Goal: Task Accomplishment & Management: Use online tool/utility

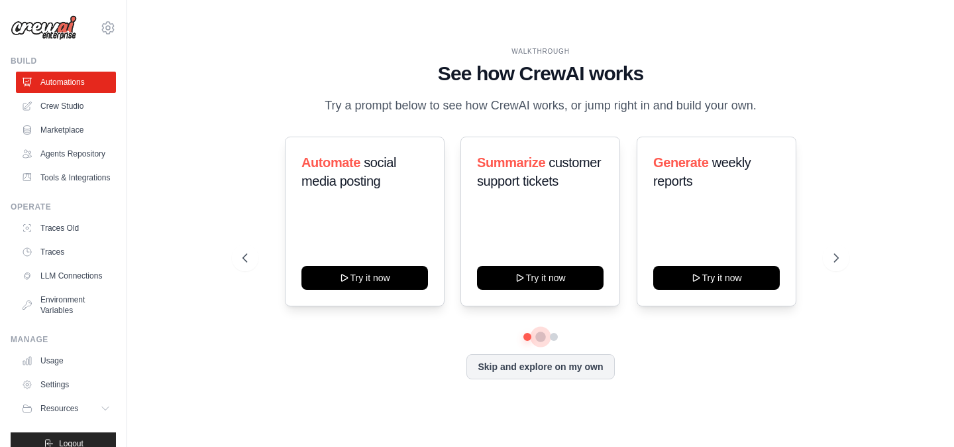
click at [542, 340] on button at bounding box center [541, 336] width 11 height 11
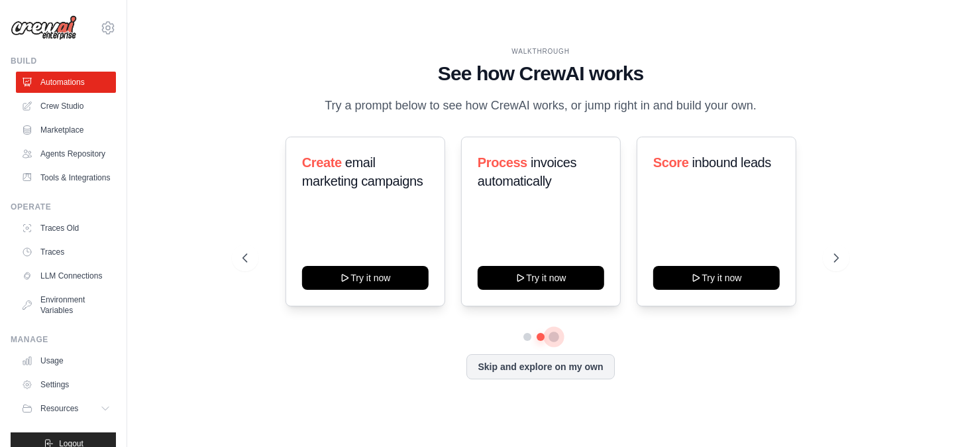
click at [555, 335] on button at bounding box center [554, 336] width 11 height 11
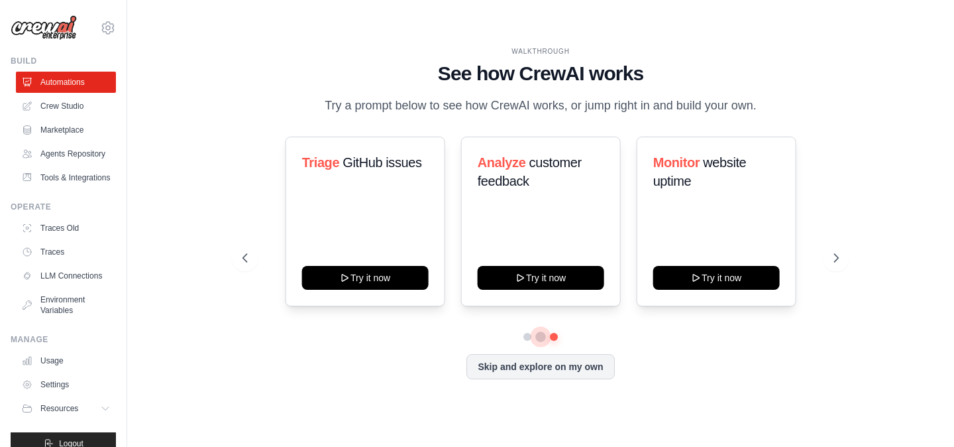
click at [540, 340] on button at bounding box center [540, 336] width 9 height 9
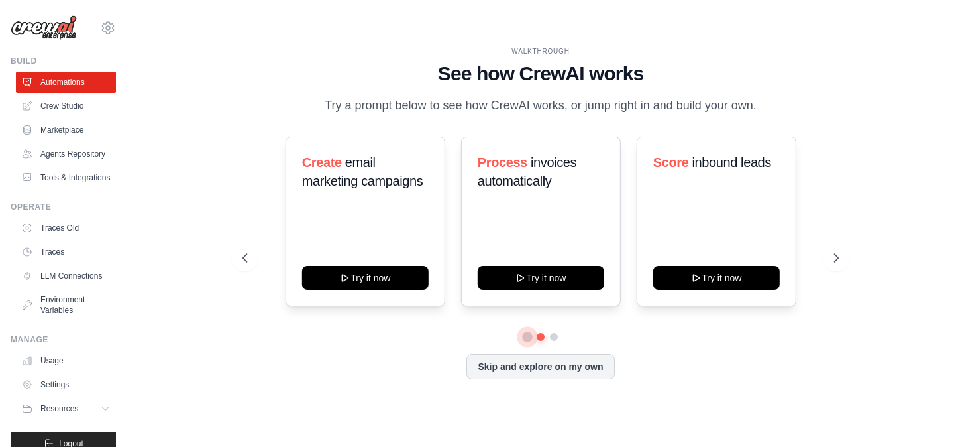
click at [527, 338] on button at bounding box center [527, 336] width 9 height 9
click at [542, 337] on button at bounding box center [540, 336] width 9 height 9
click at [553, 336] on button at bounding box center [553, 336] width 9 height 9
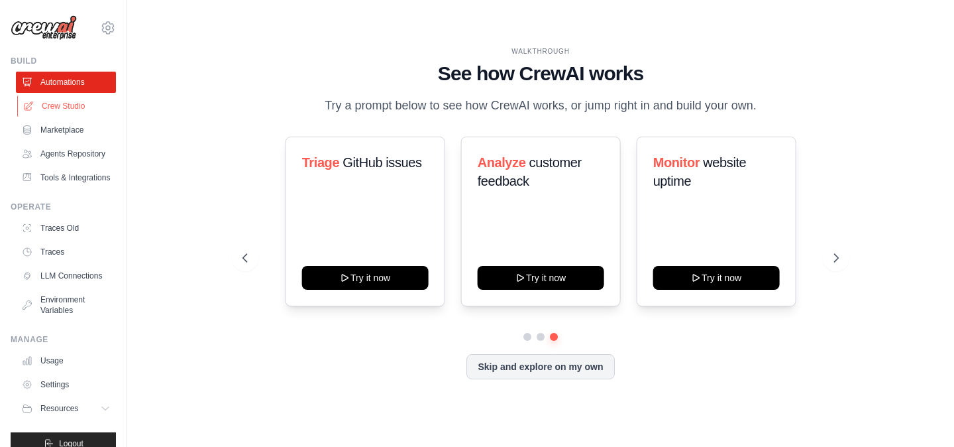
click at [56, 106] on link "Crew Studio" at bounding box center [67, 105] width 100 height 21
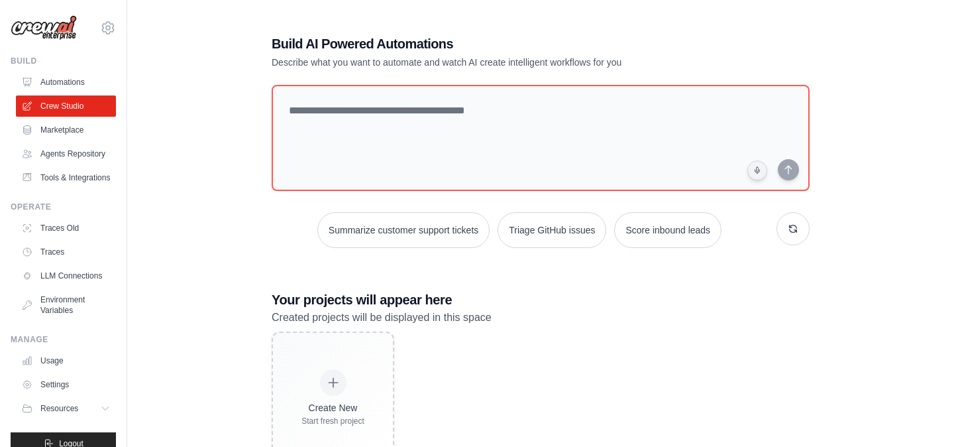
scroll to position [51, 0]
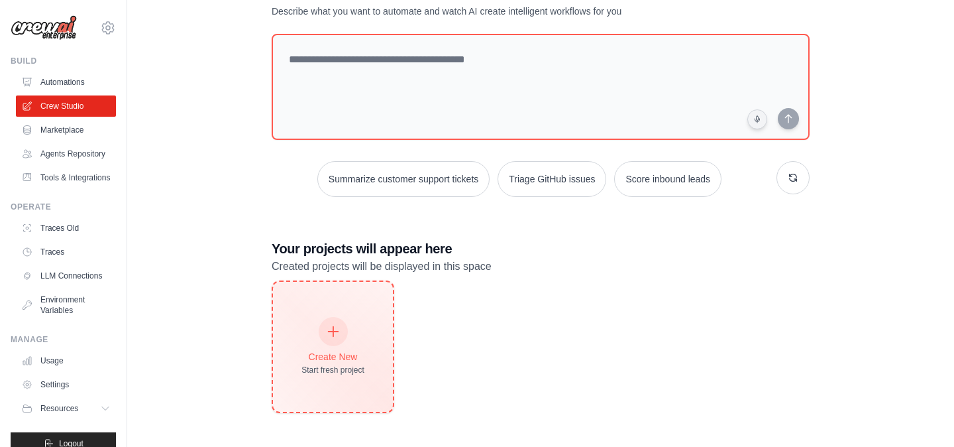
click at [330, 338] on div at bounding box center [333, 331] width 29 height 29
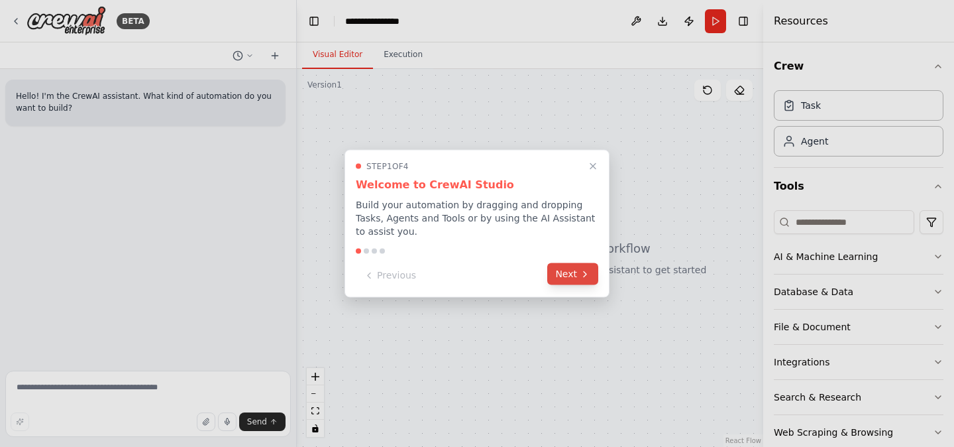
click at [571, 274] on button "Next" at bounding box center [572, 274] width 51 height 22
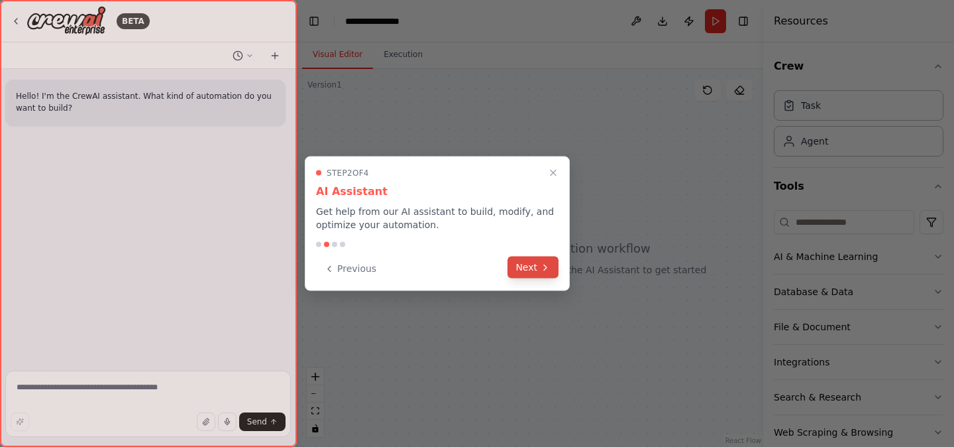
click at [556, 274] on button "Next" at bounding box center [533, 268] width 51 height 22
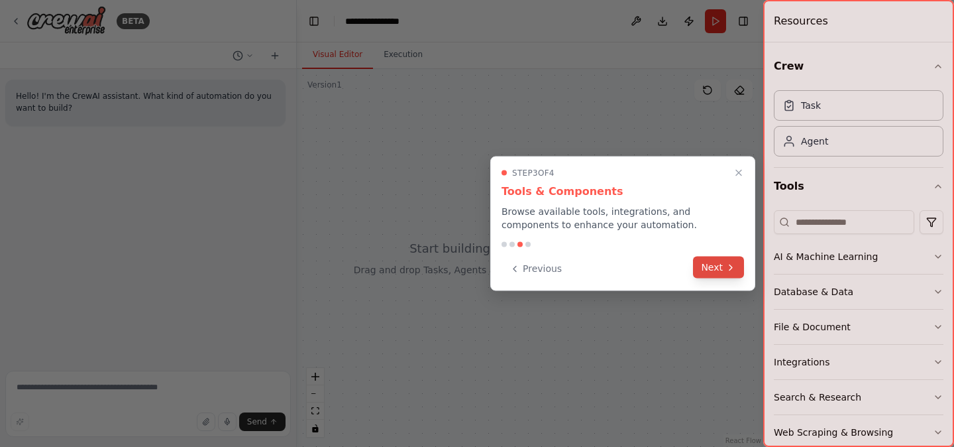
click at [708, 265] on button "Next" at bounding box center [718, 268] width 51 height 22
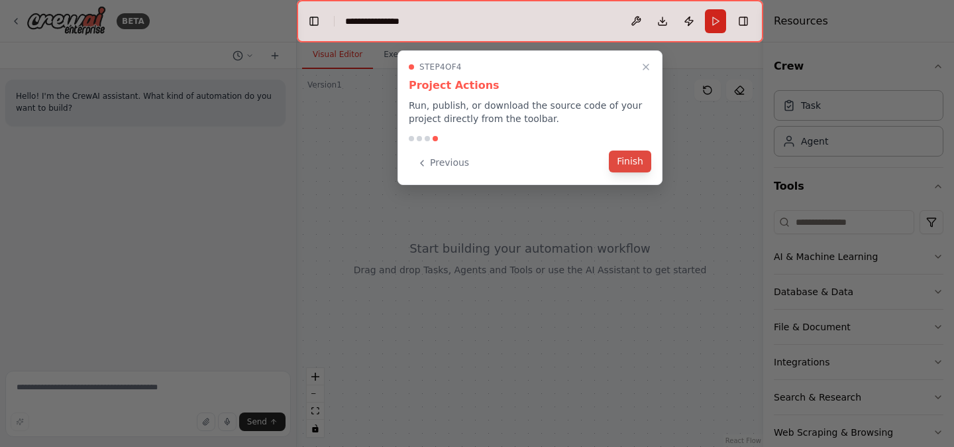
click at [635, 166] on button "Finish" at bounding box center [630, 161] width 42 height 22
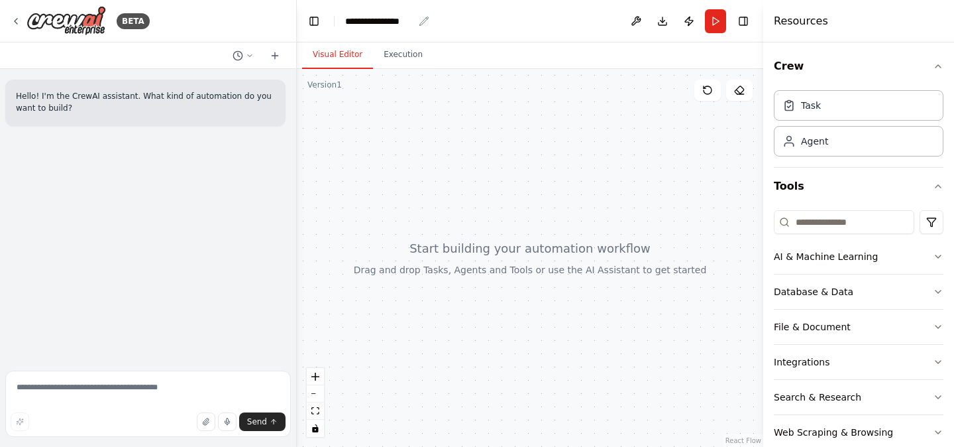
click at [388, 17] on div "**********" at bounding box center [379, 21] width 68 height 13
click at [412, 27] on div "**********" at bounding box center [394, 21] width 99 height 13
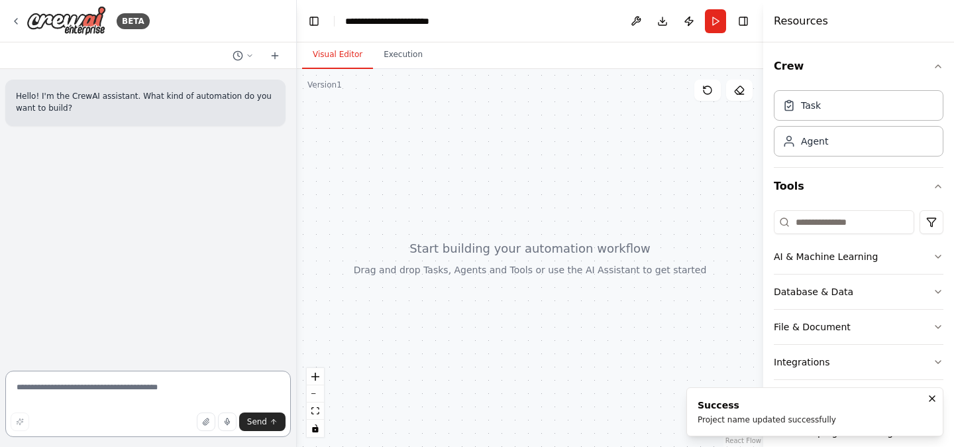
click at [103, 387] on textarea at bounding box center [148, 404] width 286 height 66
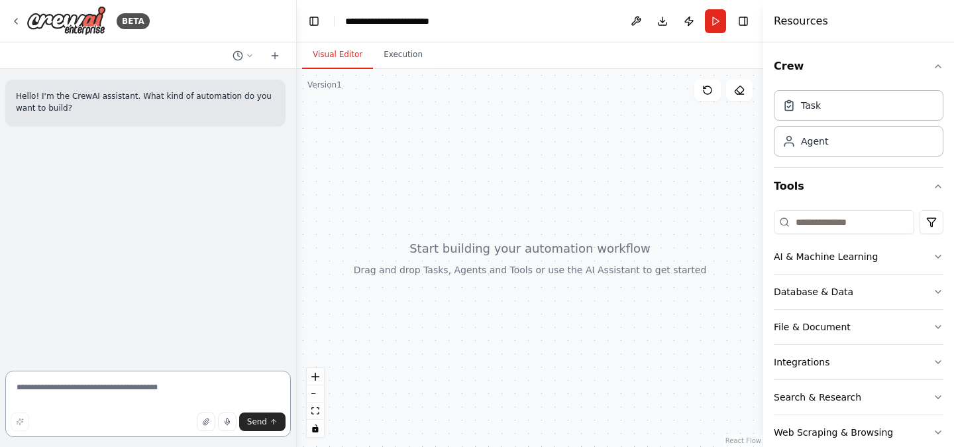
click at [148, 396] on textarea at bounding box center [148, 404] width 286 height 66
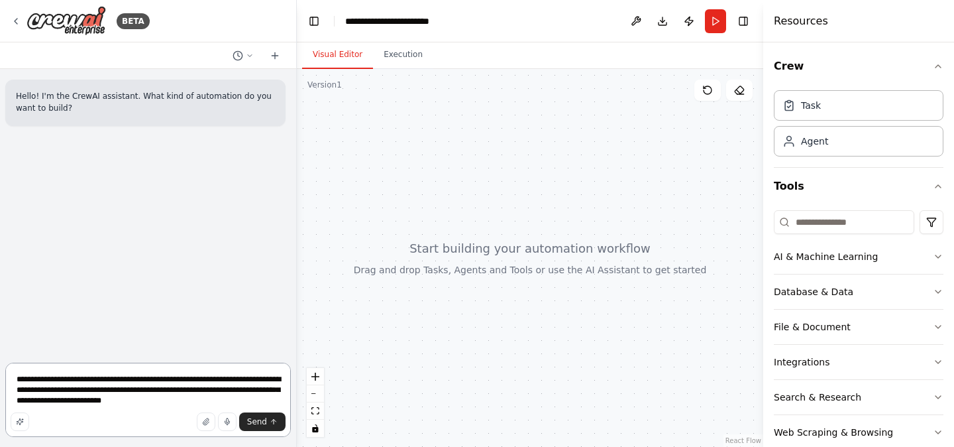
type textarea "**********"
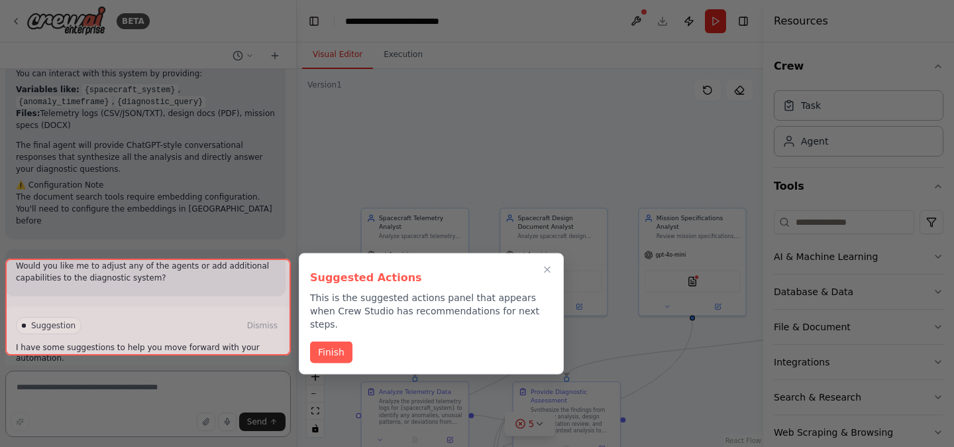
scroll to position [1792, 0]
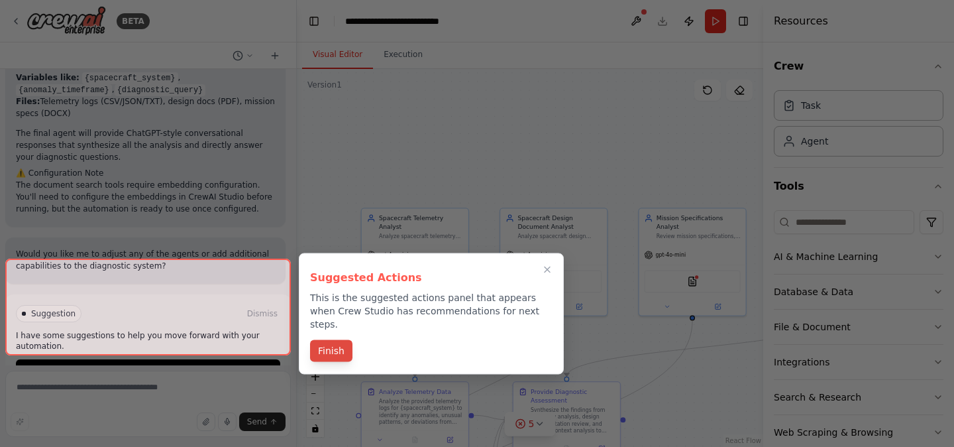
click at [324, 340] on button "Finish" at bounding box center [331, 351] width 42 height 22
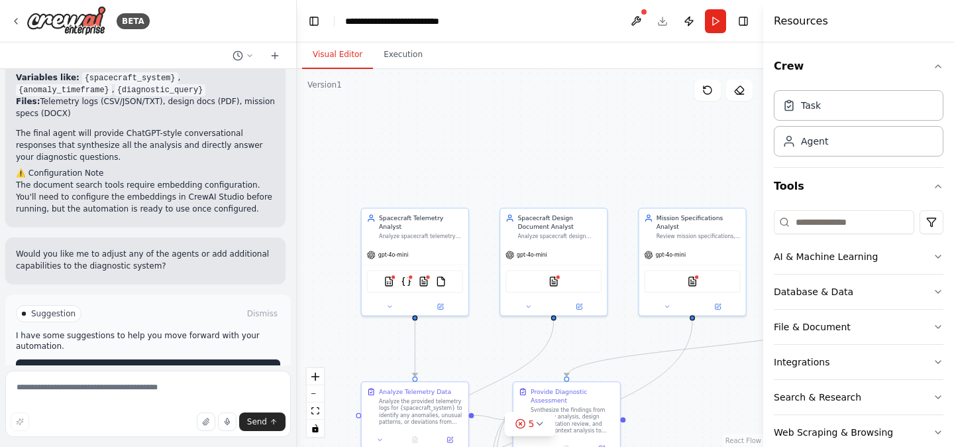
click at [210, 359] on button "Run Automation" at bounding box center [148, 369] width 264 height 21
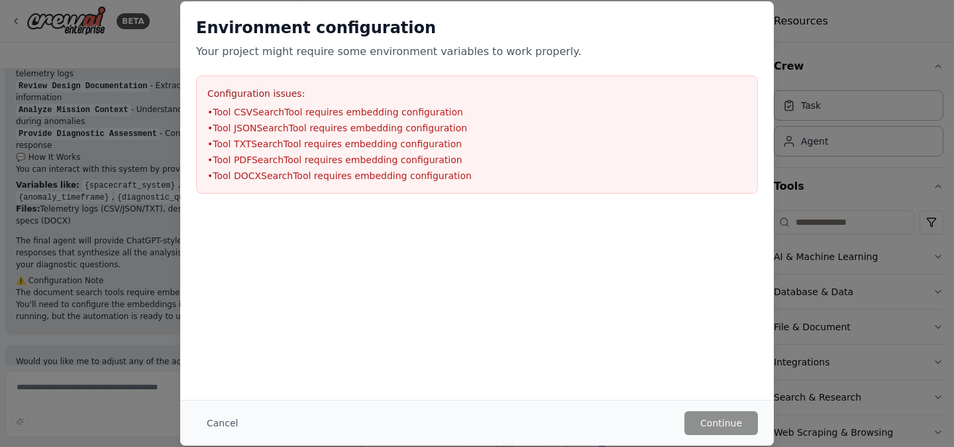
click at [811, 219] on div "Environment configuration Your project might require some environment variables…" at bounding box center [477, 223] width 954 height 447
click at [237, 426] on button "Cancel" at bounding box center [222, 423] width 52 height 24
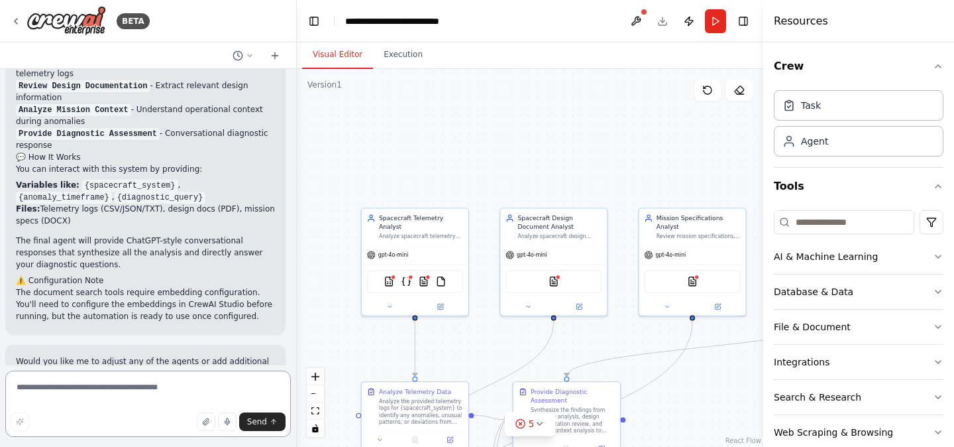
click at [142, 389] on textarea at bounding box center [148, 404] width 286 height 66
type textarea "**********"
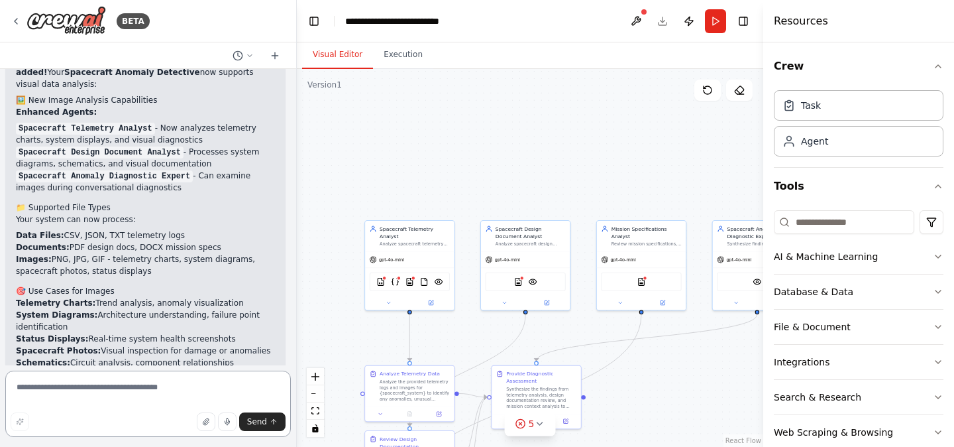
scroll to position [2973, 0]
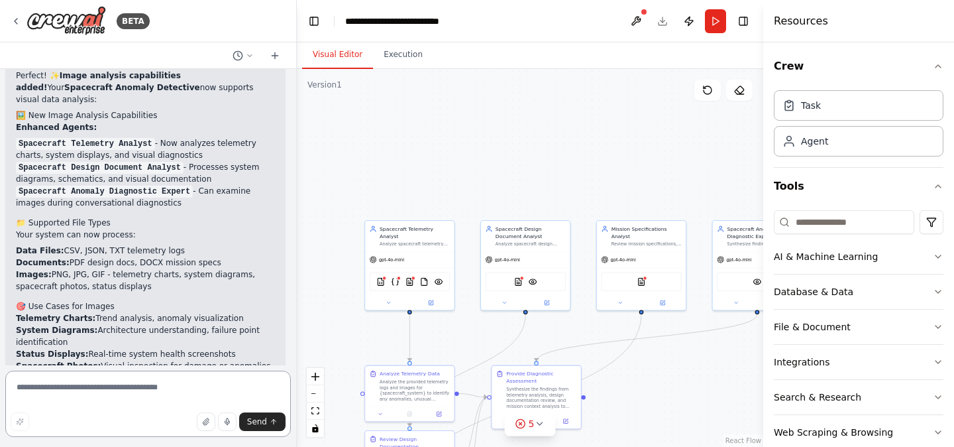
click at [164, 387] on textarea at bounding box center [148, 404] width 286 height 66
type textarea "**********"
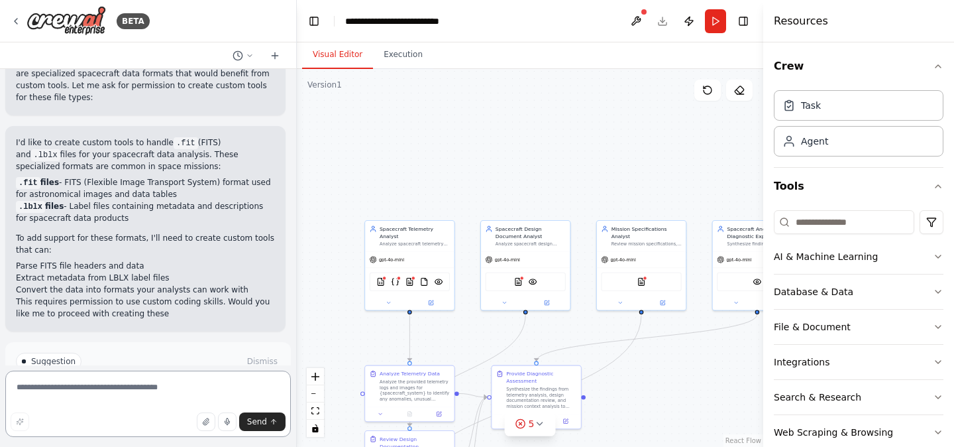
scroll to position [3714, 0]
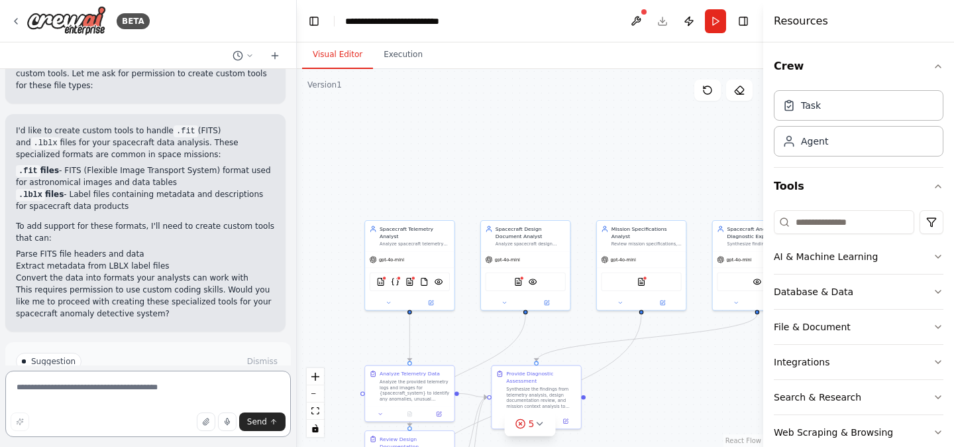
click at [171, 388] on textarea at bounding box center [148, 404] width 286 height 66
click at [171, 412] on span "Enable coding skills" at bounding box center [154, 417] width 78 height 11
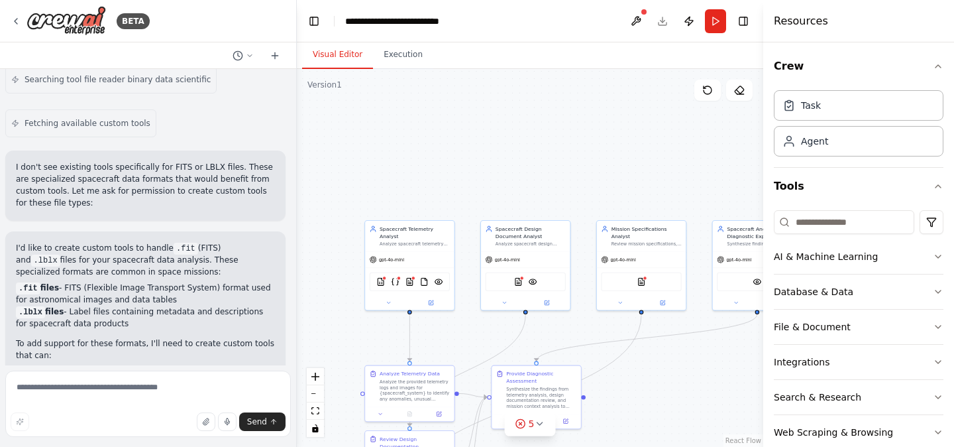
scroll to position [3607, 0]
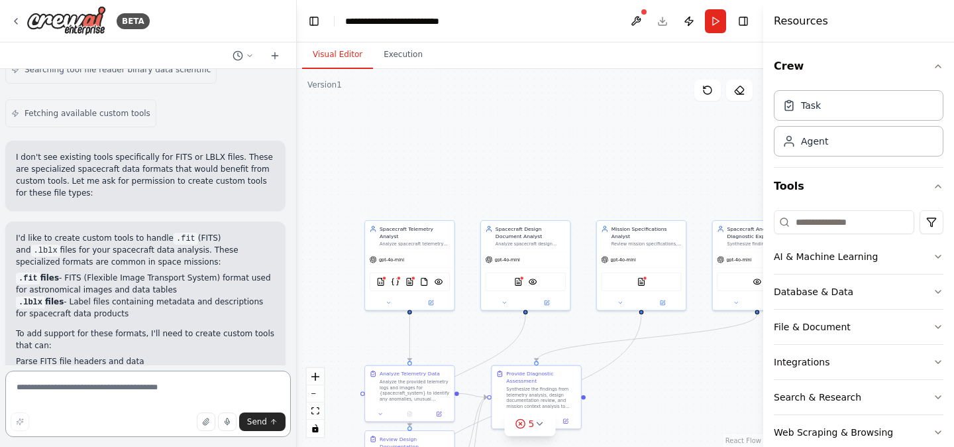
click at [129, 392] on textarea at bounding box center [148, 404] width 286 height 66
drag, startPoint x: 169, startPoint y: 337, endPoint x: 4, endPoint y: 304, distance: 168.2
click at [1, 304] on div "BETA Hello! I'm the CrewAI assistant. What kind of automation do you want to bu…" at bounding box center [148, 223] width 297 height 447
click at [166, 391] on p "This requires permission to use custom coding skills. Would you like me to proc…" at bounding box center [145, 409] width 259 height 36
drag, startPoint x: 165, startPoint y: 337, endPoint x: 19, endPoint y: 300, distance: 150.5
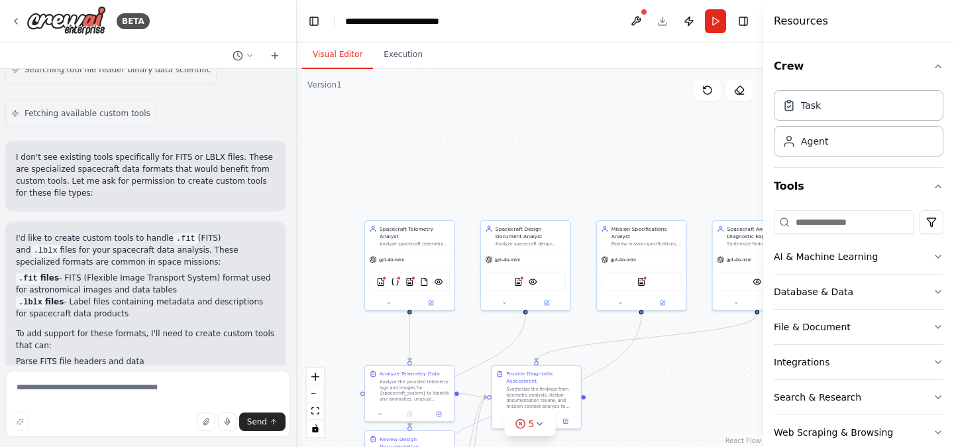
click at [20, 299] on div "I'd like to create custom tools to handle .fit (FITS) and .lblx files for your …" at bounding box center [145, 329] width 259 height 195
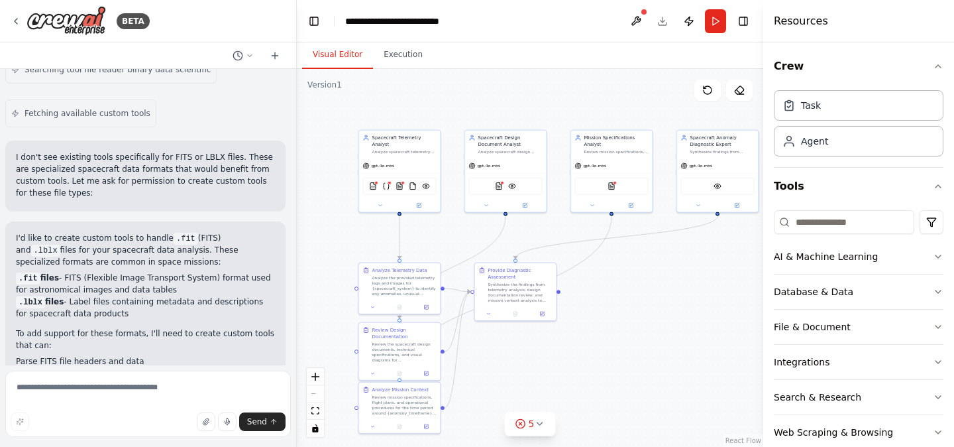
drag, startPoint x: 386, startPoint y: 204, endPoint x: 370, endPoint y: 100, distance: 105.3
click at [370, 100] on div ".deletable-edge-delete-btn { width: 20px; height: 20px; border: 0px solid #ffff…" at bounding box center [530, 258] width 467 height 378
click at [102, 408] on textarea at bounding box center [148, 404] width 286 height 66
click at [98, 380] on textarea at bounding box center [148, 404] width 286 height 66
type textarea "***"
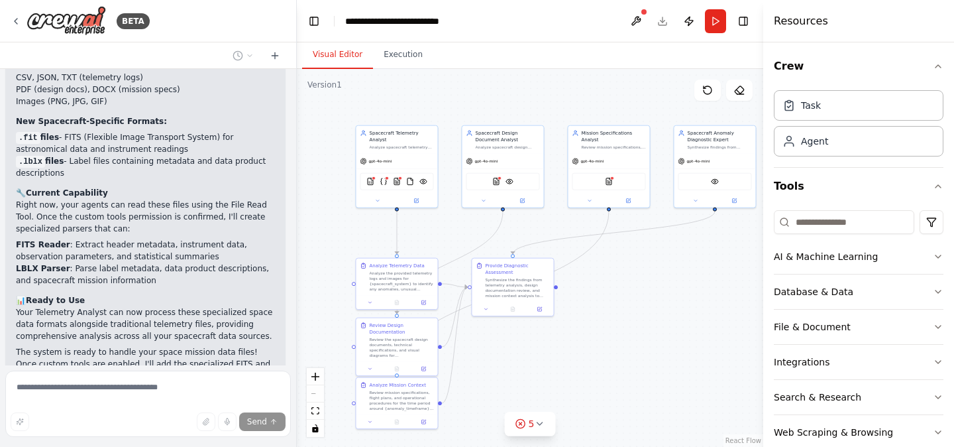
scroll to position [4675, 0]
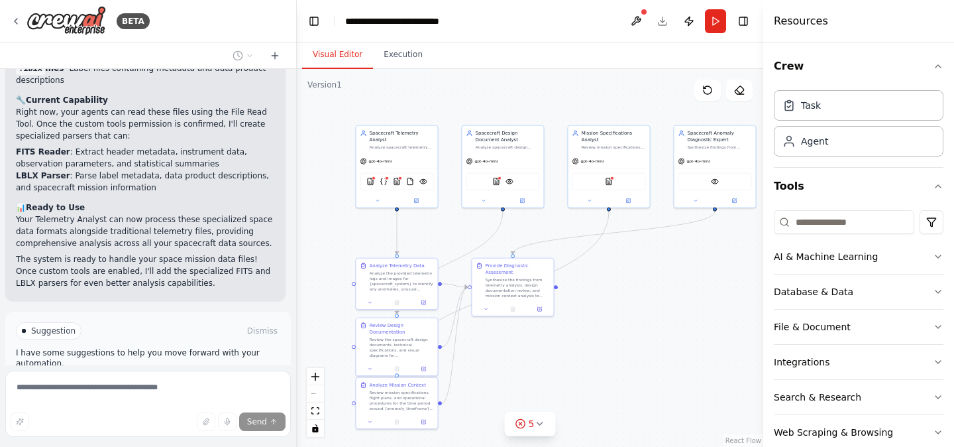
click at [162, 347] on p "I have some suggestions to help you move forward with your automation." at bounding box center [148, 357] width 264 height 21
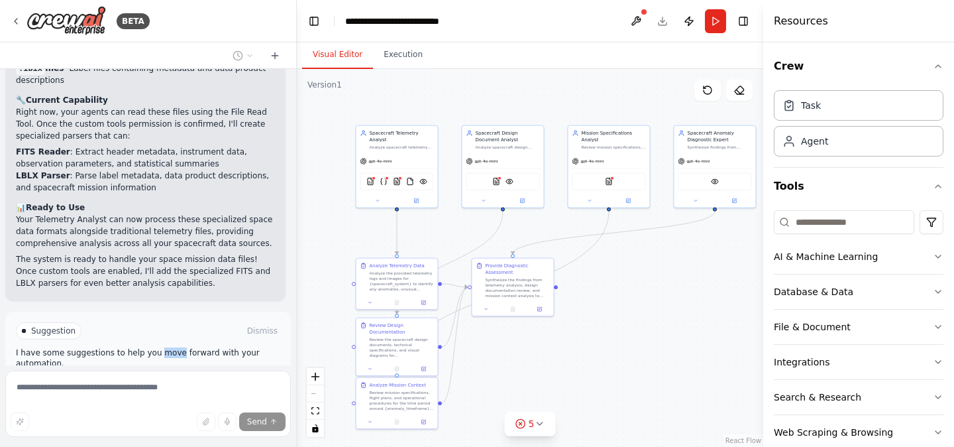
click at [162, 347] on p "I have some suggestions to help you move forward with your automation." at bounding box center [148, 357] width 264 height 21
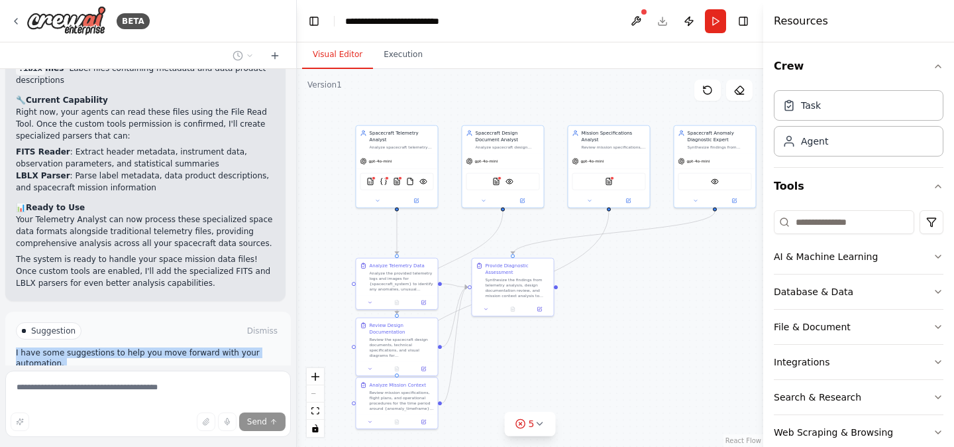
click at [162, 347] on p "I have some suggestions to help you move forward with your automation." at bounding box center [148, 357] width 264 height 21
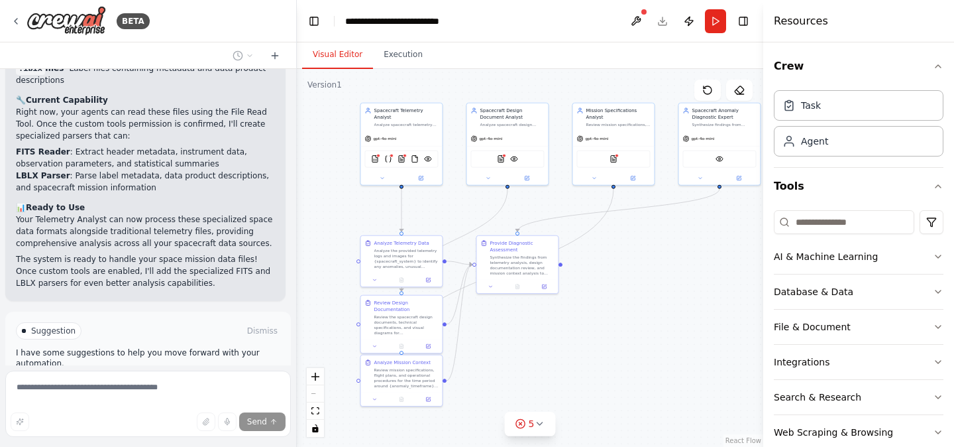
drag, startPoint x: 645, startPoint y: 333, endPoint x: 650, endPoint y: 311, distance: 23.0
click at [650, 311] on div ".deletable-edge-delete-btn { width: 20px; height: 20px; border: 0px solid #ffff…" at bounding box center [530, 258] width 467 height 378
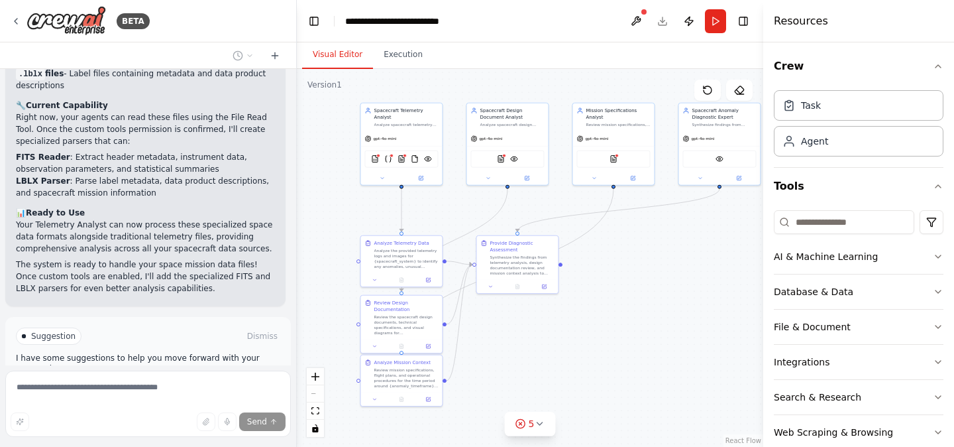
scroll to position [4667, 0]
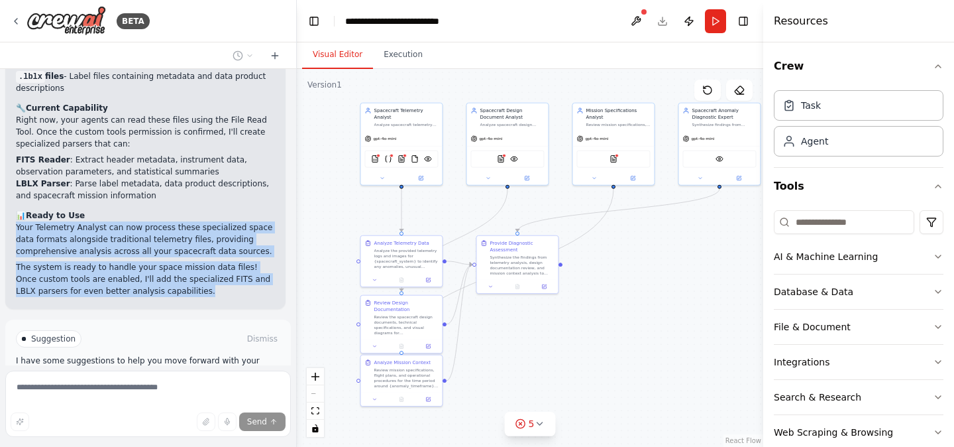
drag, startPoint x: 183, startPoint y: 194, endPoint x: 15, endPoint y: 129, distance: 180.4
click at [15, 129] on div "Great! I've updated your system to handle FITS and LBLX files. Here's what's be…" at bounding box center [145, 107] width 280 height 404
click at [82, 221] on p "Your Telemetry Analyst can now process these specialized space data formats alo…" at bounding box center [145, 239] width 259 height 36
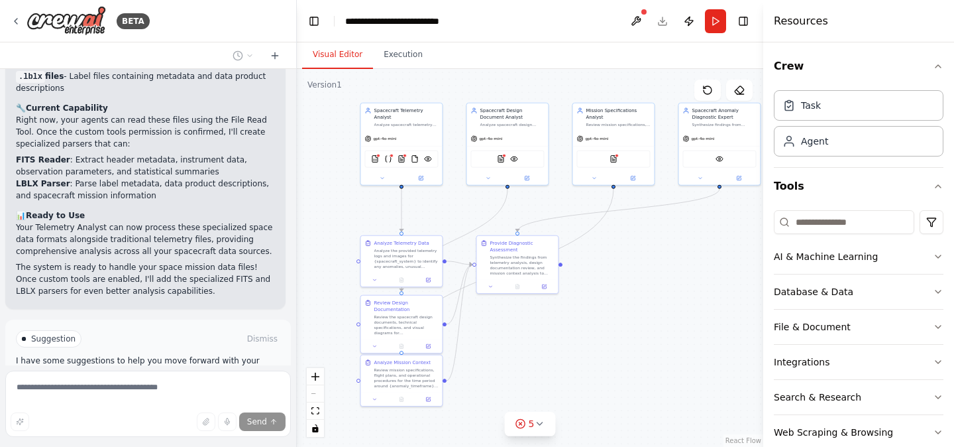
scroll to position [4675, 0]
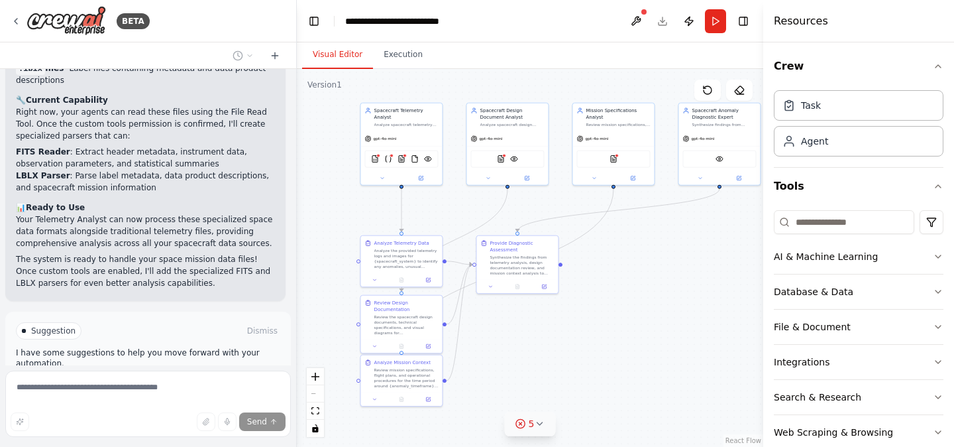
click at [542, 426] on icon at bounding box center [539, 423] width 11 height 11
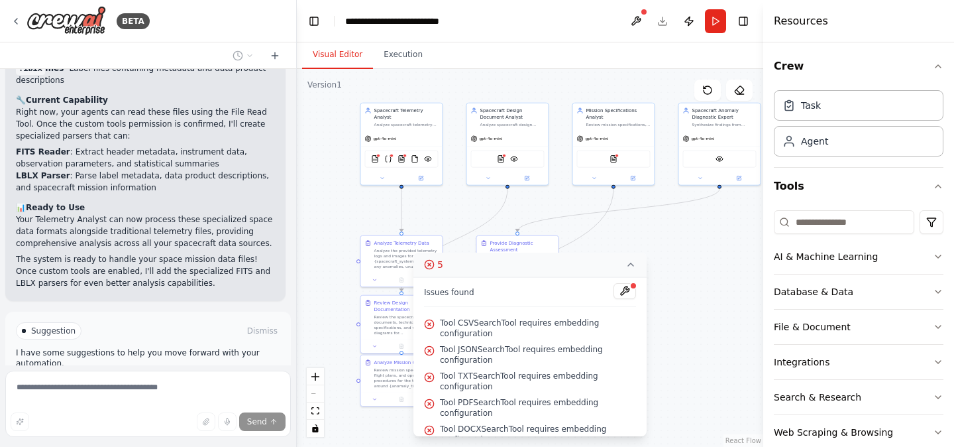
click at [650, 243] on div ".deletable-edge-delete-btn { width: 20px; height: 20px; border: 0px solid #ffff…" at bounding box center [530, 258] width 467 height 378
click at [632, 262] on icon at bounding box center [631, 264] width 11 height 11
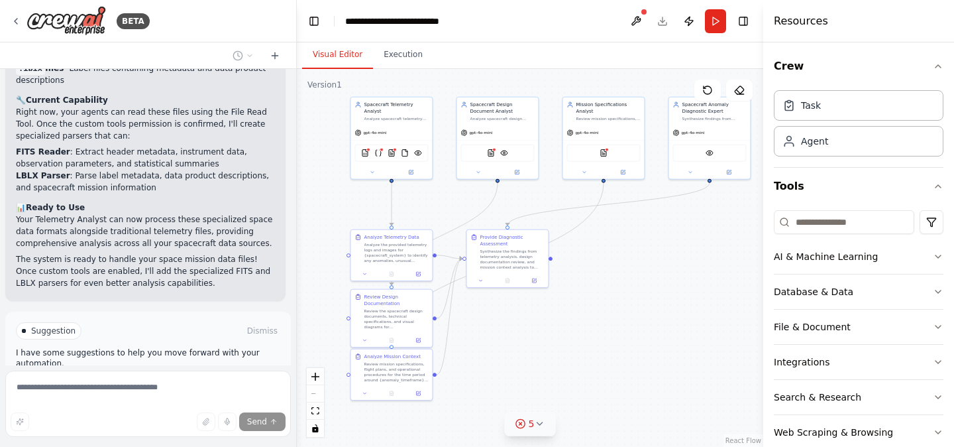
drag, startPoint x: 625, startPoint y: 247, endPoint x: 614, endPoint y: 243, distance: 11.3
click at [614, 242] on div ".deletable-edge-delete-btn { width: 20px; height: 20px; border: 0px solid #ffff…" at bounding box center [530, 258] width 467 height 378
click at [530, 429] on span "5" at bounding box center [532, 423] width 6 height 13
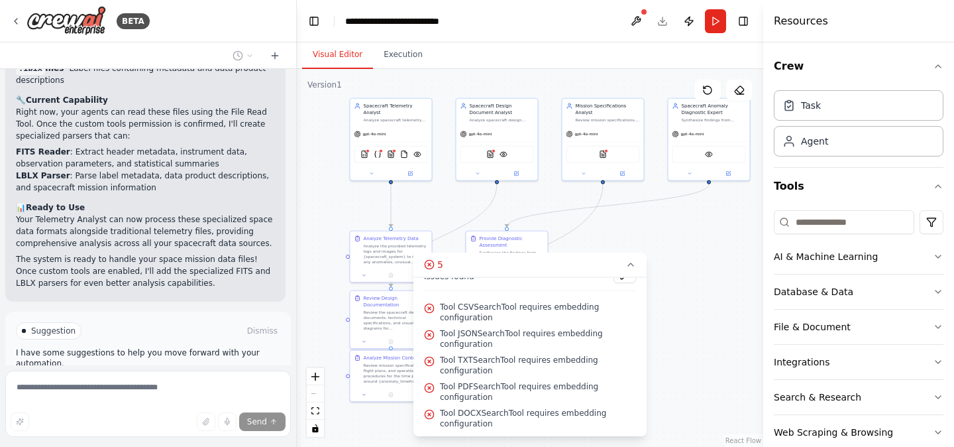
scroll to position [0, 0]
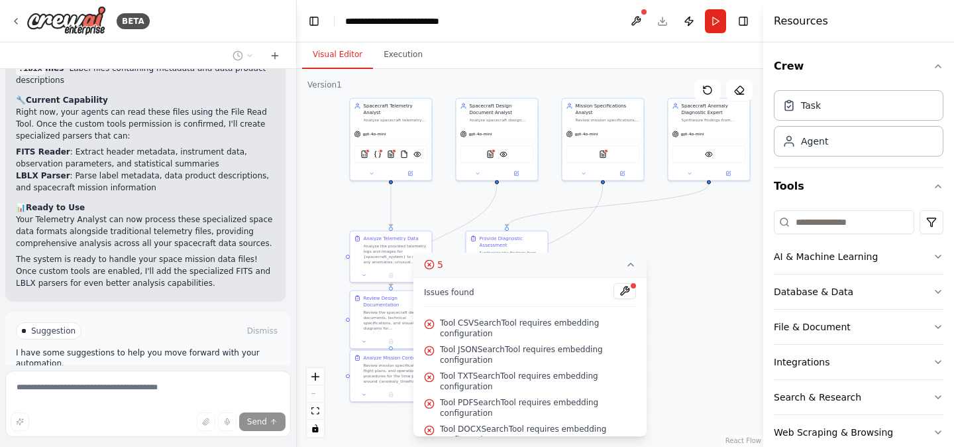
click at [634, 265] on icon at bounding box center [631, 264] width 11 height 11
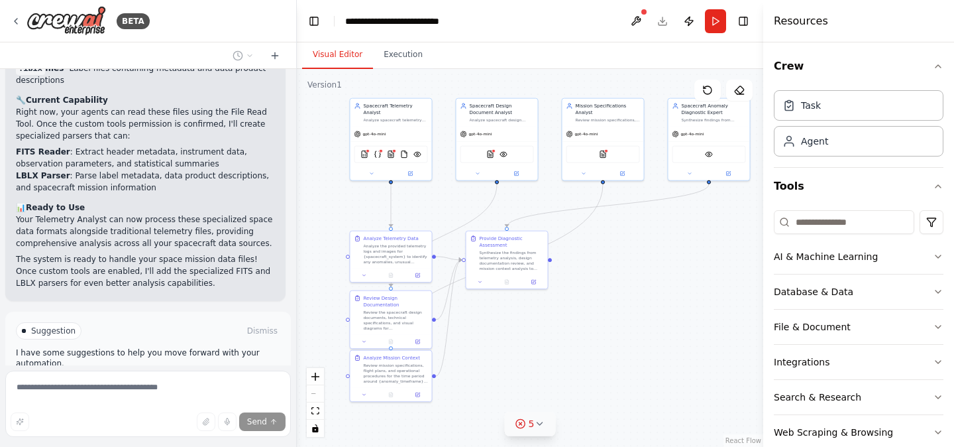
click at [164, 382] on span "Run Automation" at bounding box center [154, 387] width 64 height 11
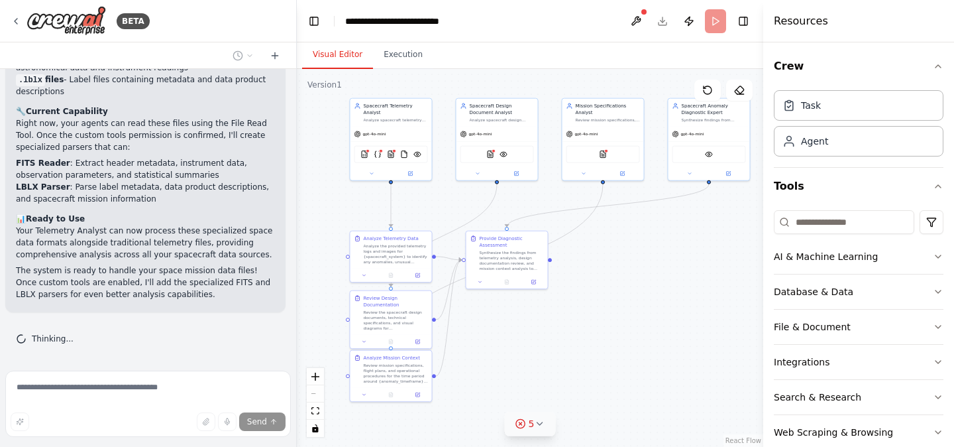
scroll to position [4568, 0]
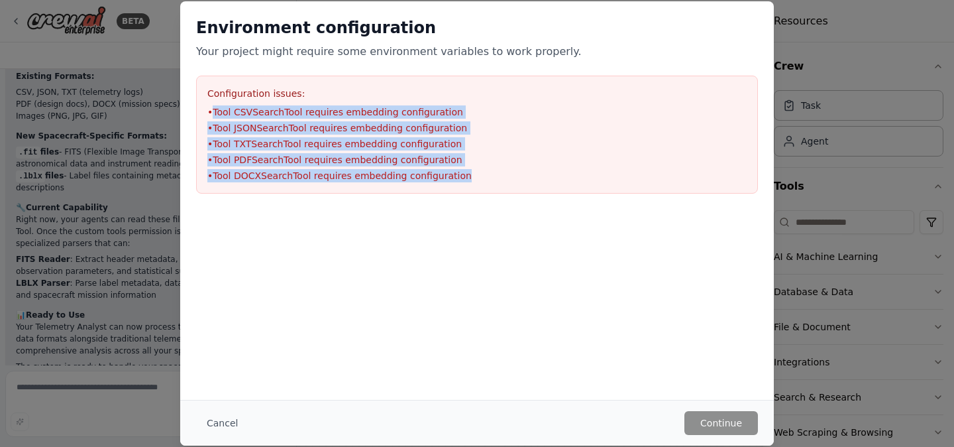
drag, startPoint x: 464, startPoint y: 172, endPoint x: 215, endPoint y: 107, distance: 257.7
click at [215, 107] on ul "• Tool CSVSearchTool requires embedding configuration • Tool JSONSearchTool req…" at bounding box center [477, 143] width 540 height 77
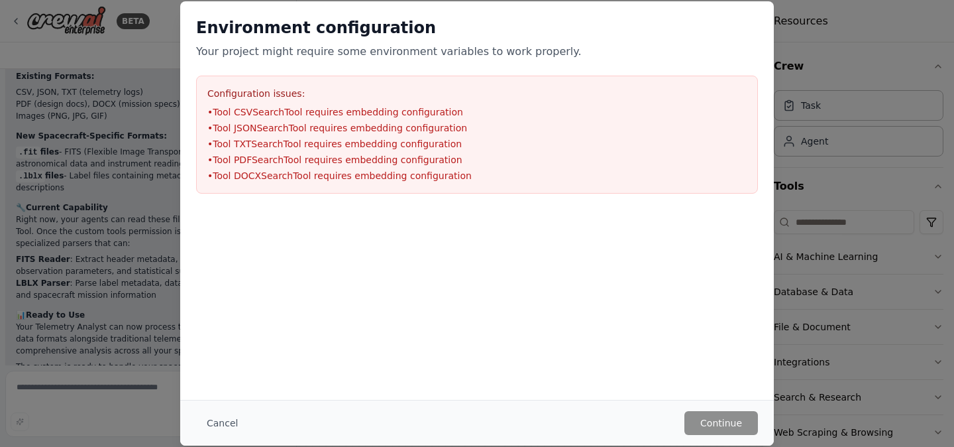
click at [442, 208] on div "Environment configuration Your project might require some environment variables…" at bounding box center [477, 105] width 594 height 208
click at [230, 426] on button "Cancel" at bounding box center [222, 423] width 52 height 24
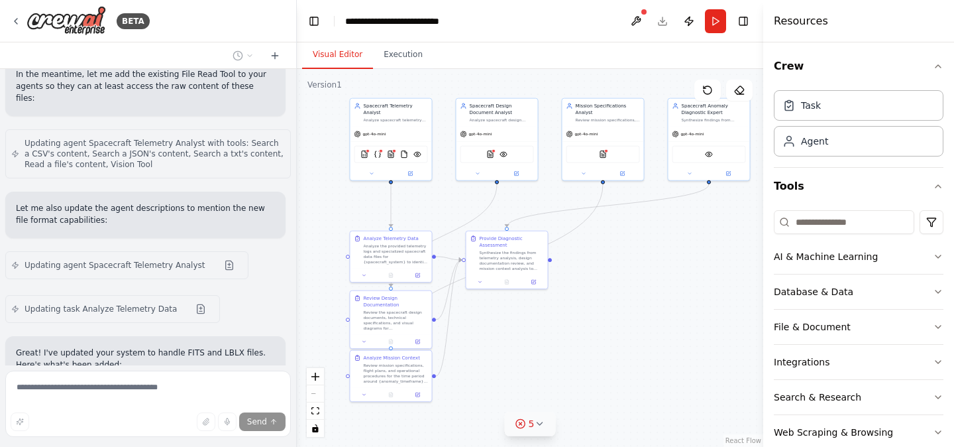
scroll to position [4232, 0]
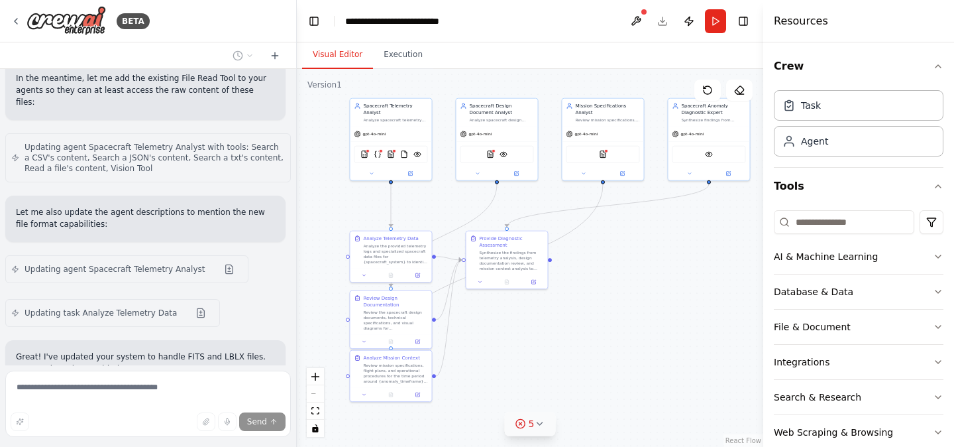
click at [45, 308] on span "Updating task Analyze Telemetry Data" at bounding box center [101, 313] width 152 height 11
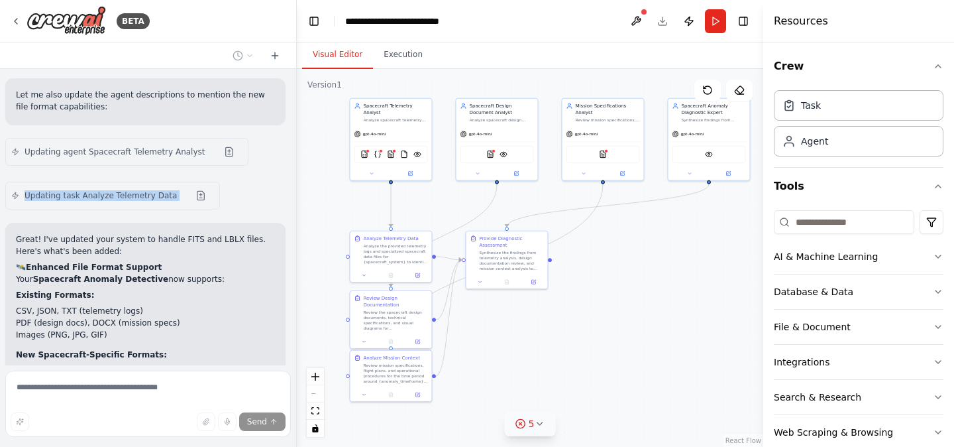
scroll to position [4568, 0]
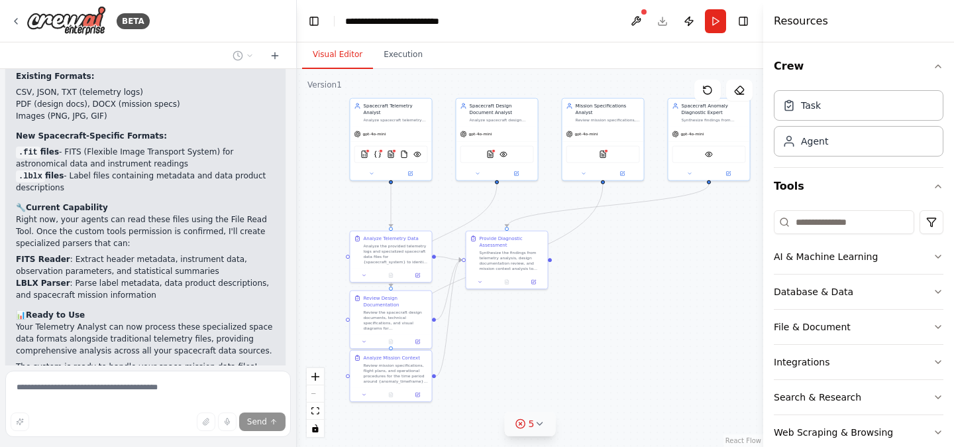
click at [517, 430] on button "5" at bounding box center [530, 424] width 51 height 25
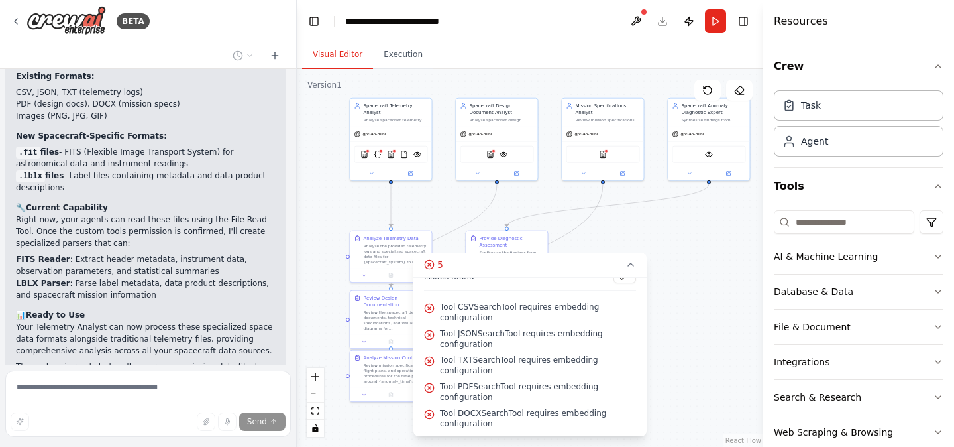
scroll to position [0, 0]
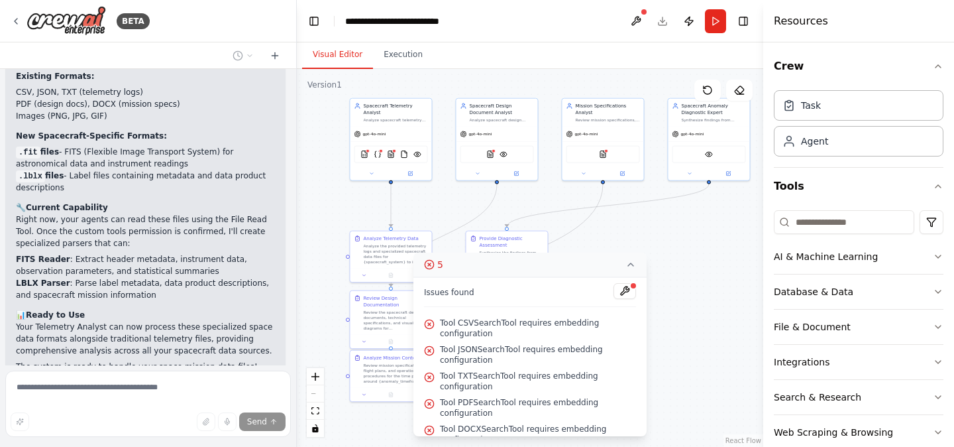
click at [636, 265] on icon at bounding box center [631, 264] width 11 height 11
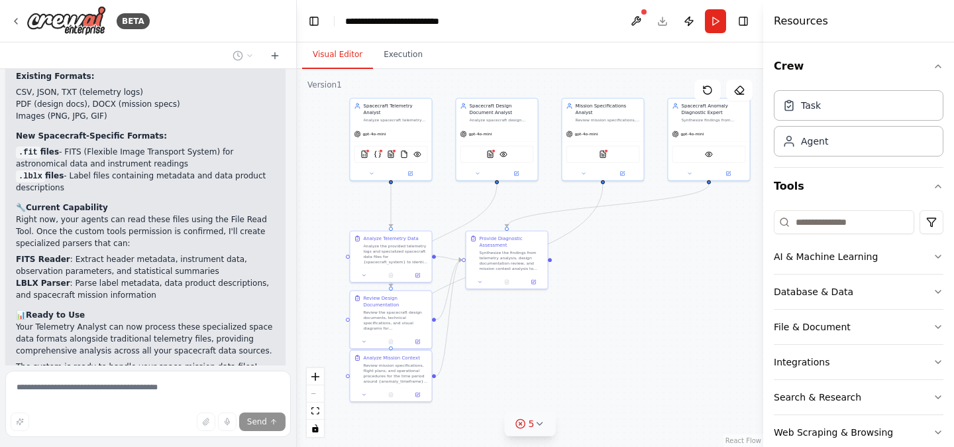
click at [546, 424] on button "5" at bounding box center [530, 424] width 51 height 25
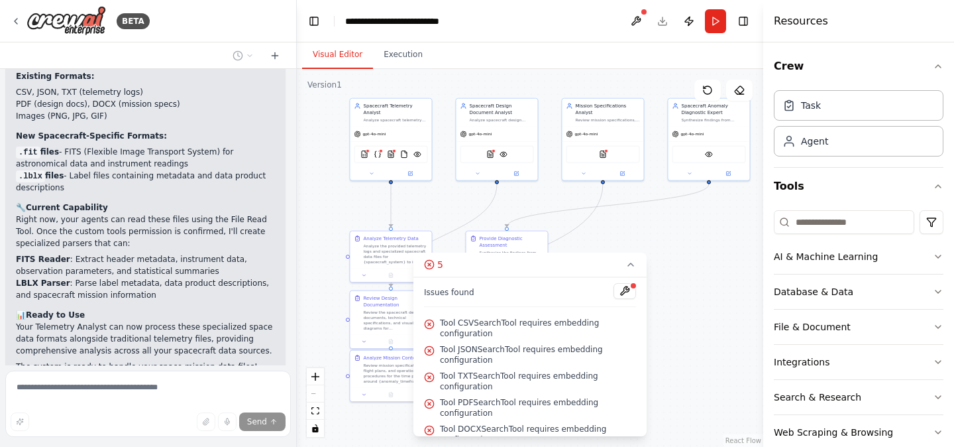
click at [435, 291] on span "Issues found" at bounding box center [449, 292] width 50 height 11
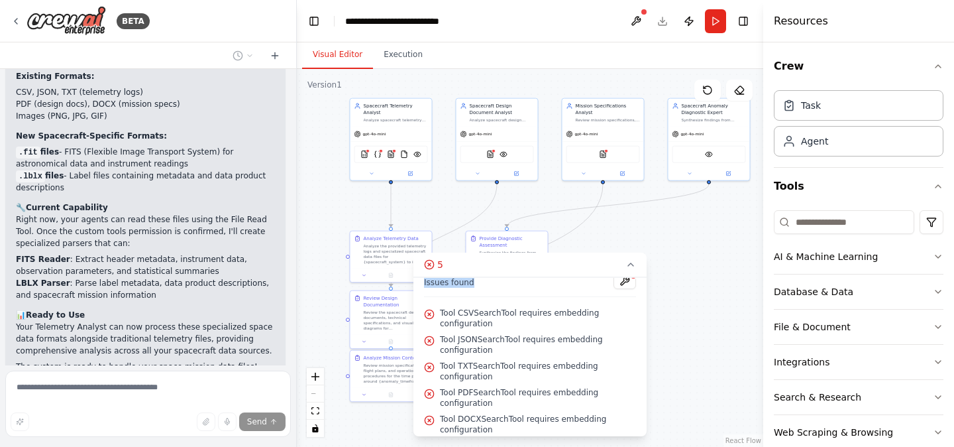
scroll to position [11, 0]
click at [580, 337] on span "Tool JSONSearchTool requires embedding configuration" at bounding box center [538, 343] width 196 height 21
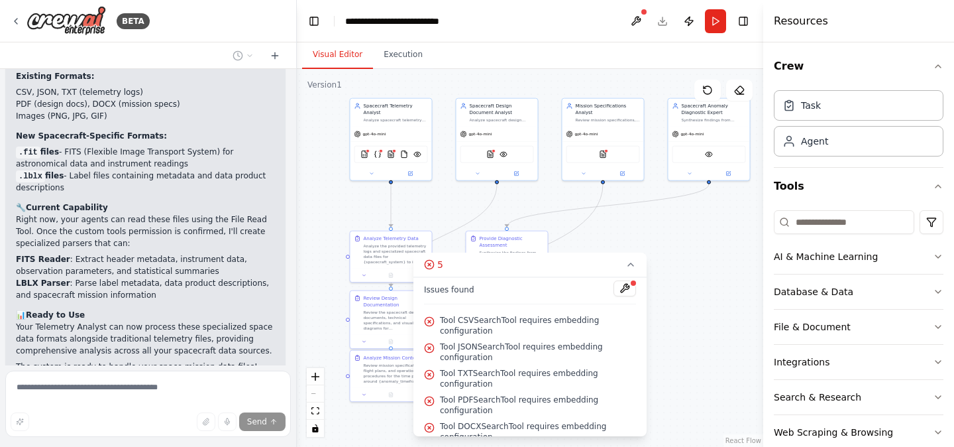
scroll to position [0, 0]
click at [622, 292] on button at bounding box center [625, 291] width 23 height 16
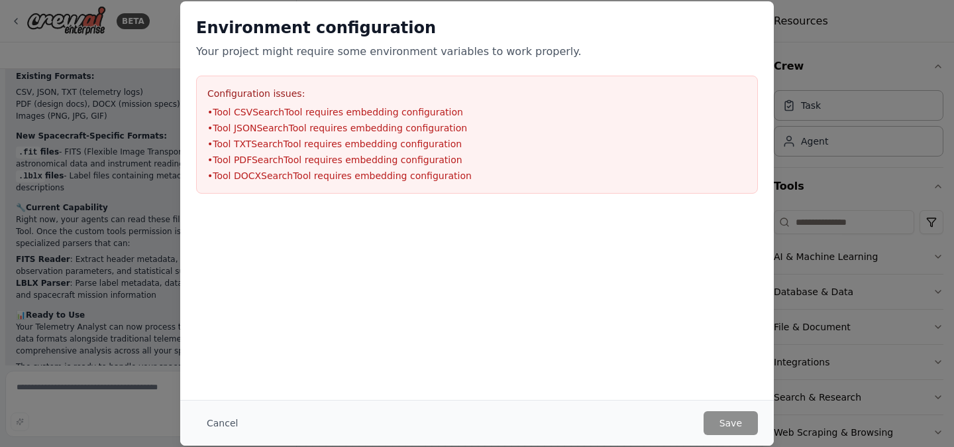
click at [111, 122] on div "Environment configuration Your project might require some environment variables…" at bounding box center [477, 223] width 954 height 447
click at [217, 422] on button "Cancel" at bounding box center [222, 423] width 52 height 24
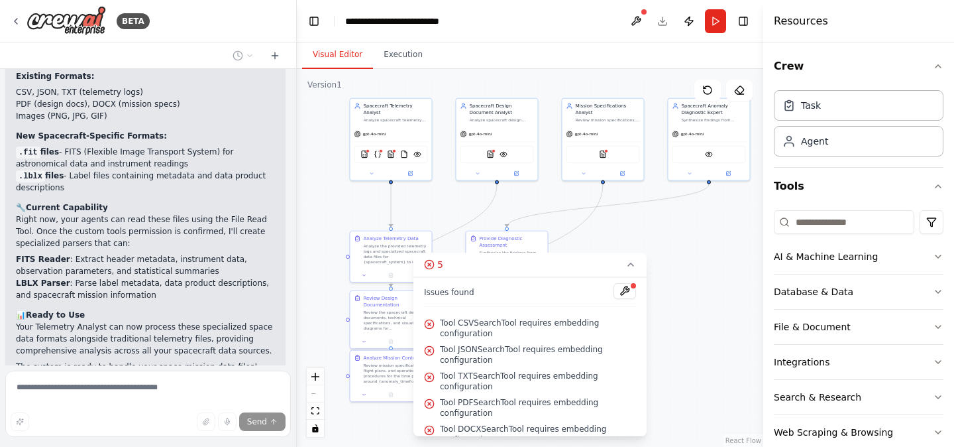
click at [453, 293] on span "Issues found" at bounding box center [449, 292] width 50 height 11
click at [627, 290] on button at bounding box center [625, 291] width 23 height 16
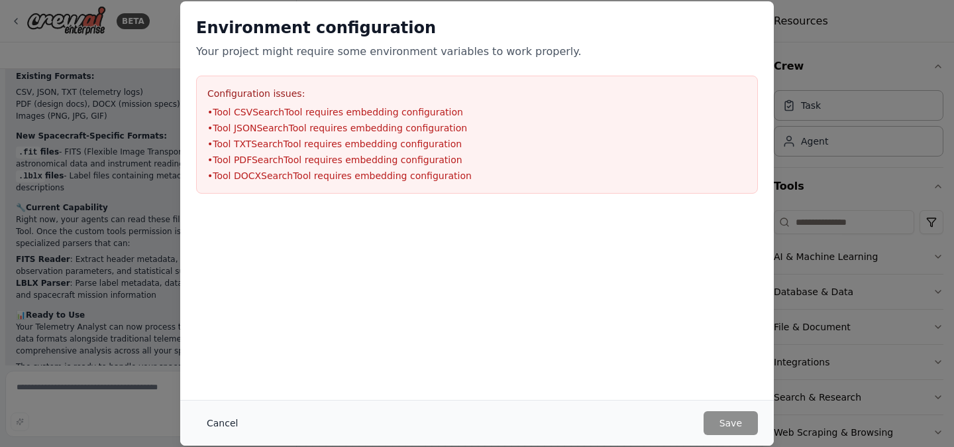
click at [215, 421] on button "Cancel" at bounding box center [222, 423] width 52 height 24
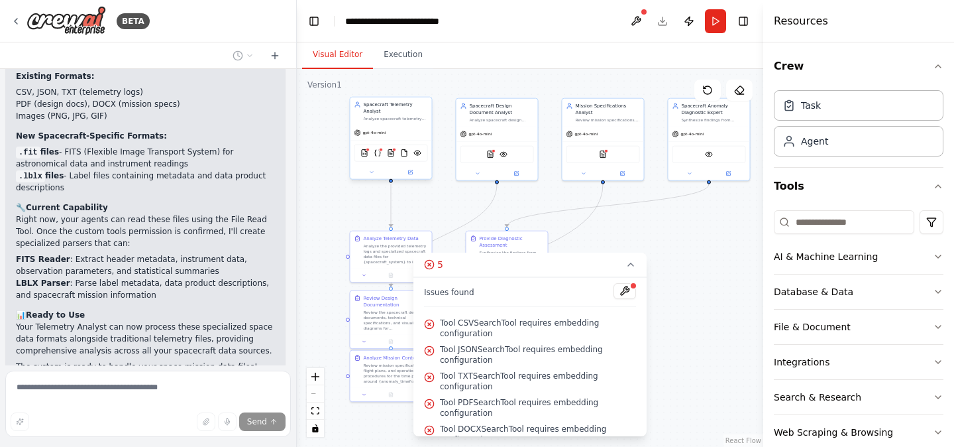
click at [395, 143] on div "CSVSearchTool JSONSearchTool TXTSearchTool FileReadTool VisionTool" at bounding box center [391, 153] width 82 height 26
click at [376, 154] on img at bounding box center [378, 153] width 8 height 8
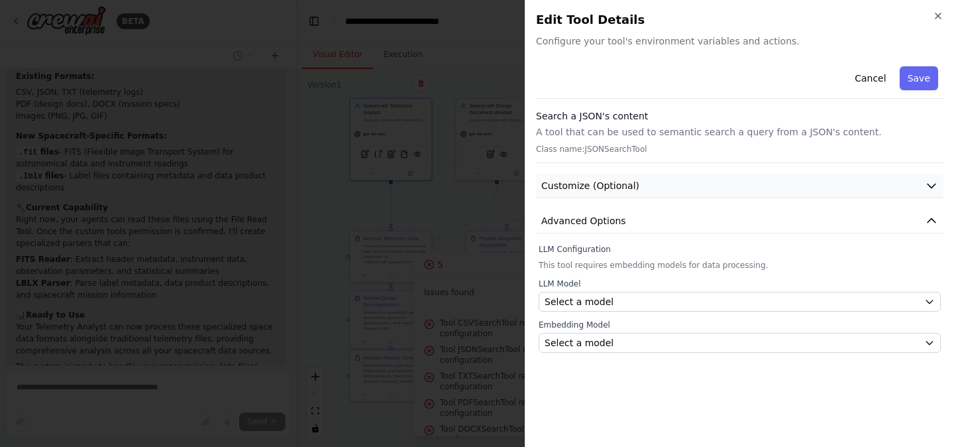
click at [706, 177] on button "Customize (Optional)" at bounding box center [740, 186] width 408 height 25
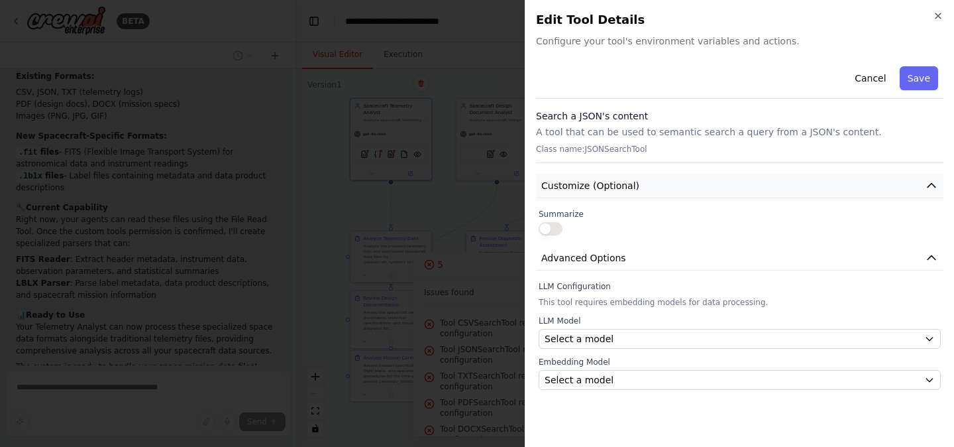
click at [706, 178] on button "Customize (Optional)" at bounding box center [740, 186] width 408 height 25
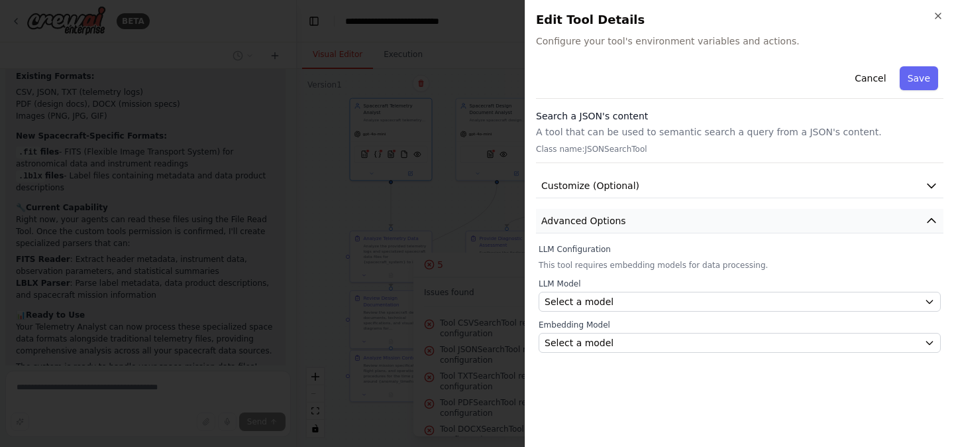
click at [669, 220] on button "Advanced Options" at bounding box center [740, 221] width 408 height 25
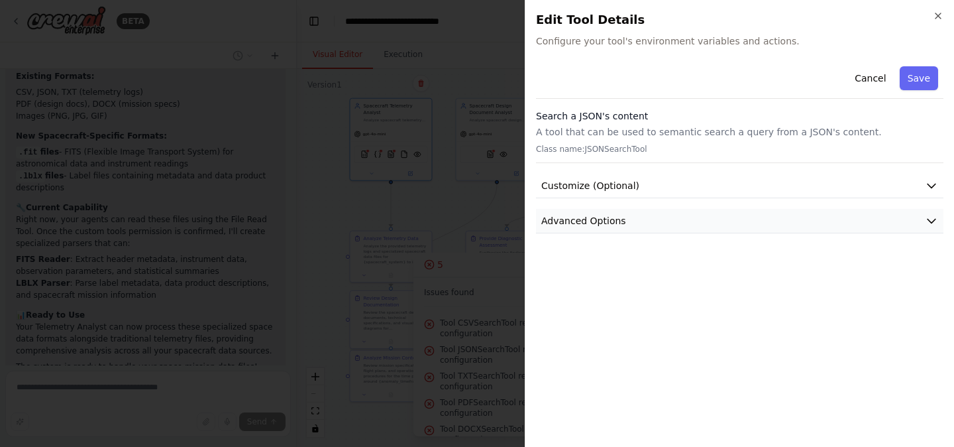
click at [669, 220] on button "Advanced Options" at bounding box center [740, 221] width 408 height 25
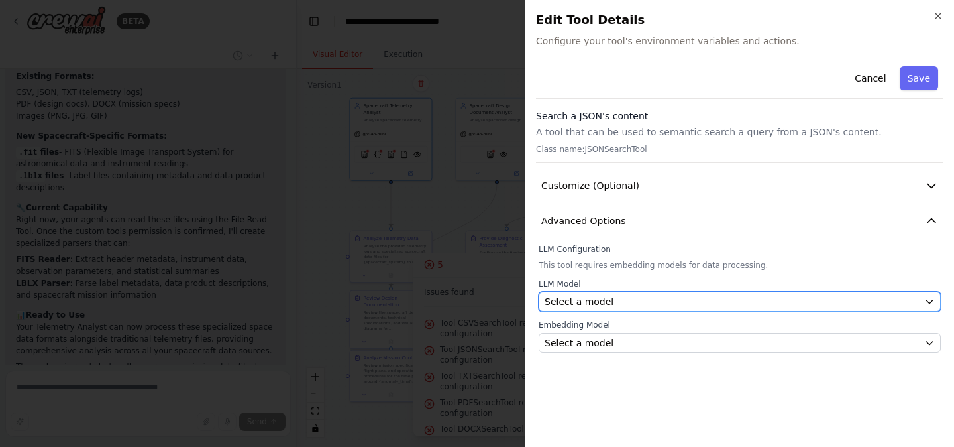
click at [605, 304] on span "Select a model" at bounding box center [579, 301] width 69 height 13
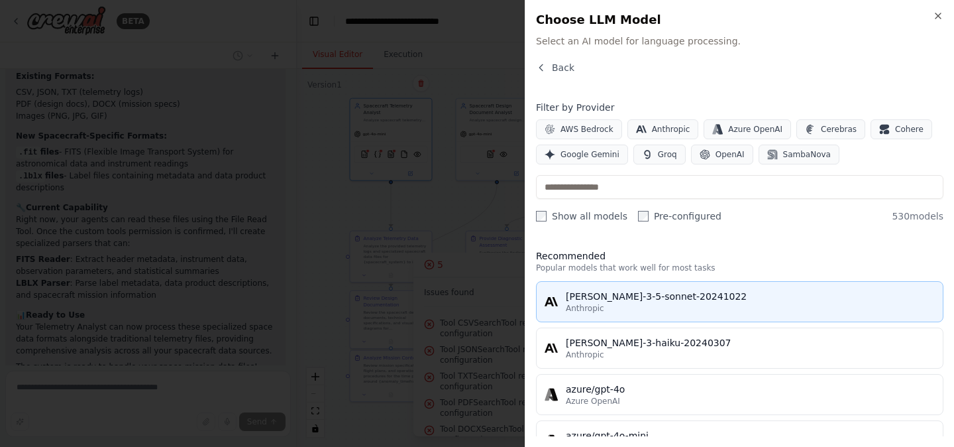
scroll to position [46, 0]
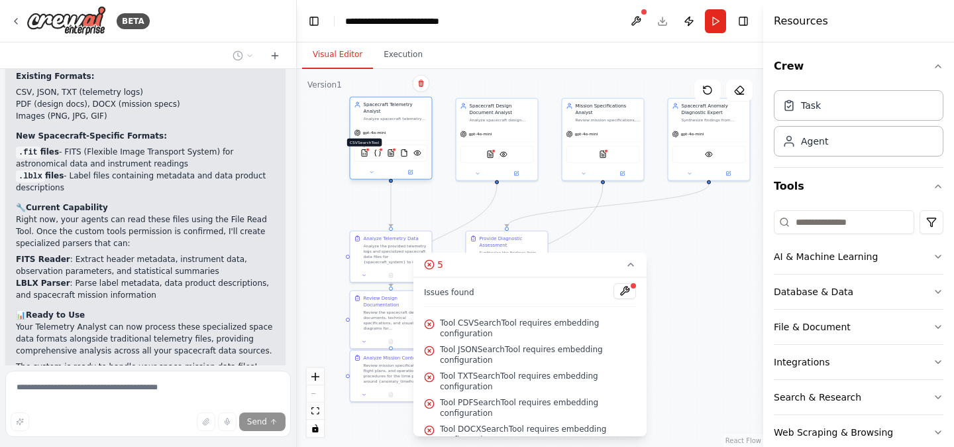
click at [367, 154] on img at bounding box center [365, 153] width 8 height 8
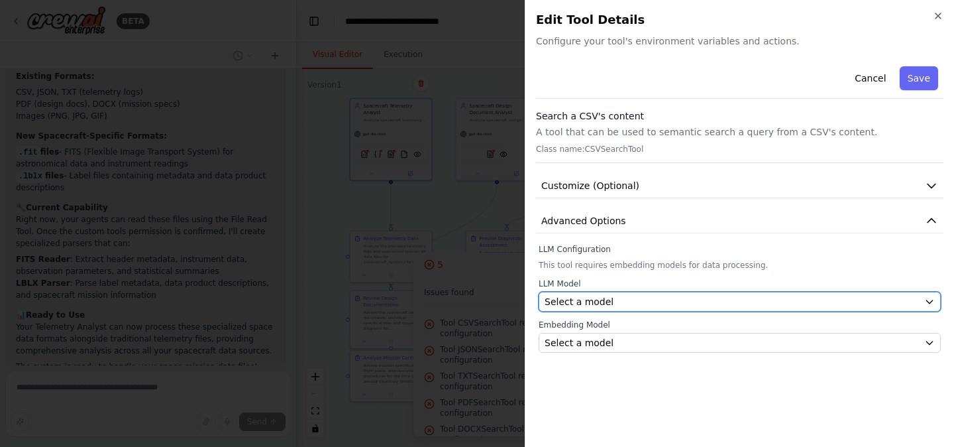
click at [673, 296] on div "Select a model" at bounding box center [732, 301] width 374 height 13
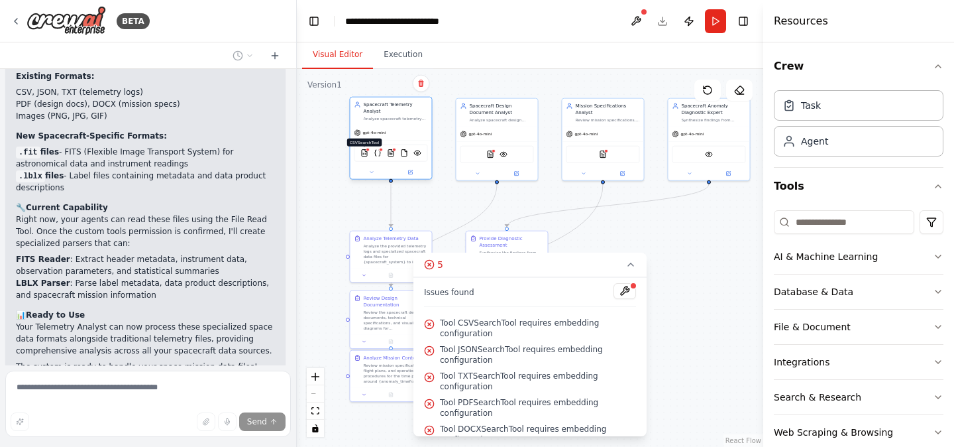
click at [365, 154] on img at bounding box center [365, 153] width 8 height 8
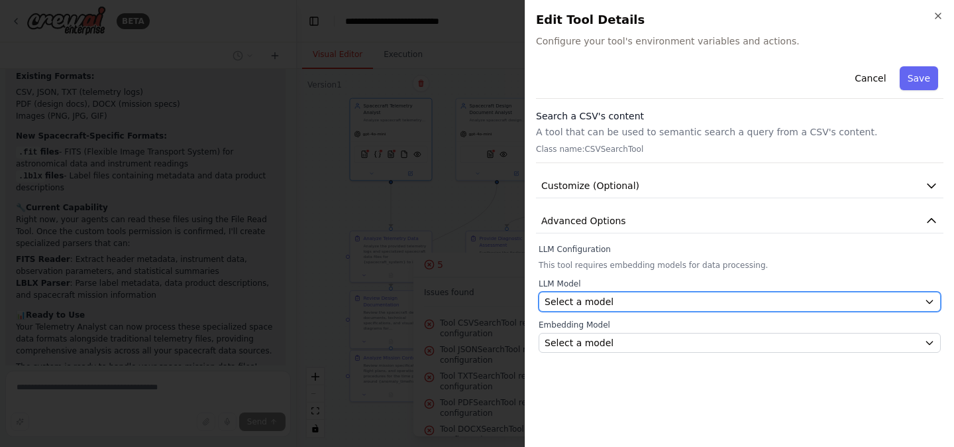
click at [581, 302] on span "Select a model" at bounding box center [579, 301] width 69 height 13
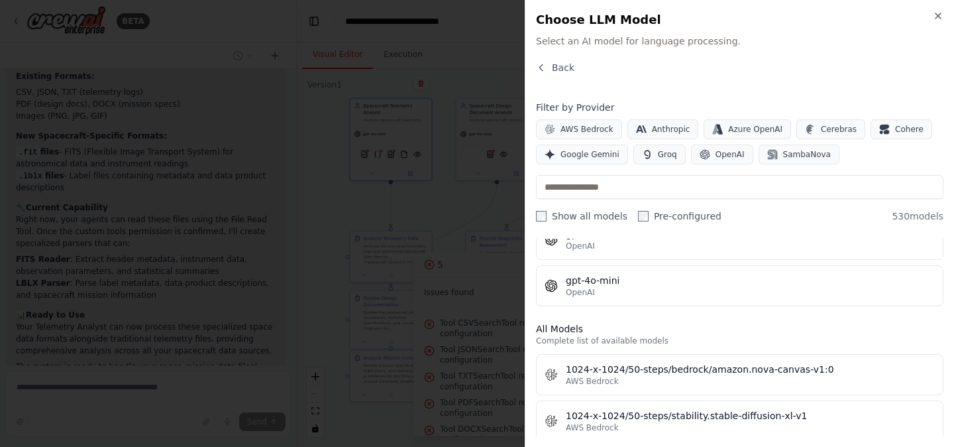
scroll to position [295, 0]
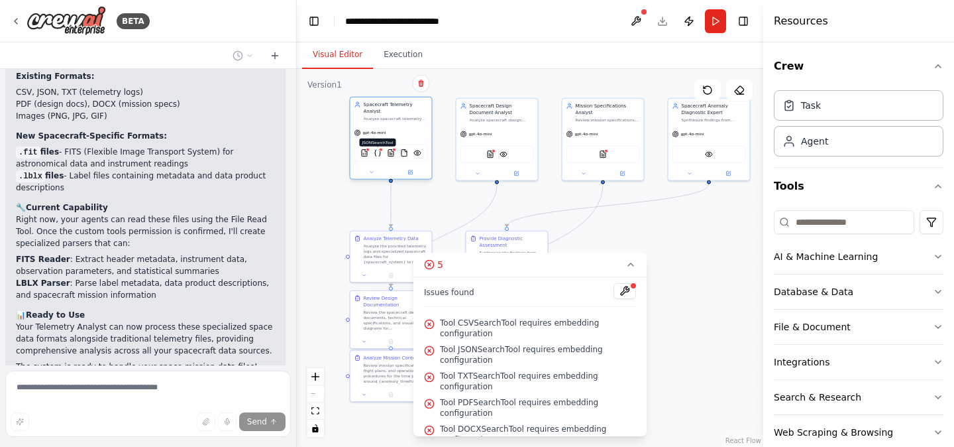
click at [379, 152] on img at bounding box center [378, 153] width 8 height 8
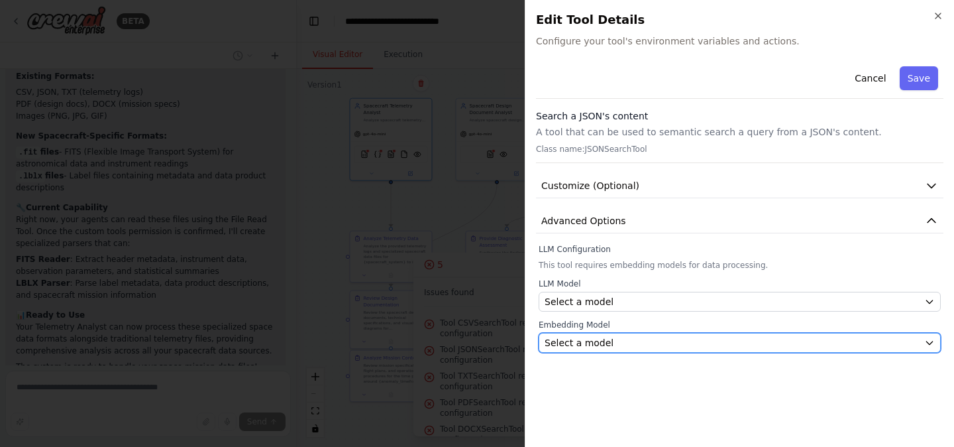
click at [602, 338] on span "Select a model" at bounding box center [579, 342] width 69 height 13
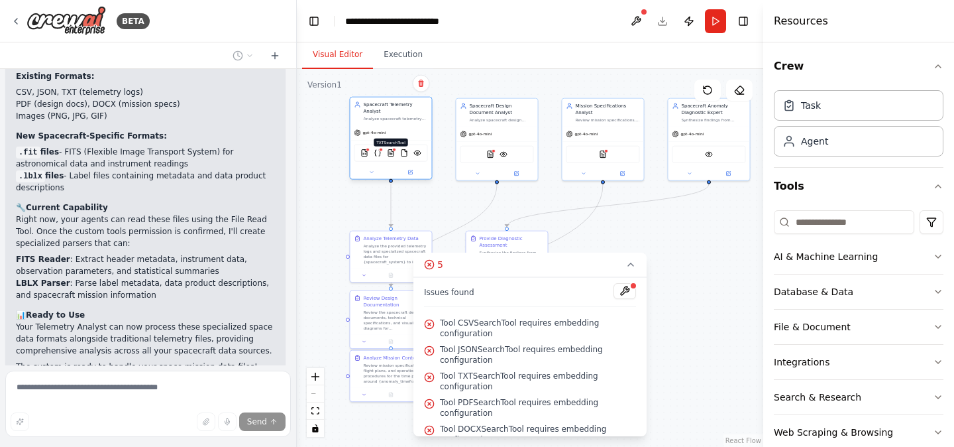
click at [390, 152] on img at bounding box center [391, 153] width 8 height 8
click at [364, 155] on img at bounding box center [365, 153] width 8 height 8
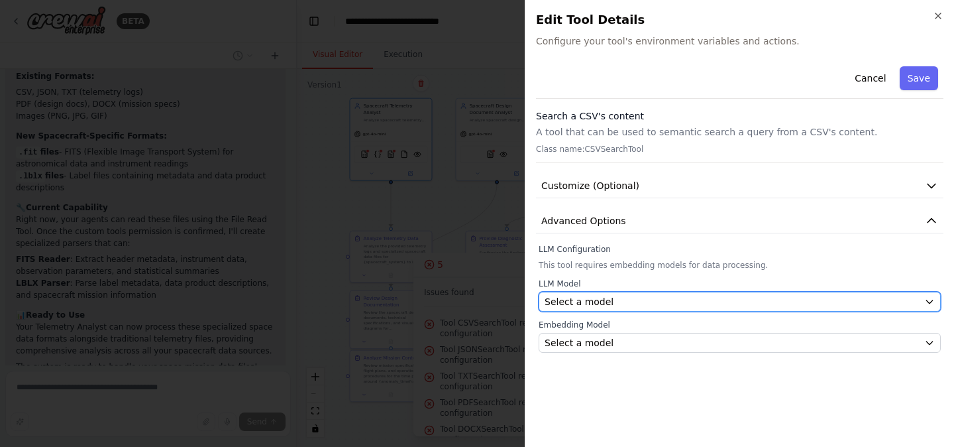
click at [642, 294] on button "Select a model" at bounding box center [740, 302] width 402 height 20
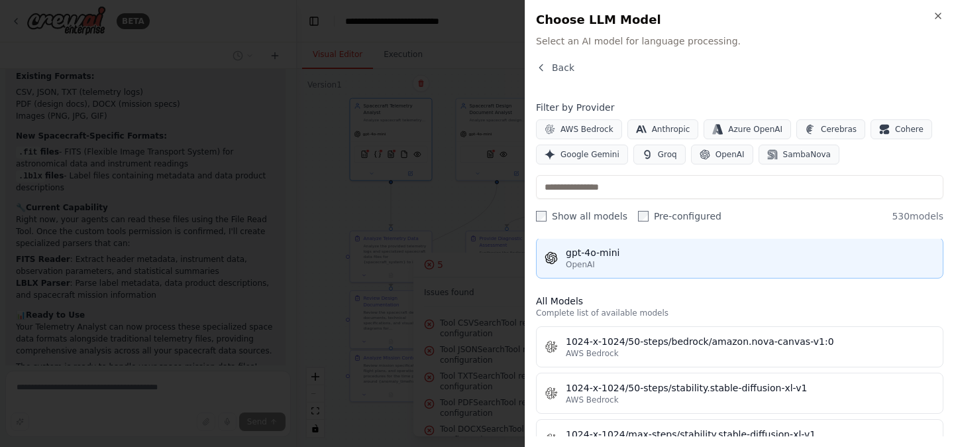
scroll to position [323, 0]
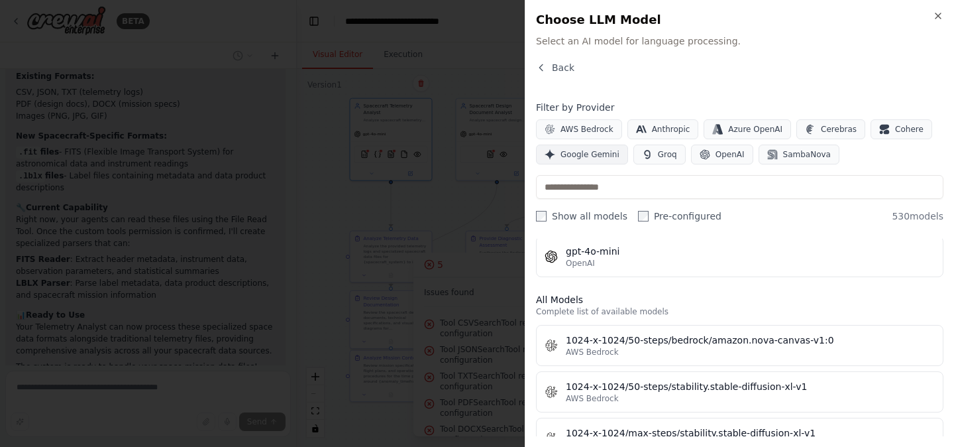
click at [580, 158] on span "Google Gemini" at bounding box center [590, 154] width 59 height 11
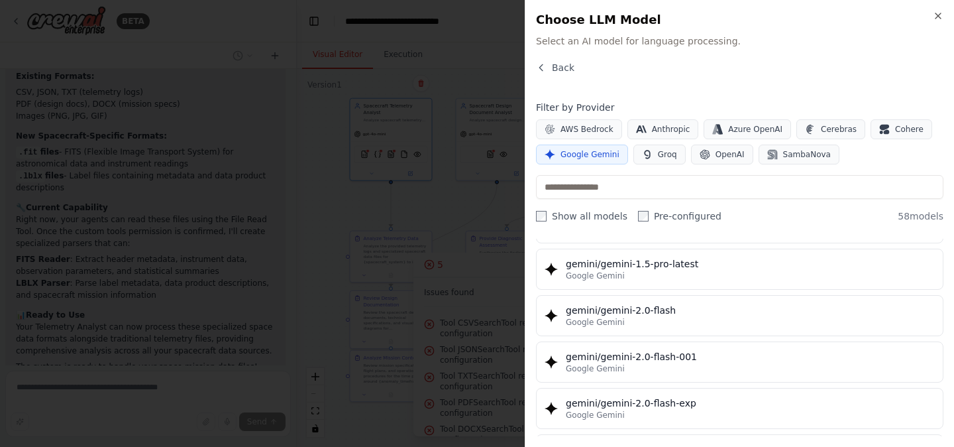
scroll to position [631, 0]
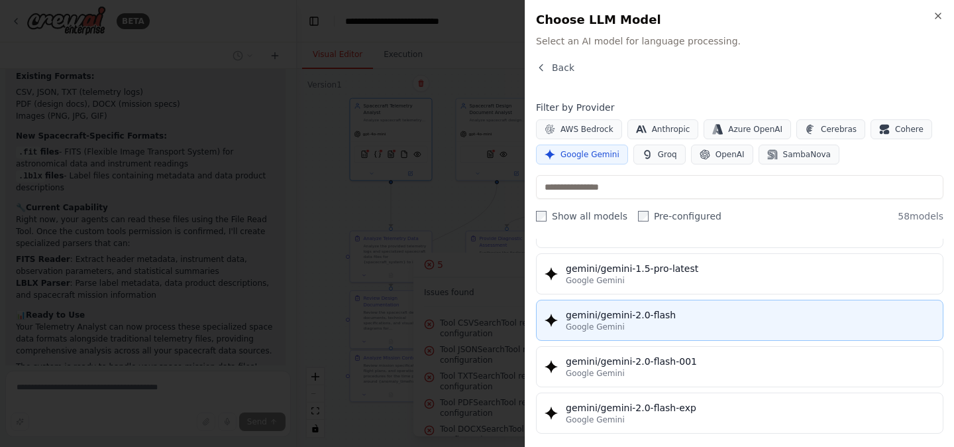
click at [705, 319] on div "gemini/gemini-2.0-flash" at bounding box center [750, 314] width 369 height 13
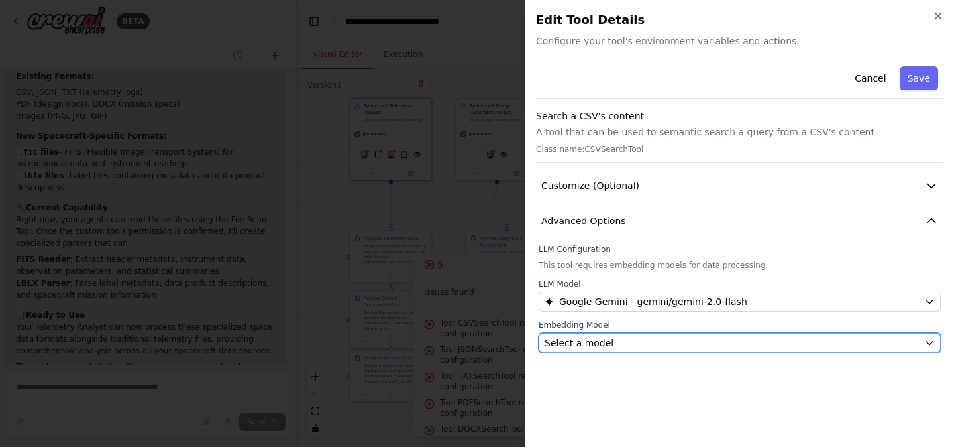
click at [681, 346] on div "Select a model" at bounding box center [732, 342] width 374 height 13
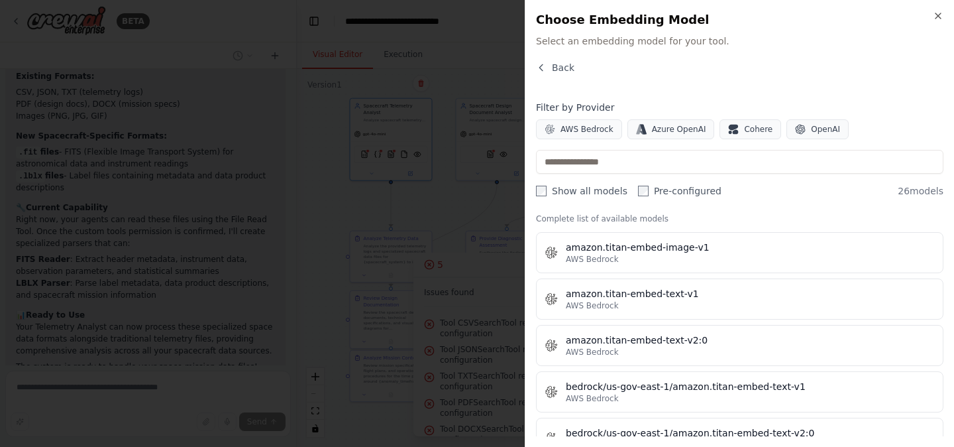
scroll to position [0, 0]
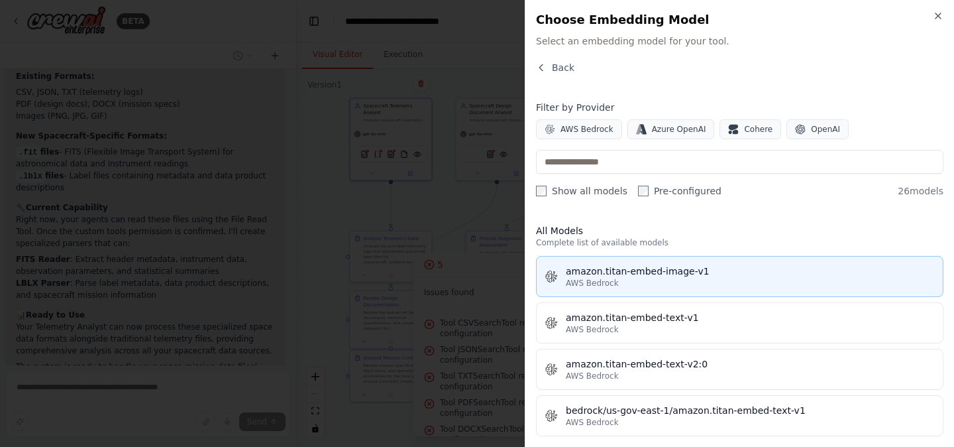
click at [713, 283] on div "AWS Bedrock" at bounding box center [750, 283] width 369 height 11
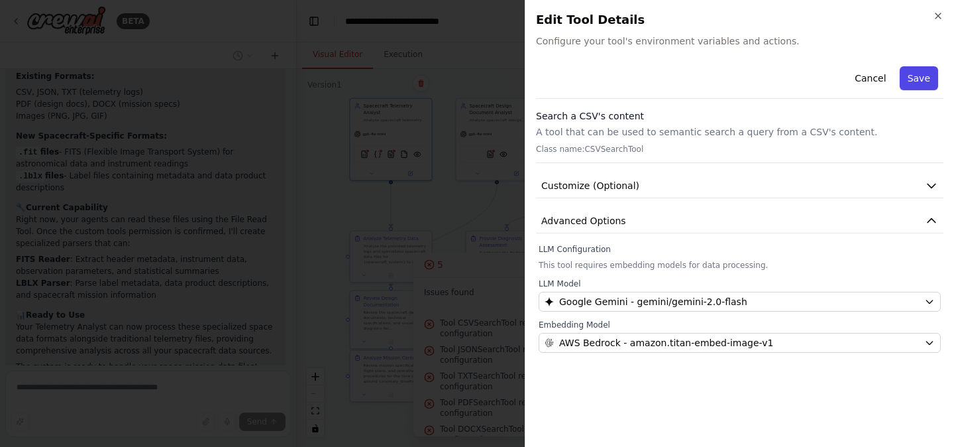
click at [924, 80] on button "Save" at bounding box center [919, 78] width 38 height 24
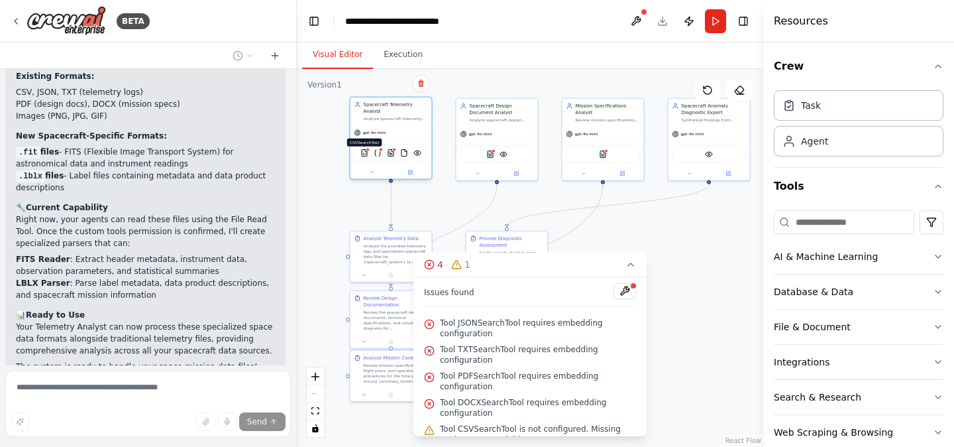
click at [366, 153] on img at bounding box center [365, 153] width 8 height 8
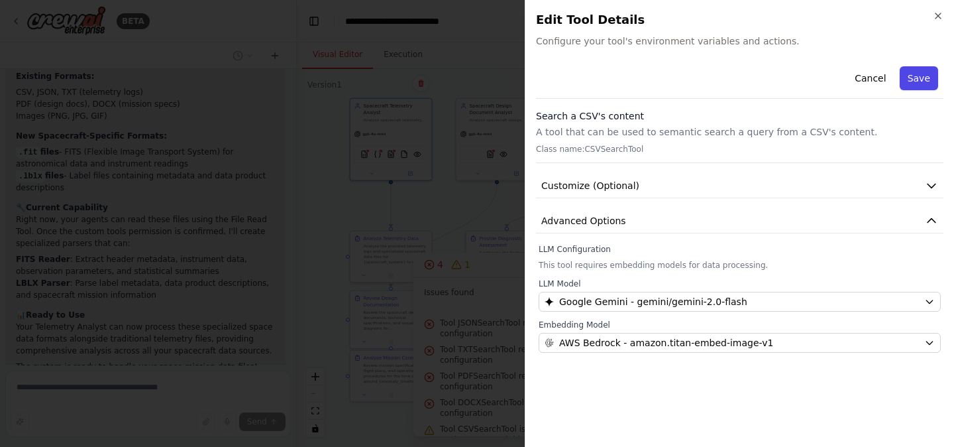
click at [919, 77] on button "Save" at bounding box center [919, 78] width 38 height 24
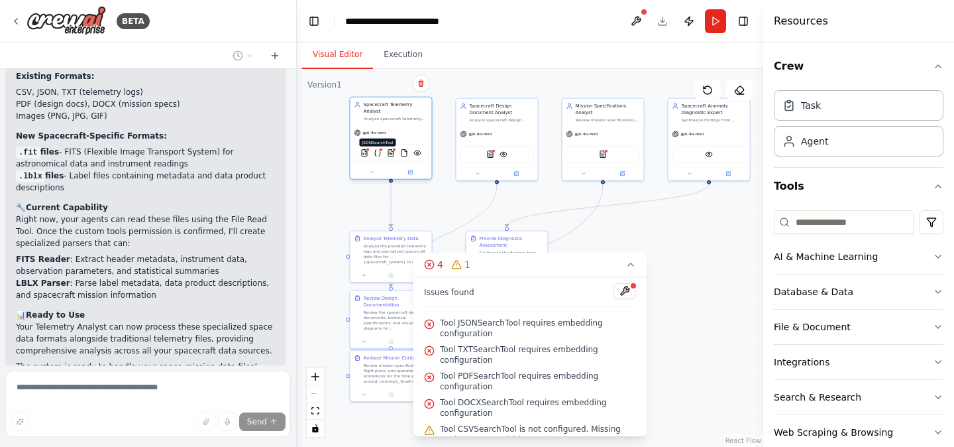
click at [380, 153] on img at bounding box center [378, 153] width 8 height 8
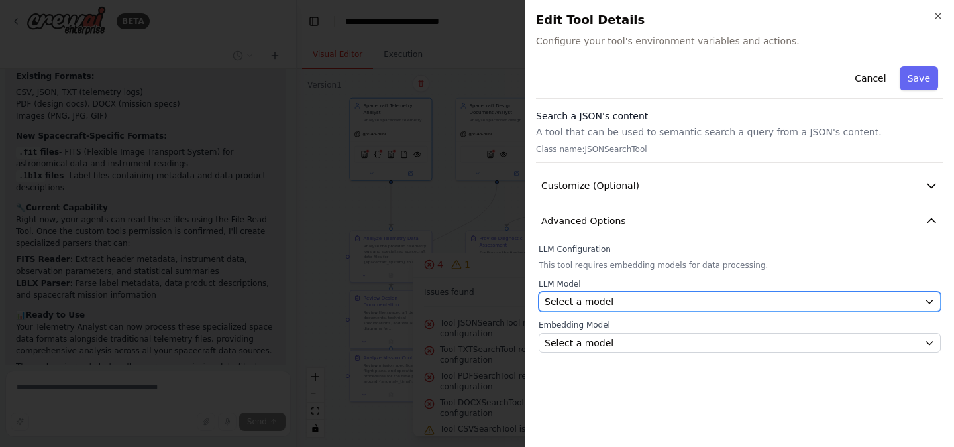
click at [632, 300] on div "Select a model" at bounding box center [732, 301] width 374 height 13
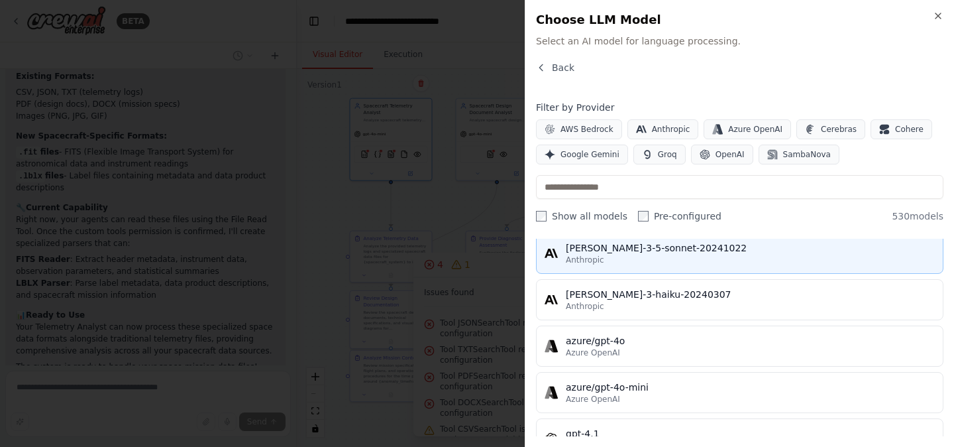
scroll to position [53, 0]
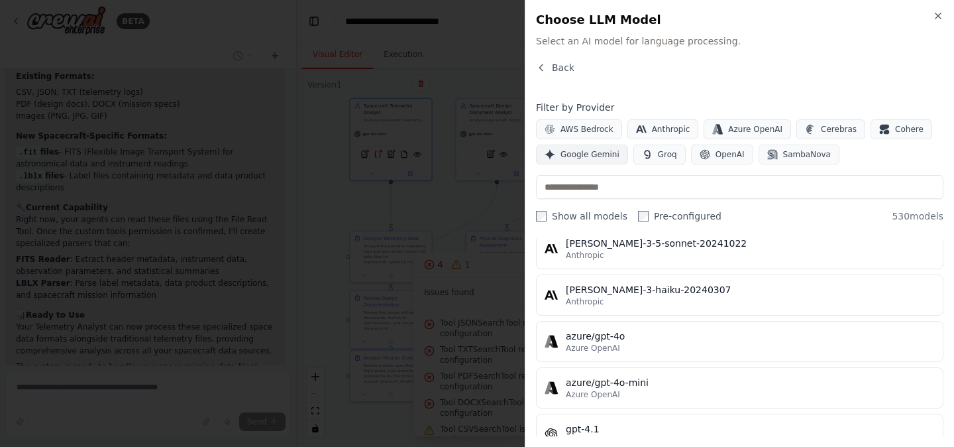
click at [597, 154] on span "Google Gemini" at bounding box center [590, 154] width 59 height 11
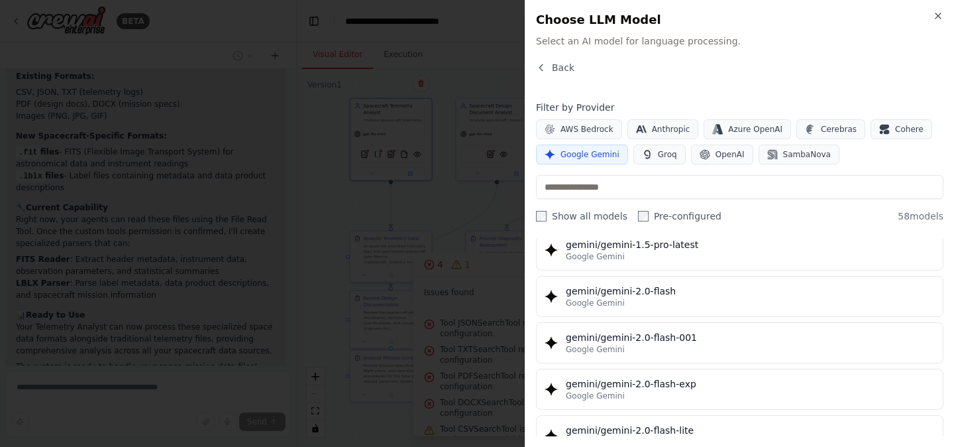
scroll to position [691, 0]
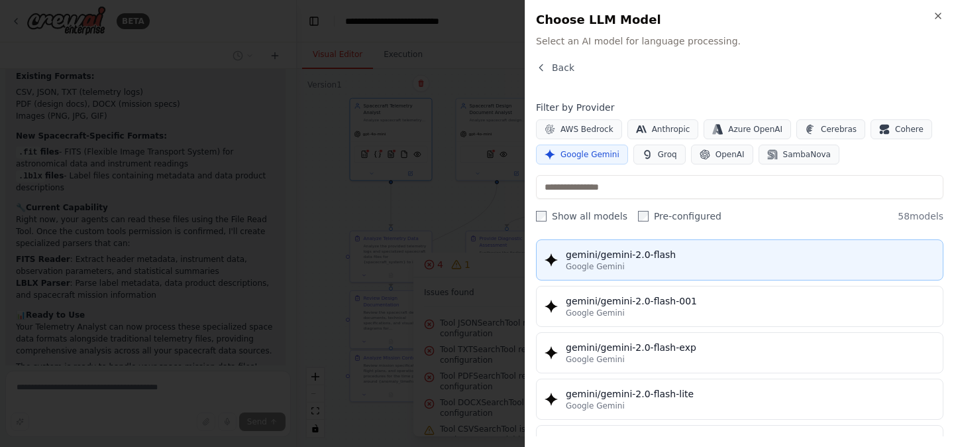
click at [693, 264] on div "Google Gemini" at bounding box center [750, 266] width 369 height 11
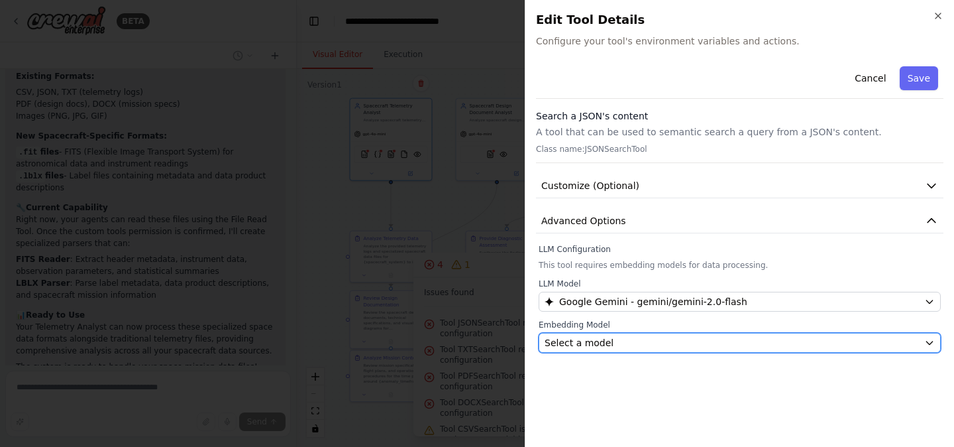
click at [644, 337] on div "Select a model" at bounding box center [732, 342] width 374 height 13
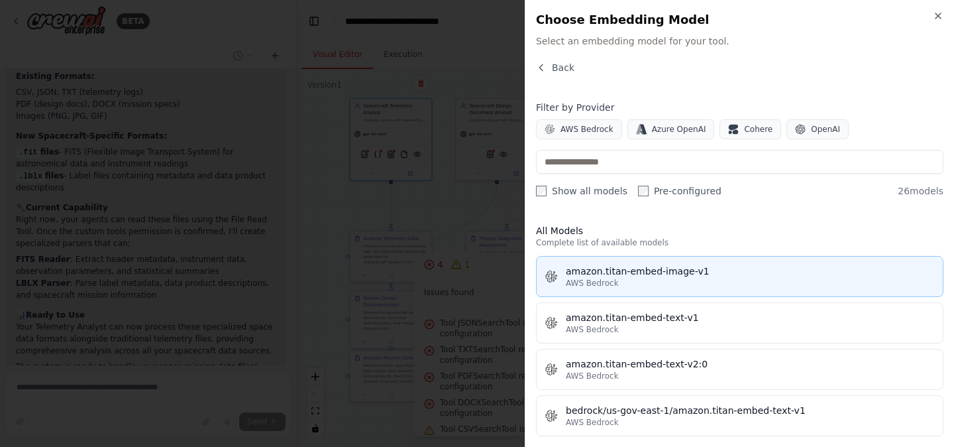
click at [659, 275] on div "amazon.titan-embed-image-v1" at bounding box center [750, 270] width 369 height 13
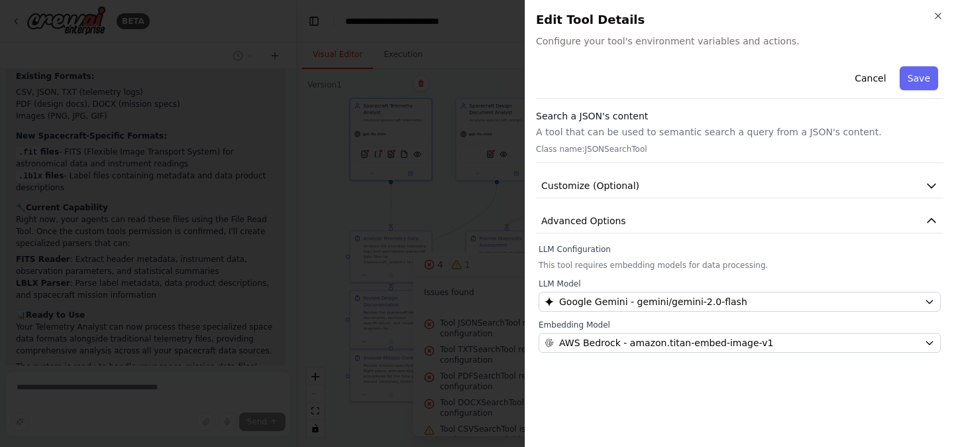
click at [925, 76] on button "Save" at bounding box center [919, 78] width 38 height 24
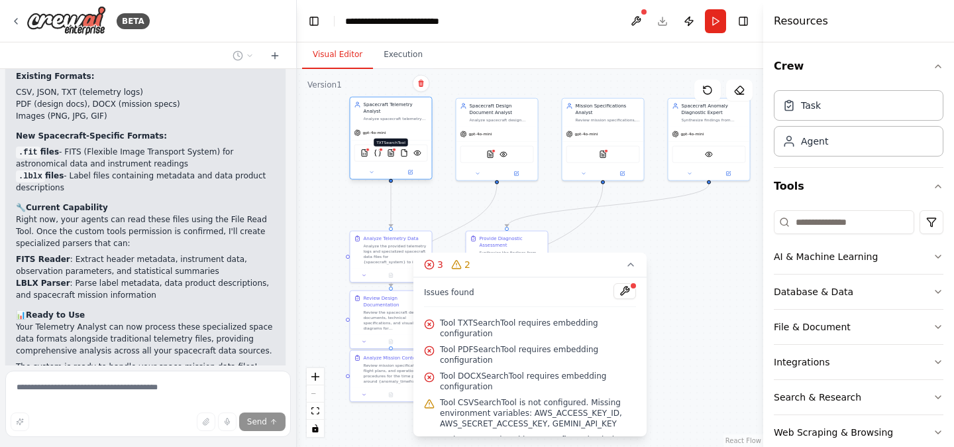
click at [392, 154] on img at bounding box center [391, 153] width 8 height 8
click at [374, 172] on icon at bounding box center [371, 172] width 5 height 5
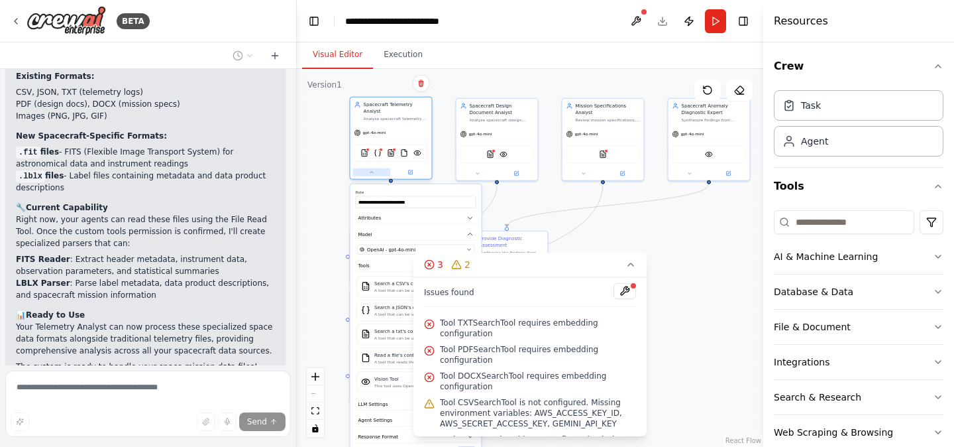
click at [374, 172] on icon at bounding box center [371, 172] width 5 height 5
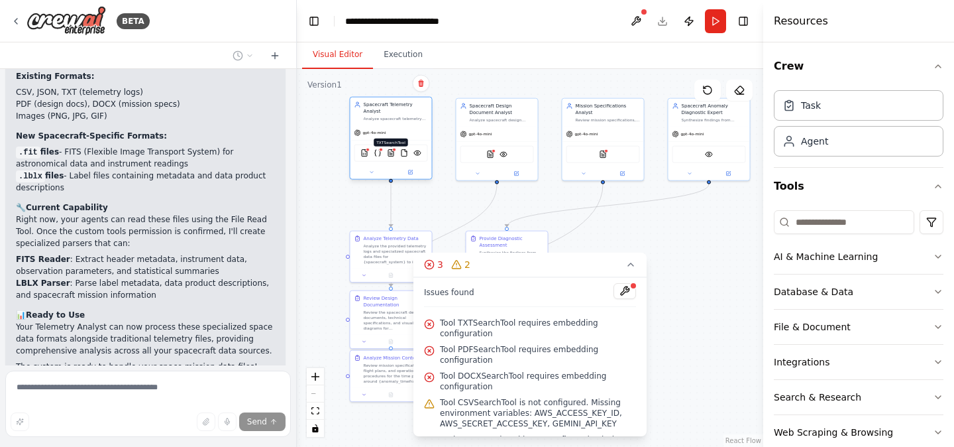
click at [392, 156] on img at bounding box center [391, 153] width 8 height 8
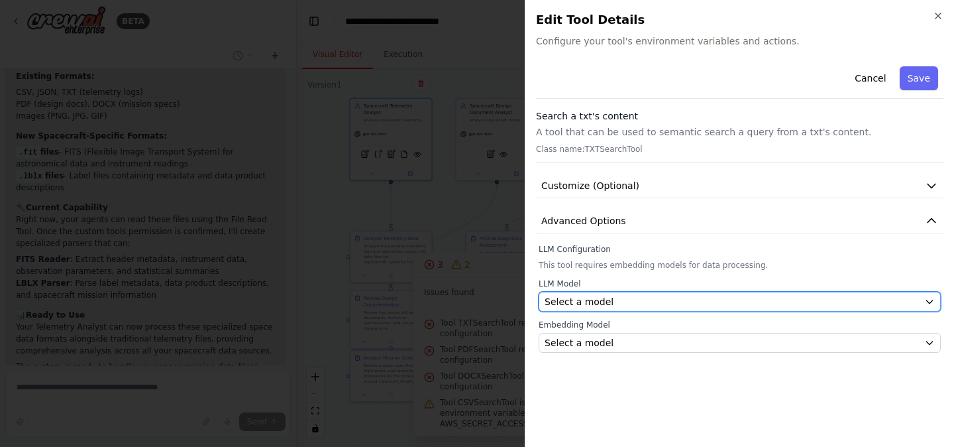
click at [652, 300] on div "Select a model" at bounding box center [732, 301] width 374 height 13
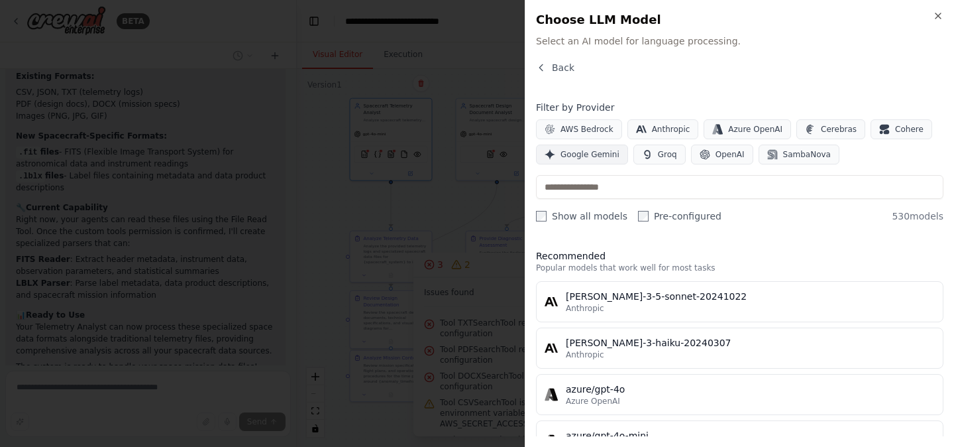
click at [598, 158] on span "Google Gemini" at bounding box center [590, 154] width 59 height 11
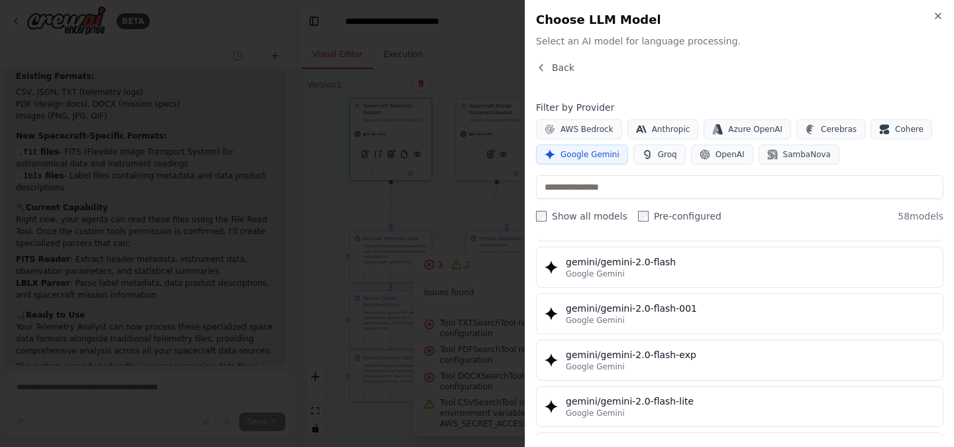
scroll to position [687, 0]
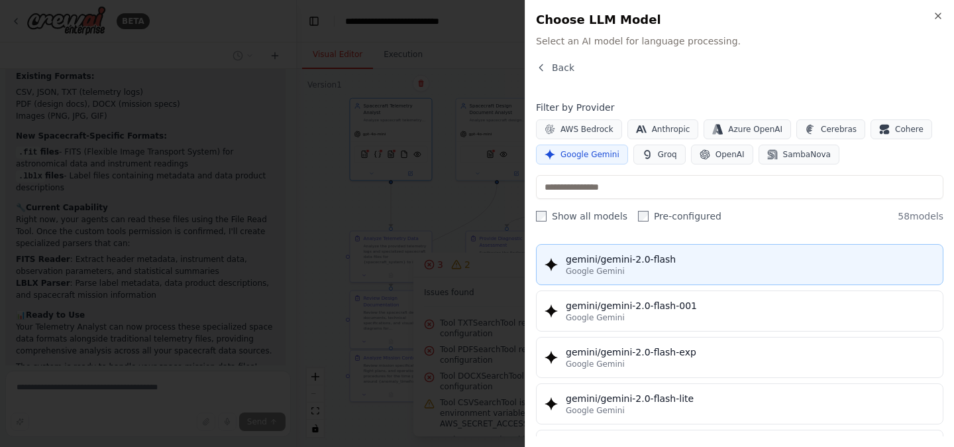
click at [656, 257] on div "gemini/gemini-2.0-flash" at bounding box center [750, 259] width 369 height 13
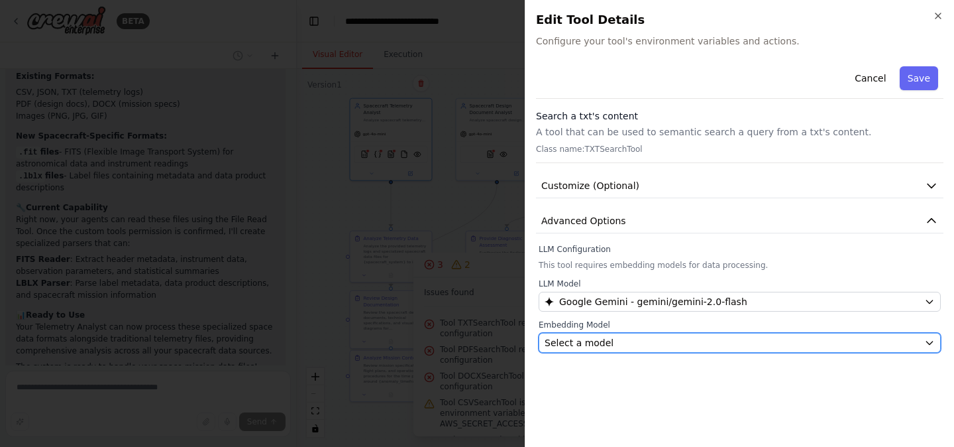
click at [723, 344] on div "Select a model" at bounding box center [732, 342] width 374 height 13
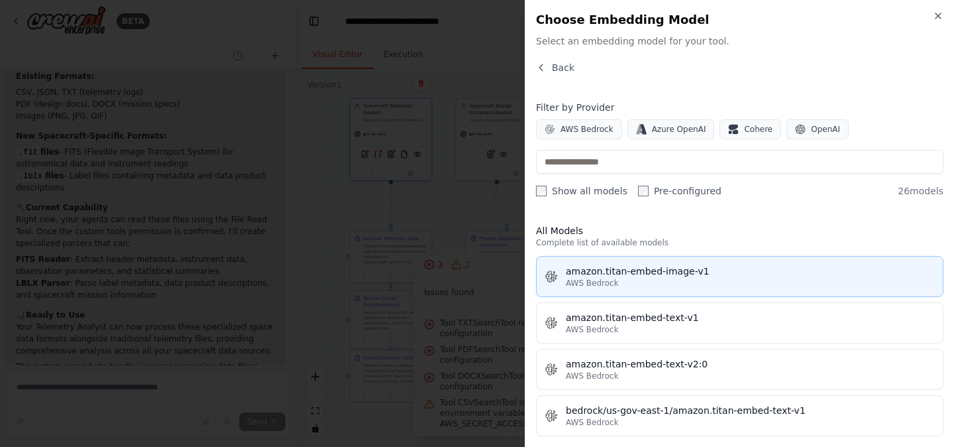
click at [732, 270] on div "amazon.titan-embed-image-v1" at bounding box center [750, 270] width 369 height 13
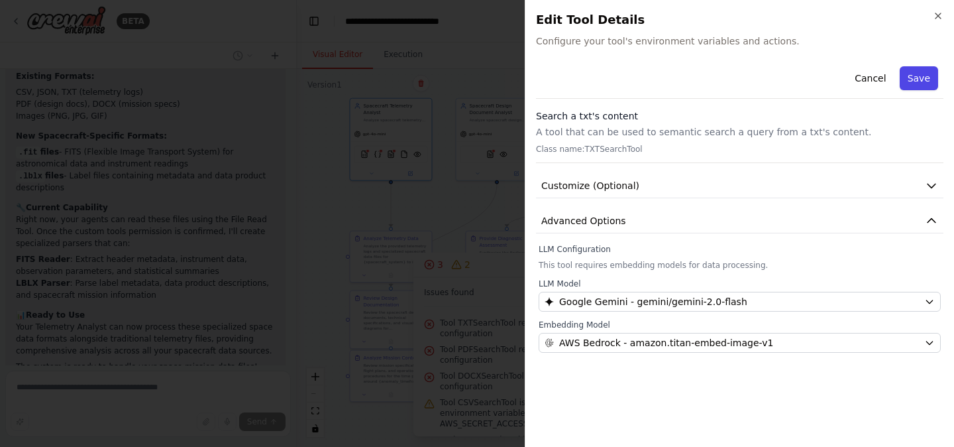
click at [915, 76] on button "Save" at bounding box center [919, 78] width 38 height 24
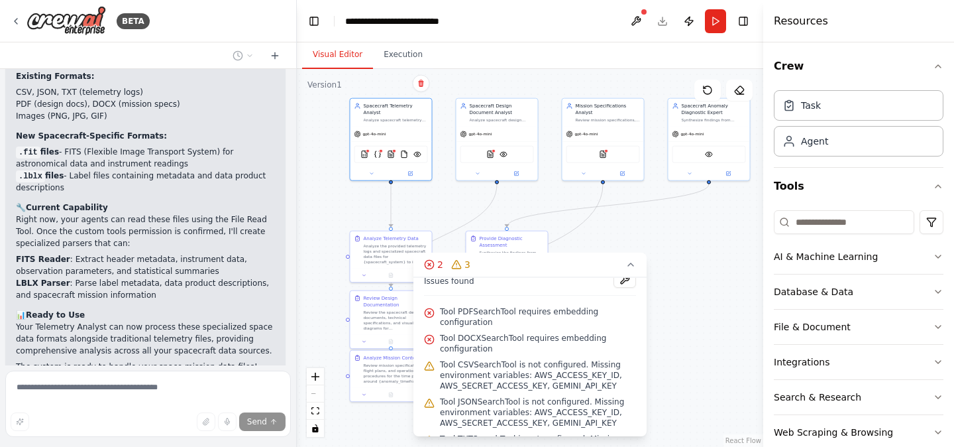
scroll to position [3, 0]
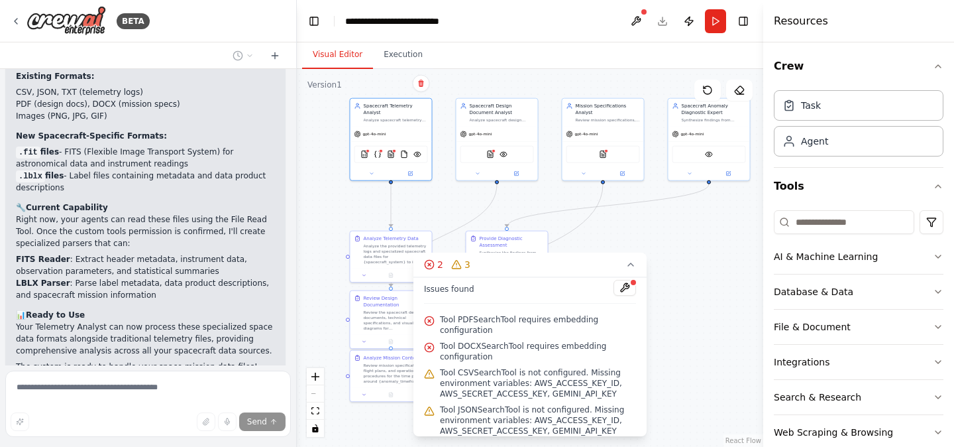
click at [486, 319] on span "Tool PDFSearchTool requires embedding configuration" at bounding box center [538, 324] width 196 height 21
click at [486, 341] on span "Tool DOCXSearchTool requires embedding configuration" at bounding box center [538, 351] width 196 height 21
click at [530, 392] on span "Tool CSVSearchTool is not configured. Missing environment variables: AWS_ACCESS…" at bounding box center [538, 383] width 196 height 32
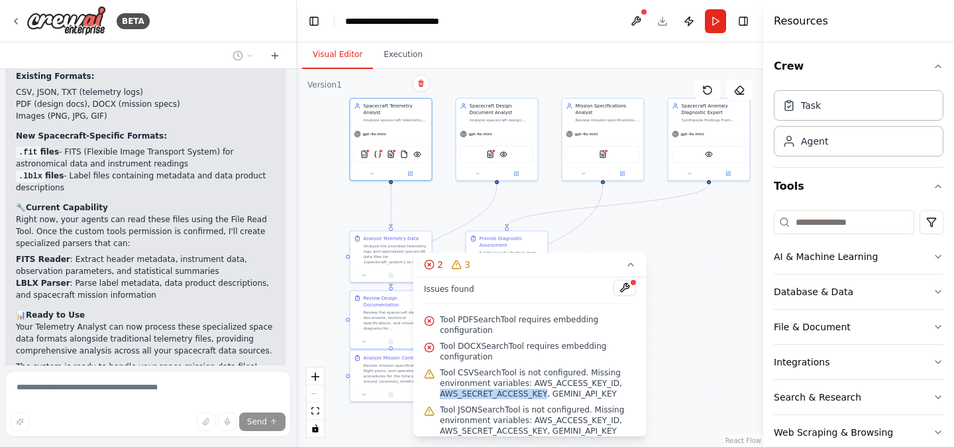
click at [530, 392] on span "Tool CSVSearchTool is not configured. Missing environment variables: AWS_ACCESS…" at bounding box center [538, 383] width 196 height 32
click at [575, 393] on span "Tool CSVSearchTool is not configured. Missing environment variables: AWS_ACCESS…" at bounding box center [538, 383] width 196 height 32
click at [577, 383] on span "Tool CSVSearchTool is not configured. Missing environment variables: AWS_ACCESS…" at bounding box center [538, 383] width 196 height 32
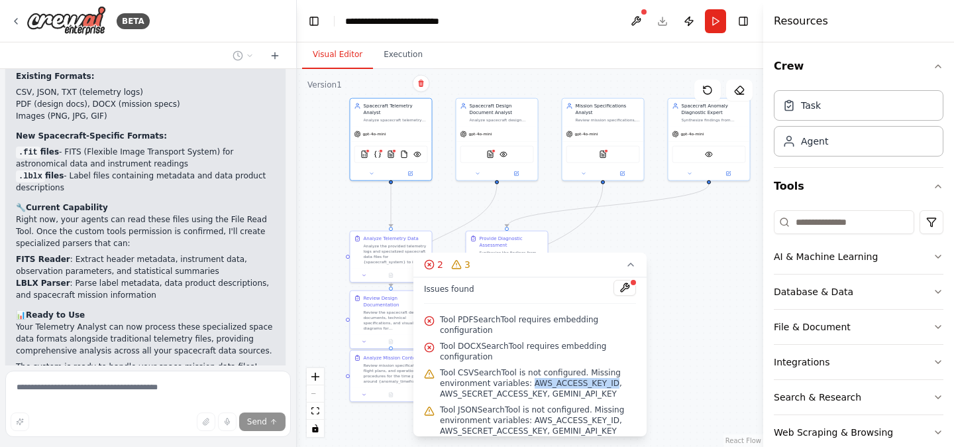
scroll to position [48, 0]
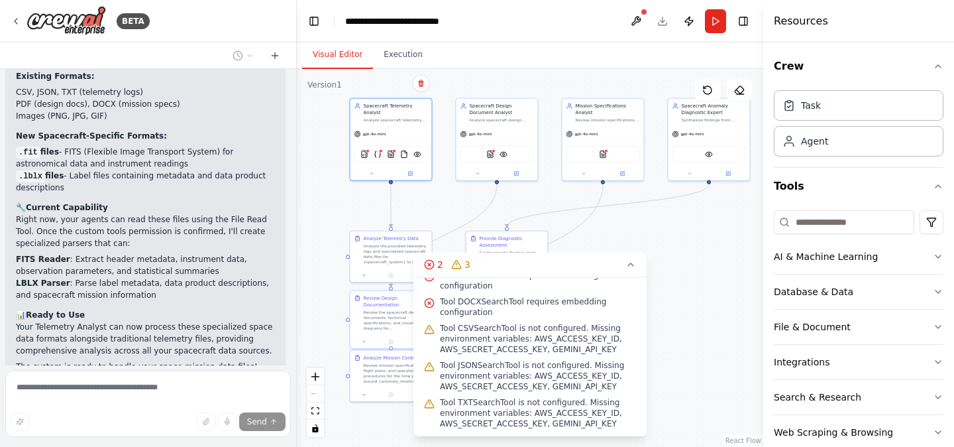
click at [579, 371] on span "Tool JSONSearchTool is not configured. Missing environment variables: AWS_ACCES…" at bounding box center [538, 376] width 196 height 32
click at [555, 380] on span "Tool JSONSearchTool is not configured. Missing environment variables: AWS_ACCES…" at bounding box center [538, 376] width 196 height 32
click at [523, 380] on span "Tool JSONSearchTool is not configured. Missing environment variables: AWS_ACCES…" at bounding box center [538, 376] width 196 height 32
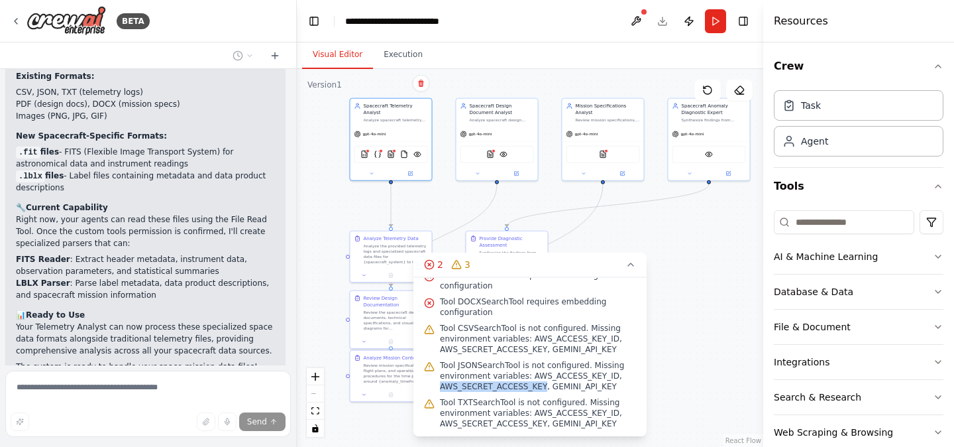
click at [523, 380] on span "Tool JSONSearchTool is not configured. Missing environment variables: AWS_ACCES…" at bounding box center [538, 376] width 196 height 32
click at [545, 422] on span "Tool TXTSearchTool is not configured. Missing environment variables: AWS_ACCESS…" at bounding box center [538, 413] width 196 height 32
click at [526, 422] on span "Tool TXTSearchTool is not configured. Missing environment variables: AWS_ACCESS…" at bounding box center [538, 413] width 196 height 32
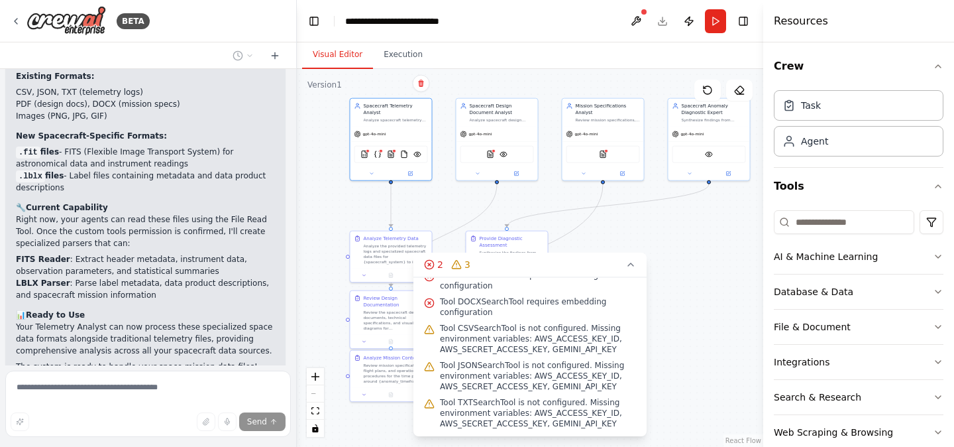
click at [576, 410] on span "Tool TXTSearchTool is not configured. Missing environment variables: AWS_ACCESS…" at bounding box center [538, 413] width 196 height 32
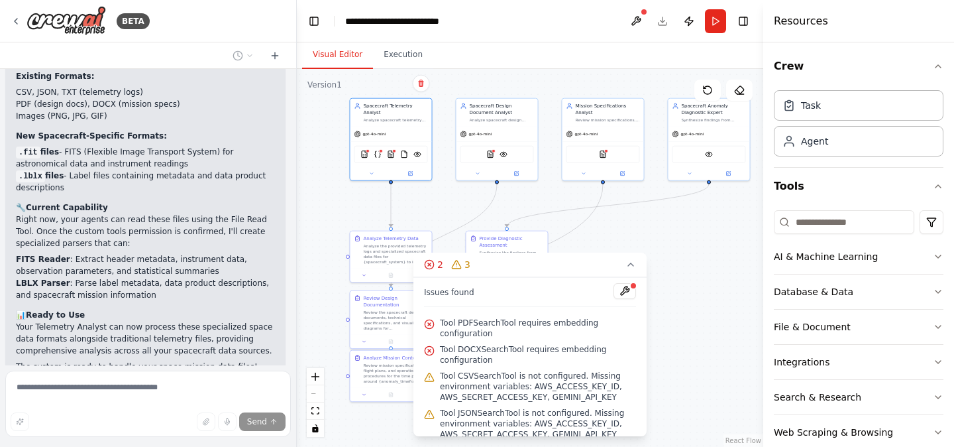
click at [632, 231] on div ".deletable-edge-delete-btn { width: 20px; height: 20px; border: 0px solid #ffff…" at bounding box center [530, 258] width 467 height 378
click at [632, 266] on icon at bounding box center [631, 264] width 11 height 11
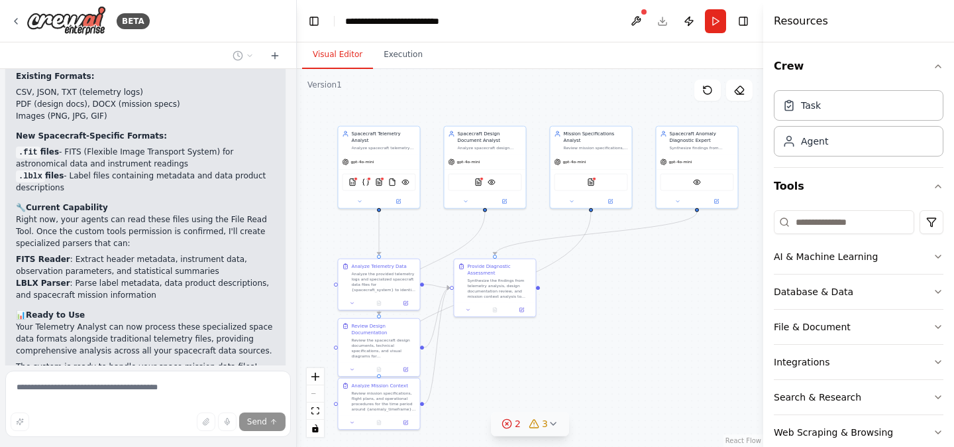
drag, startPoint x: 585, startPoint y: 245, endPoint x: 573, endPoint y: 272, distance: 29.4
click at [573, 272] on div ".deletable-edge-delete-btn { width: 20px; height: 20px; border: 0px solid #ffff…" at bounding box center [530, 258] width 467 height 378
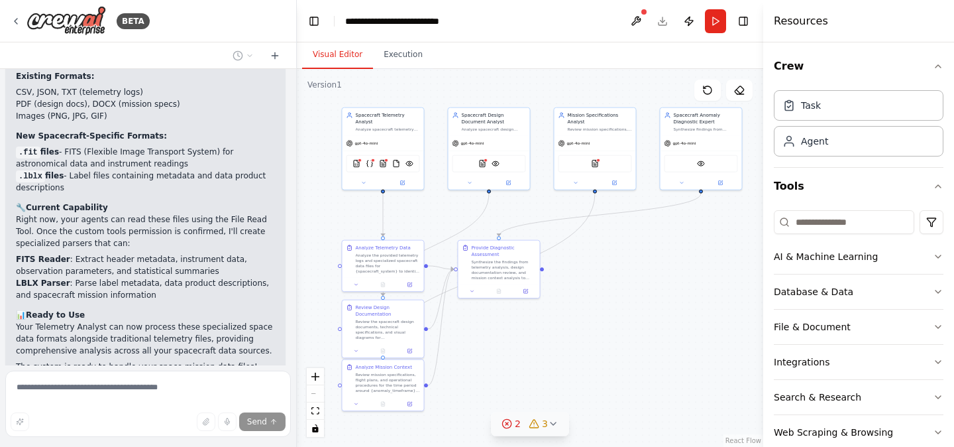
drag, startPoint x: 566, startPoint y: 304, endPoint x: 570, endPoint y: 286, distance: 18.3
click at [570, 286] on div ".deletable-edge-delete-btn { width: 20px; height: 20px; border: 0px solid #ffff…" at bounding box center [530, 258] width 467 height 378
click at [595, 249] on div ".deletable-edge-delete-btn { width: 20px; height: 20px; border: 0px solid #ffff…" at bounding box center [530, 258] width 467 height 378
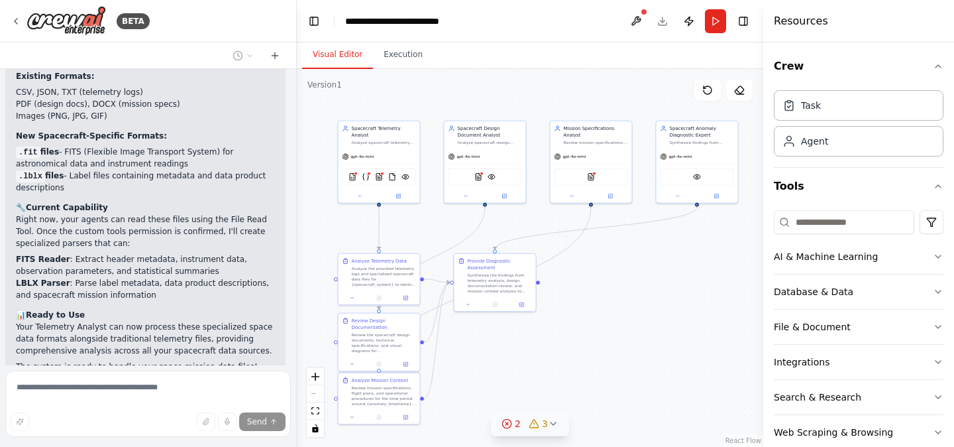
drag, startPoint x: 596, startPoint y: 237, endPoint x: 597, endPoint y: 253, distance: 16.0
click at [597, 252] on div ".deletable-edge-delete-btn { width: 20px; height: 20px; border: 0px solid #ffff…" at bounding box center [530, 258] width 467 height 378
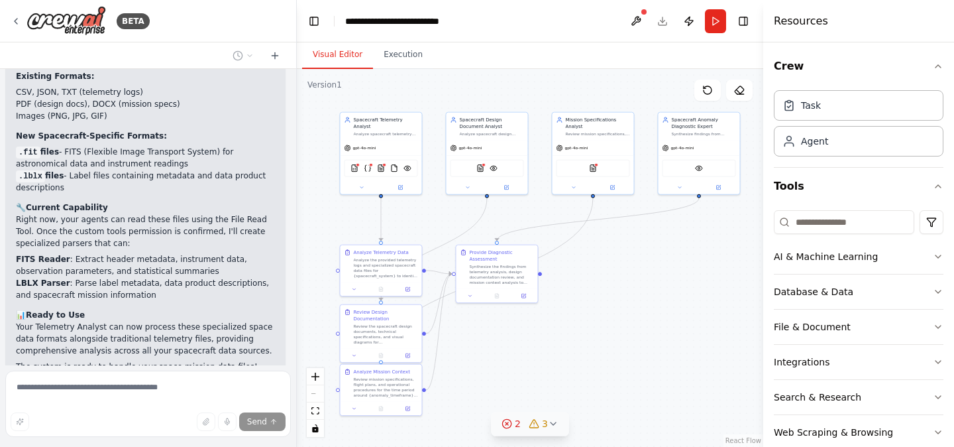
drag, startPoint x: 590, startPoint y: 324, endPoint x: 592, endPoint y: 315, distance: 9.5
click at [592, 315] on div ".deletable-edge-delete-btn { width: 20px; height: 20px; border: 0px solid #ffff…" at bounding box center [530, 258] width 467 height 378
click at [382, 167] on img at bounding box center [381, 167] width 8 height 8
click at [355, 165] on img at bounding box center [355, 167] width 8 height 8
click at [481, 168] on img at bounding box center [481, 167] width 8 height 8
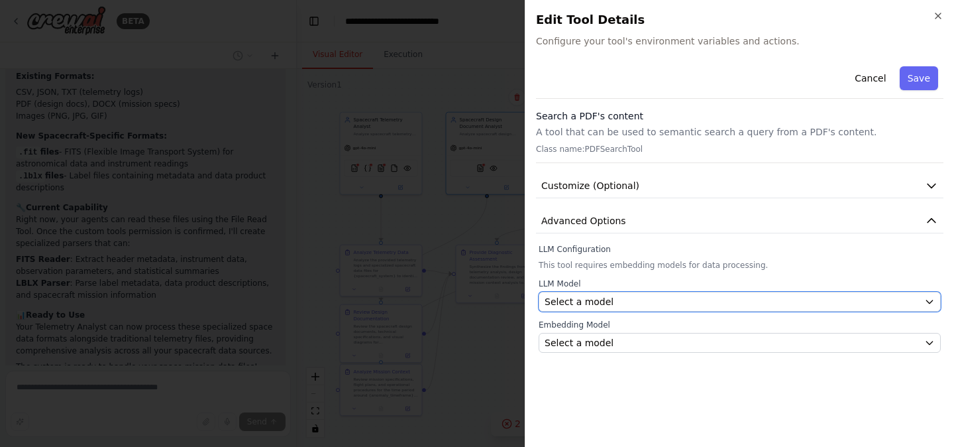
click at [639, 302] on div "Select a model" at bounding box center [732, 301] width 374 height 13
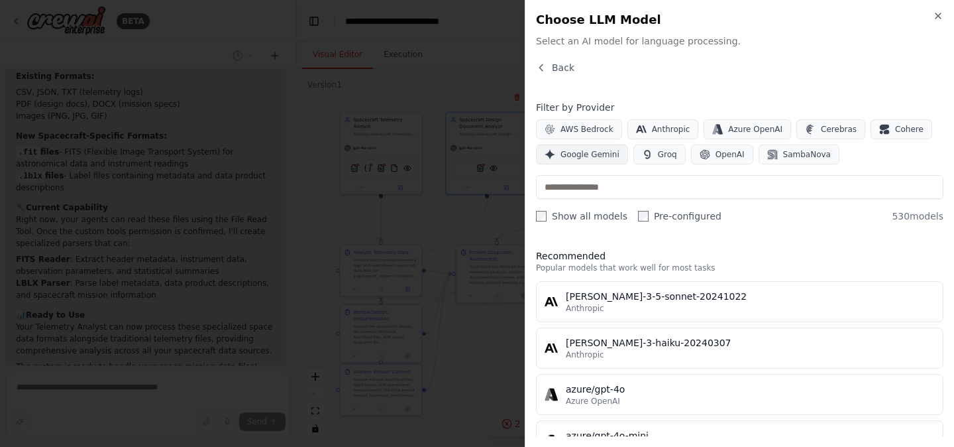
click at [583, 148] on button "Google Gemini" at bounding box center [582, 154] width 92 height 20
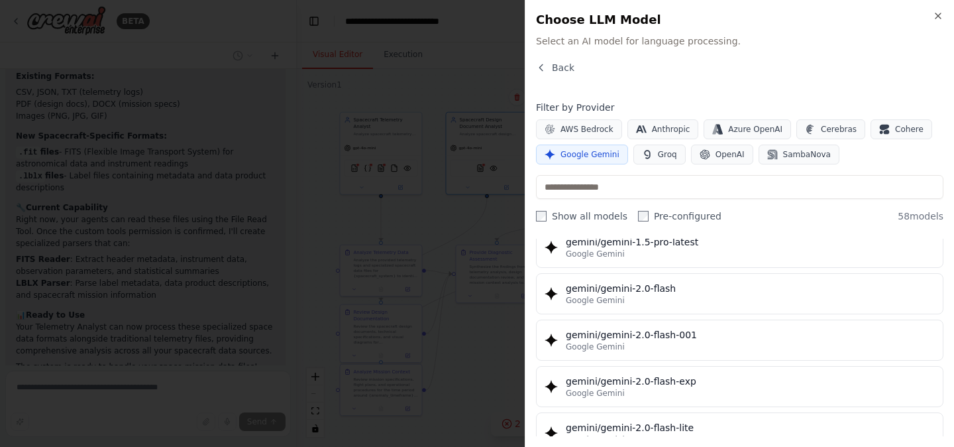
scroll to position [656, 0]
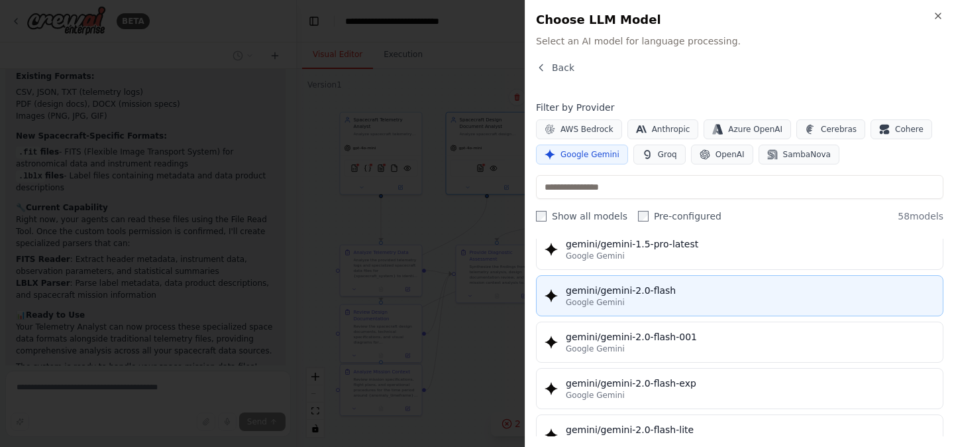
click at [681, 300] on div "Google Gemini" at bounding box center [750, 302] width 369 height 11
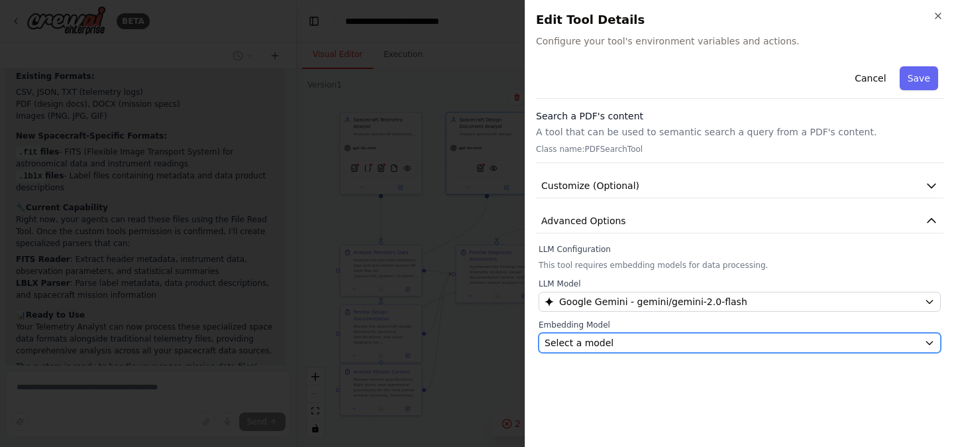
click at [676, 336] on div "Select a model" at bounding box center [732, 342] width 374 height 13
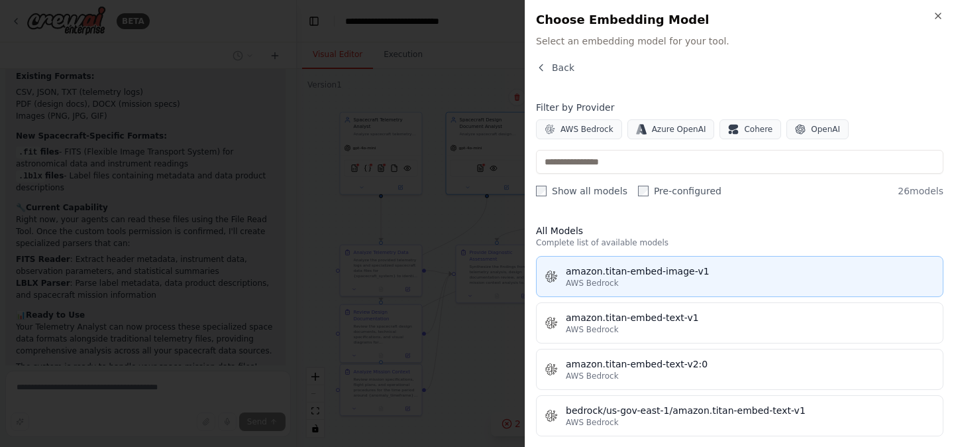
click at [685, 284] on div "AWS Bedrock" at bounding box center [750, 283] width 369 height 11
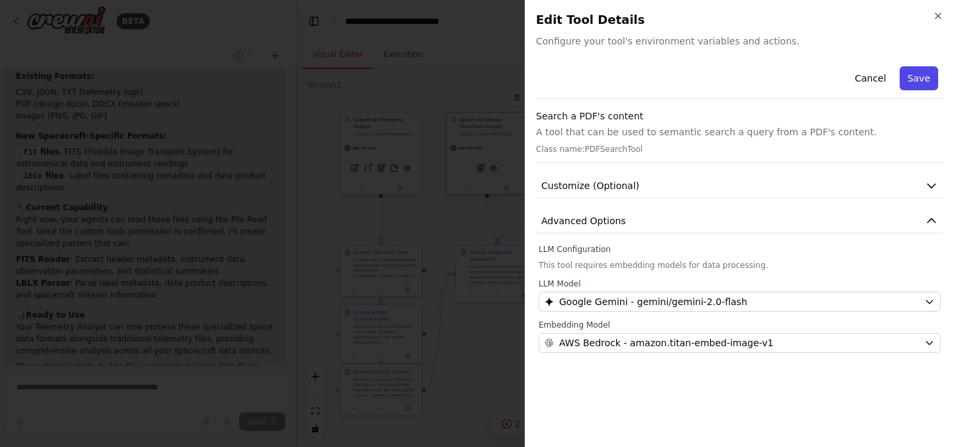
click at [919, 79] on button "Save" at bounding box center [919, 78] width 38 height 24
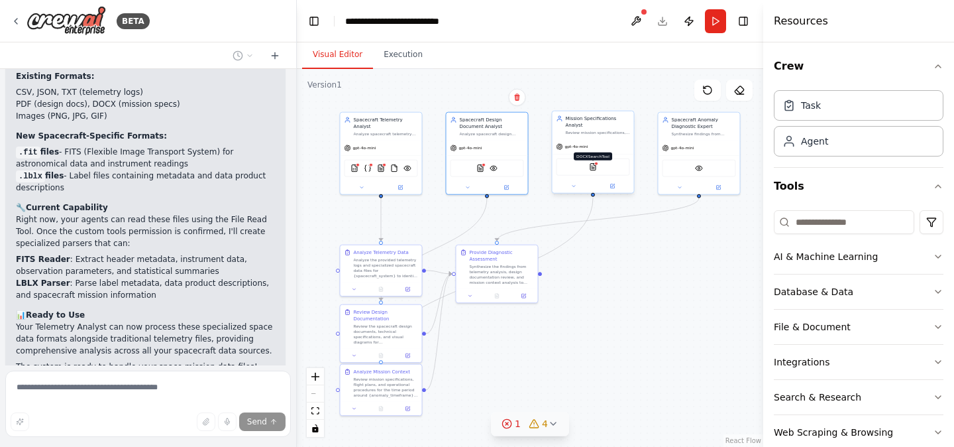
click at [595, 168] on img at bounding box center [593, 167] width 8 height 8
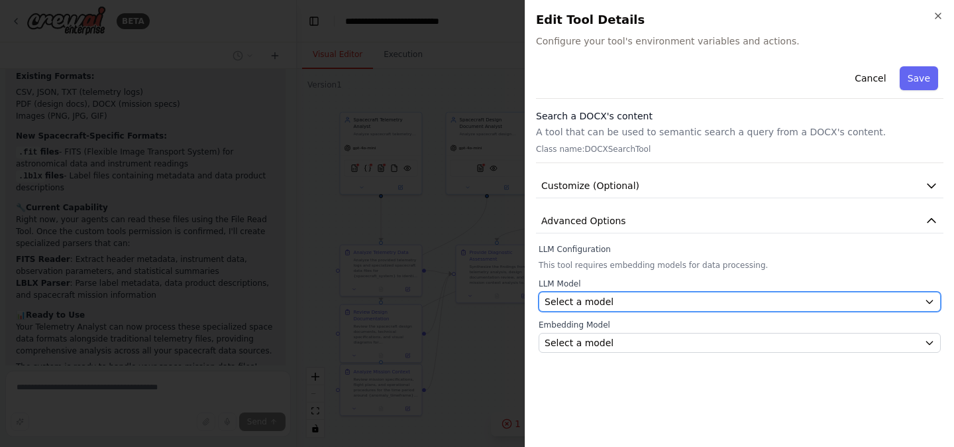
click at [641, 311] on button "Select a model" at bounding box center [740, 302] width 402 height 20
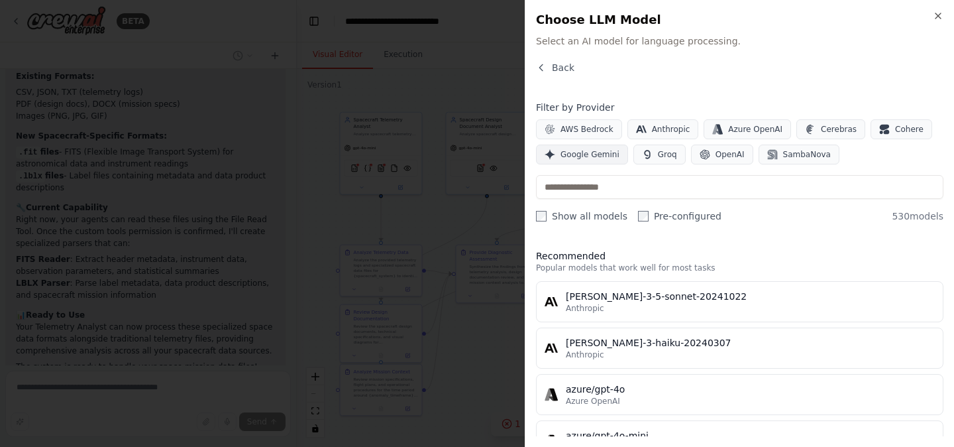
click at [589, 157] on span "Google Gemini" at bounding box center [590, 154] width 59 height 11
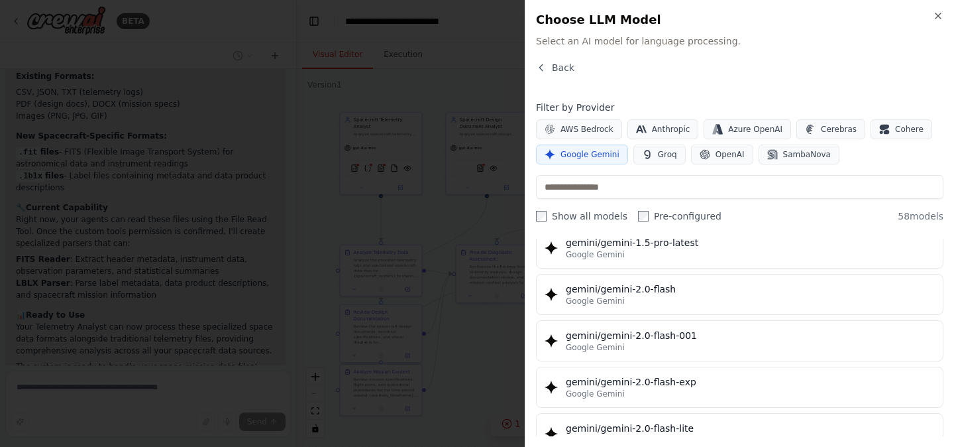
scroll to position [659, 0]
click at [661, 308] on button "gemini/gemini-2.0-flash Google Gemini" at bounding box center [740, 291] width 408 height 41
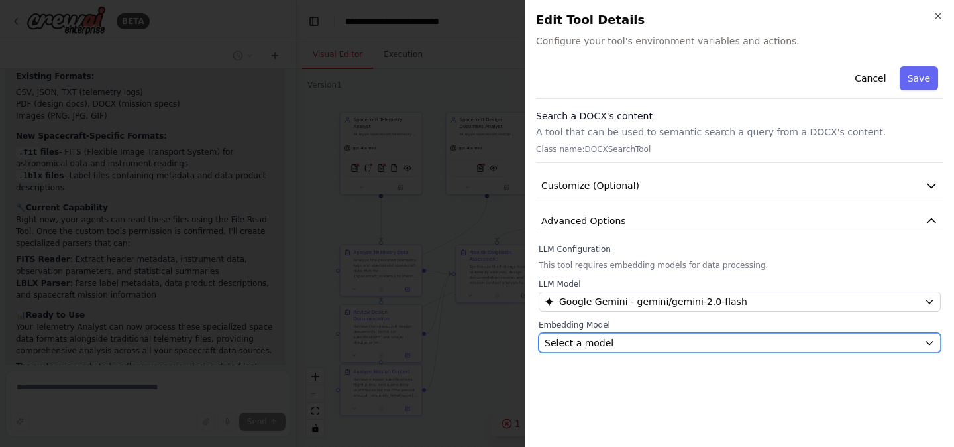
click at [660, 337] on div "Select a model" at bounding box center [732, 342] width 374 height 13
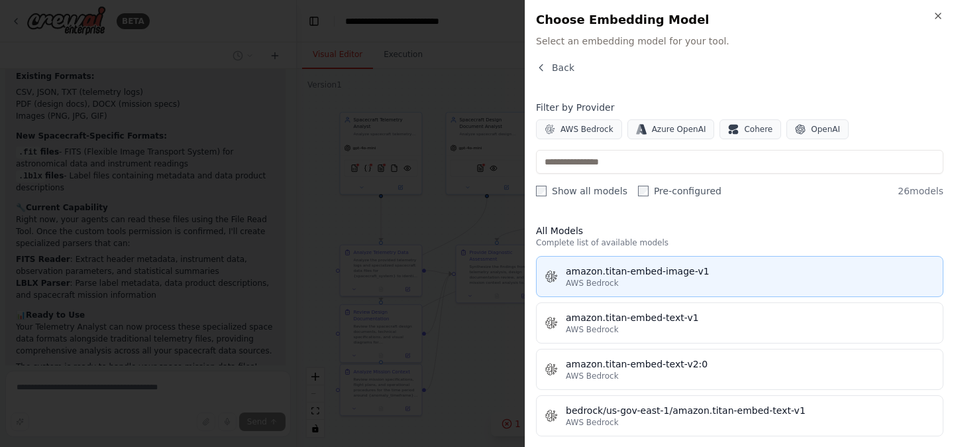
click at [673, 285] on div "AWS Bedrock" at bounding box center [750, 283] width 369 height 11
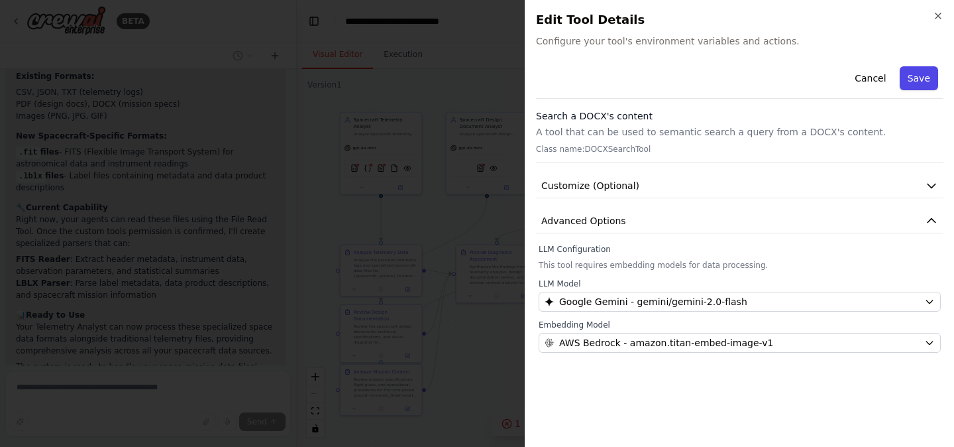
click at [929, 74] on button "Save" at bounding box center [919, 78] width 38 height 24
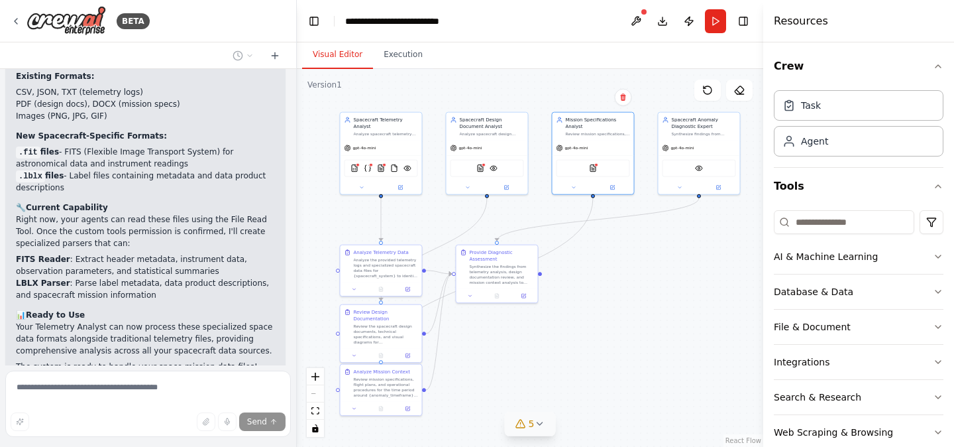
click at [618, 261] on div ".deletable-edge-delete-btn { width: 20px; height: 20px; border: 0px solid #ffff…" at bounding box center [530, 258] width 467 height 378
click at [480, 170] on img at bounding box center [481, 167] width 8 height 8
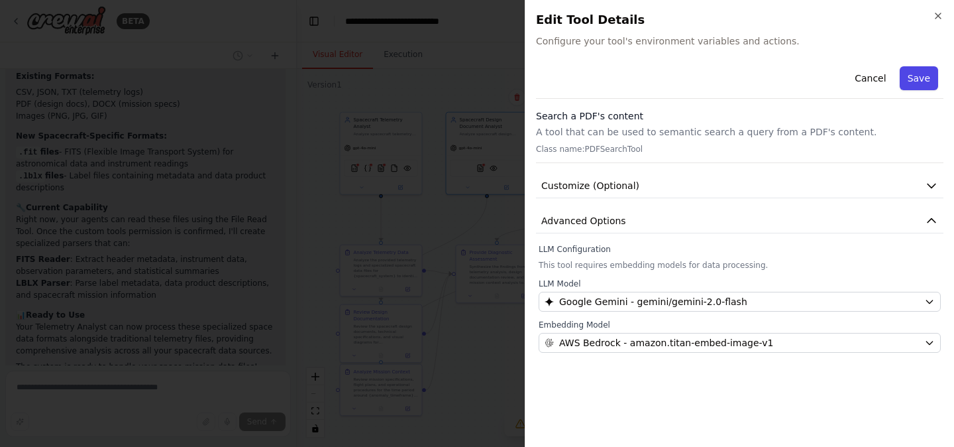
click at [937, 72] on button "Save" at bounding box center [919, 78] width 38 height 24
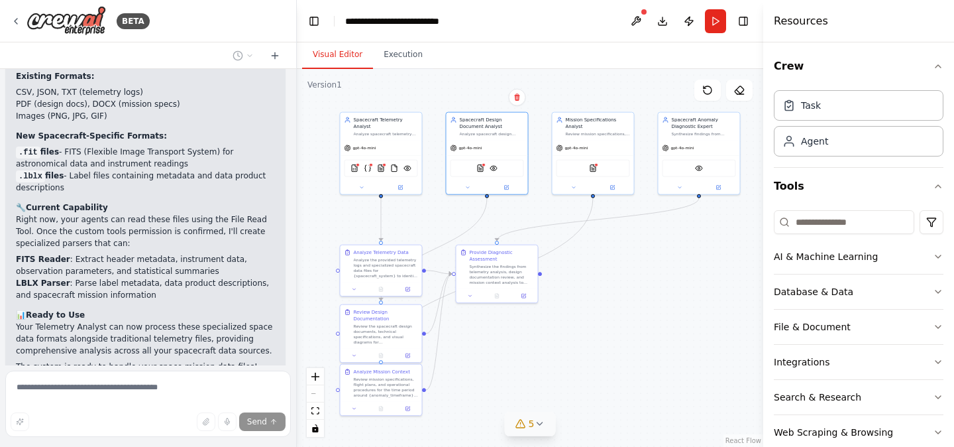
click at [692, 260] on div ".deletable-edge-delete-btn { width: 20px; height: 20px; border: 0px solid #ffff…" at bounding box center [530, 258] width 467 height 378
click at [527, 423] on div "5" at bounding box center [525, 423] width 19 height 13
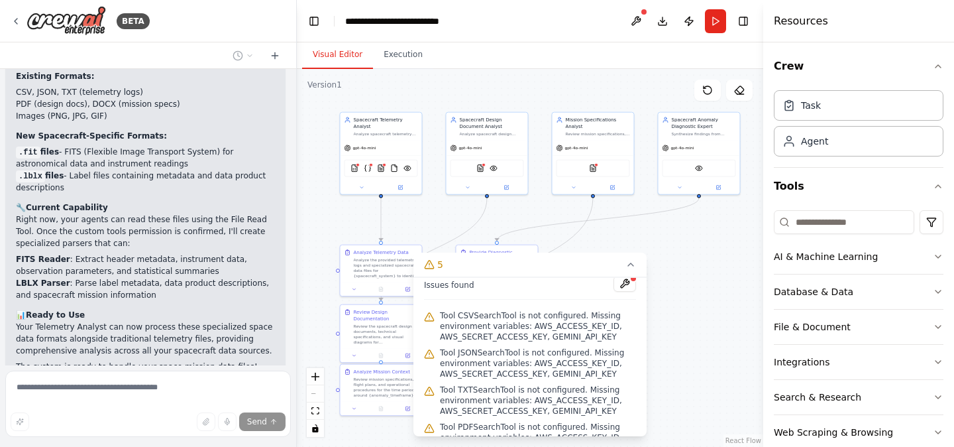
scroll to position [0, 0]
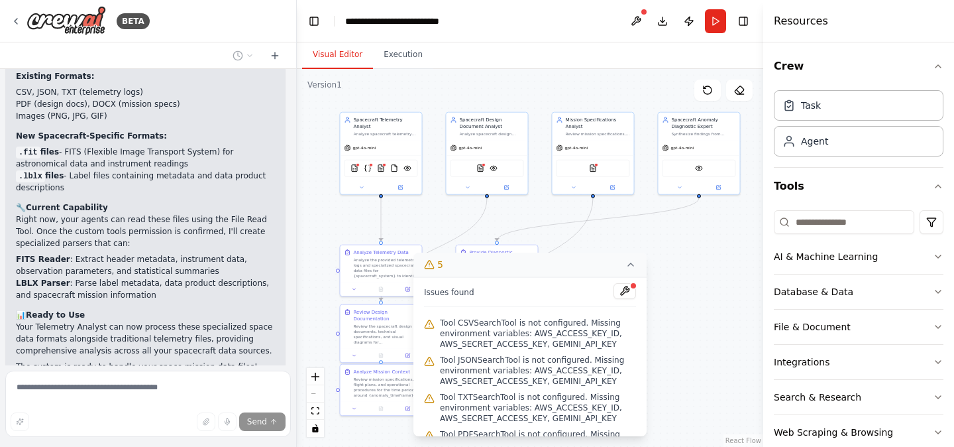
click at [632, 265] on icon at bounding box center [631, 264] width 11 height 11
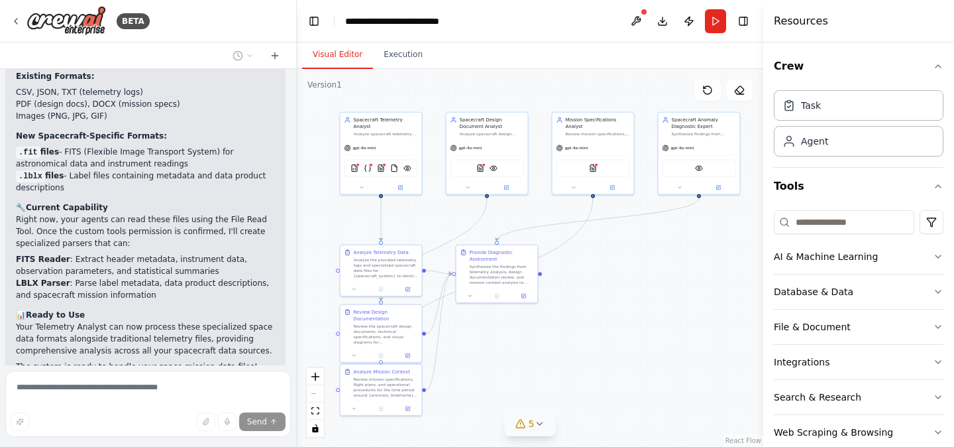
click at [656, 351] on div ".deletable-edge-delete-btn { width: 20px; height: 20px; border: 0px solid #ffff…" at bounding box center [530, 258] width 467 height 378
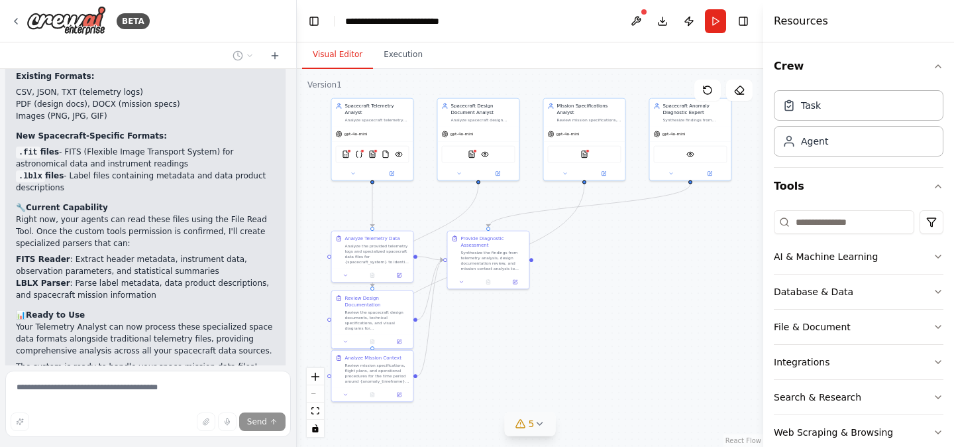
drag, startPoint x: 612, startPoint y: 261, endPoint x: 603, endPoint y: 248, distance: 15.8
click at [603, 248] on div ".deletable-edge-delete-btn { width: 20px; height: 20px; border: 0px solid #ffff…" at bounding box center [530, 258] width 467 height 378
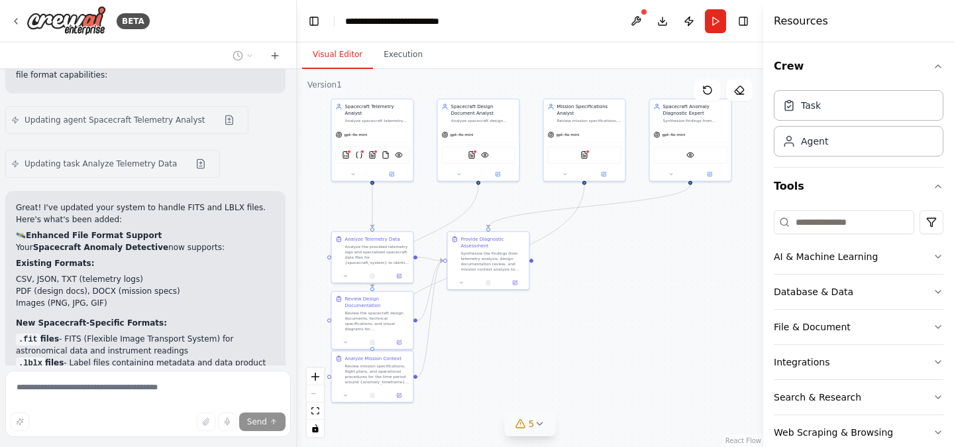
scroll to position [4568, 0]
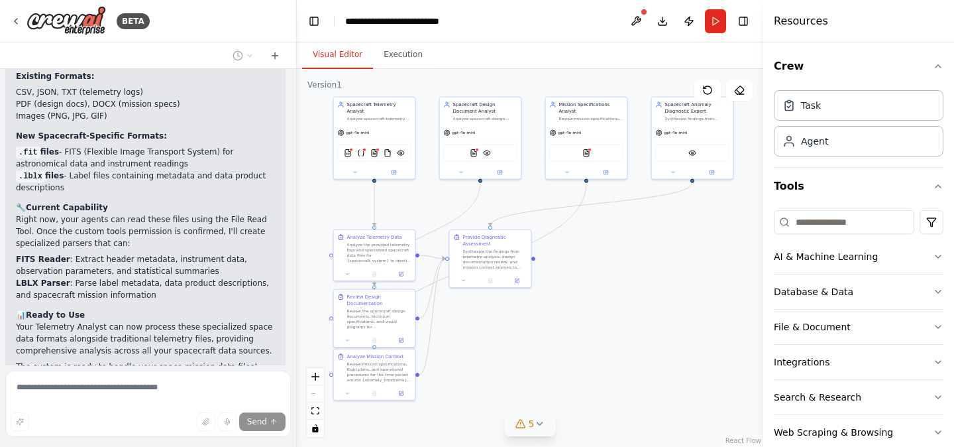
click at [547, 339] on div ".deletable-edge-delete-btn { width: 20px; height: 20px; border: 0px solid #ffff…" at bounding box center [530, 258] width 467 height 378
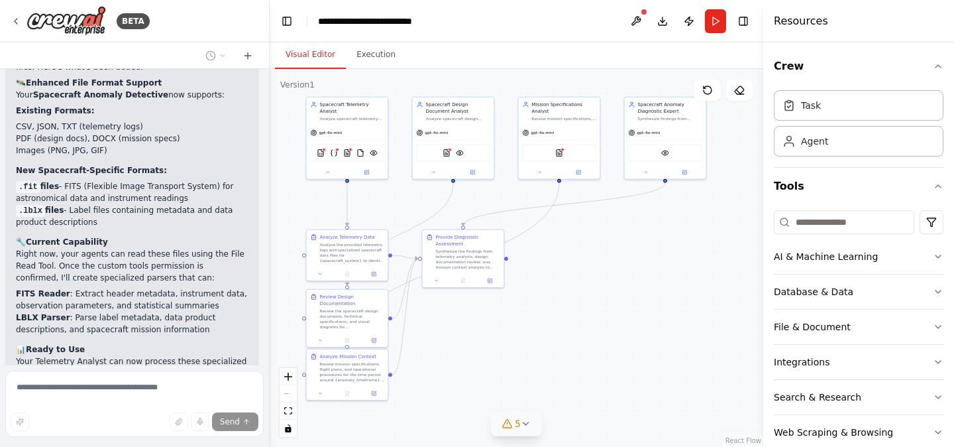
scroll to position [4769, 0]
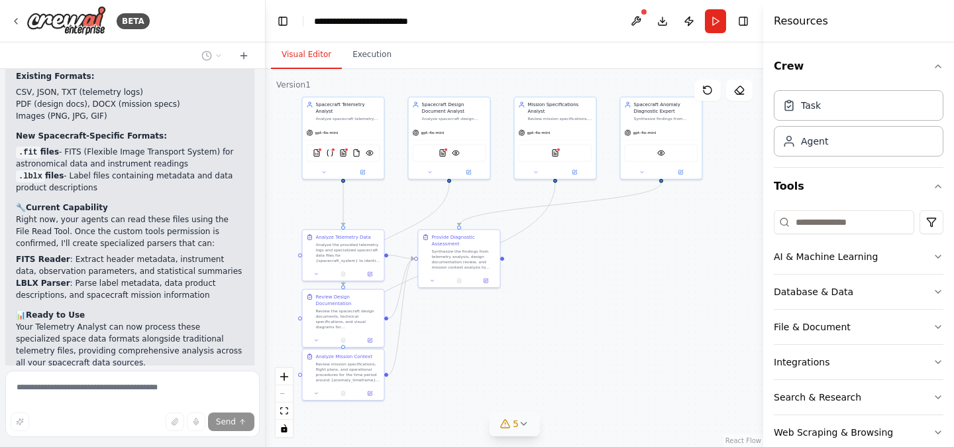
drag, startPoint x: 295, startPoint y: 141, endPoint x: 266, endPoint y: 141, distance: 29.2
click at [266, 141] on div "BETA Hello! I'm the CrewAI assistant. What kind of automation do you want to bu…" at bounding box center [477, 223] width 954 height 447
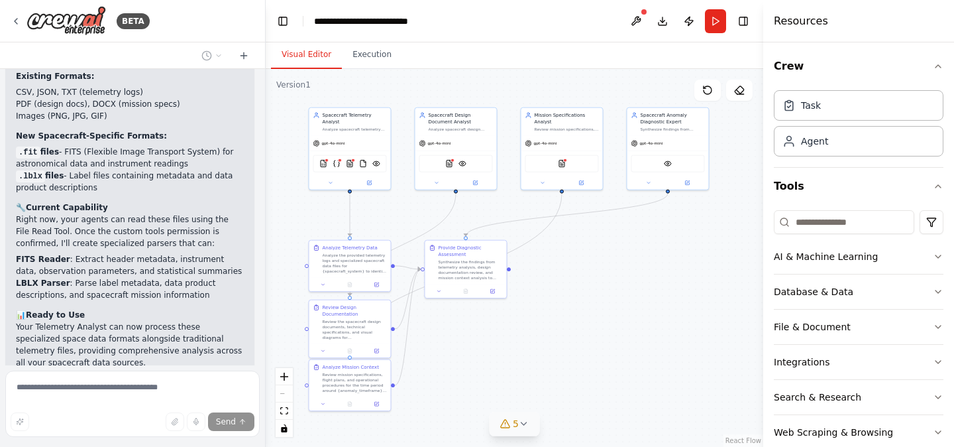
drag, startPoint x: 464, startPoint y: 321, endPoint x: 471, endPoint y: 331, distance: 11.9
click at [471, 331] on div ".deletable-edge-delete-btn { width: 20px; height: 20px; border: 0px solid #ffff…" at bounding box center [515, 258] width 498 height 378
click at [525, 422] on icon at bounding box center [524, 423] width 11 height 11
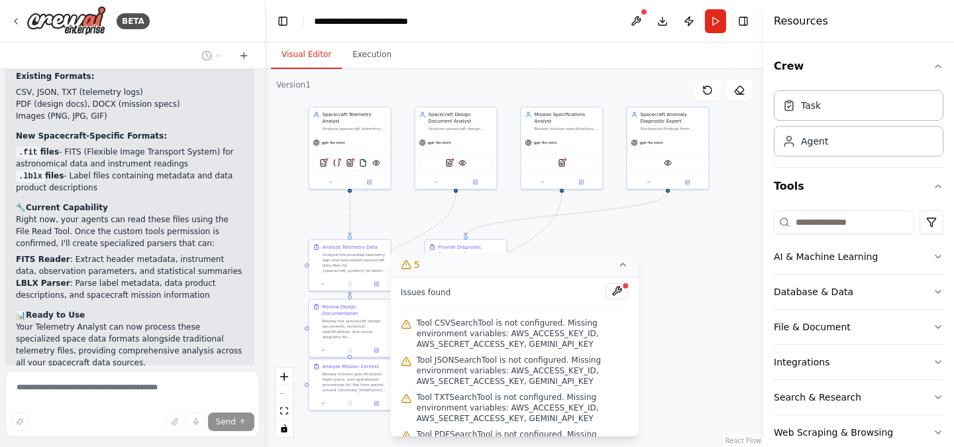
scroll to position [69, 0]
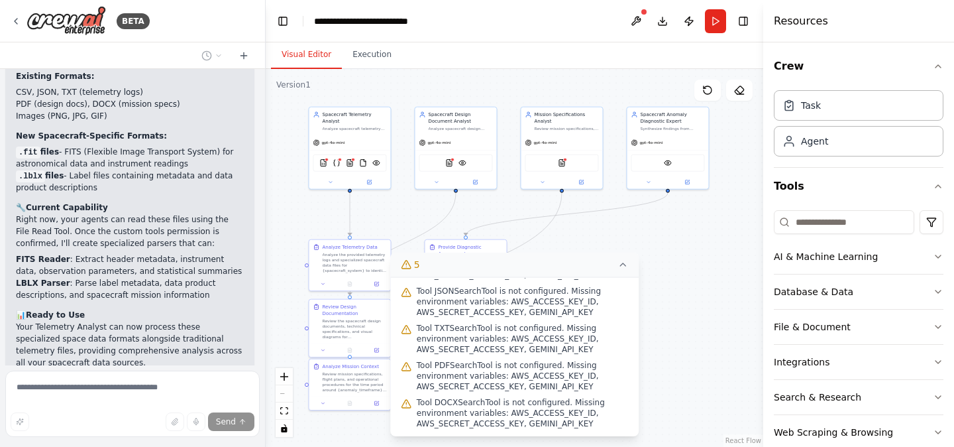
click at [534, 299] on span "Tool JSONSearchTool is not configured. Missing environment variables: AWS_ACCES…" at bounding box center [523, 302] width 212 height 32
click at [479, 313] on span "Tool JSONSearchTool is not configured. Missing environment variables: AWS_ACCES…" at bounding box center [523, 302] width 212 height 32
click at [485, 349] on span "Tool TXTSearchTool is not configured. Missing environment variables: AWS_ACCESS…" at bounding box center [523, 339] width 212 height 32
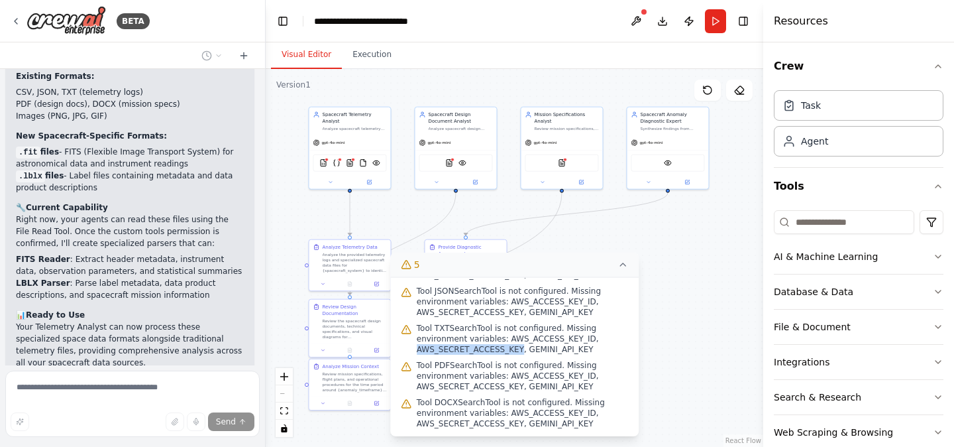
click at [485, 349] on span "Tool TXTSearchTool is not configured. Missing environment variables: AWS_ACCESS…" at bounding box center [523, 339] width 212 height 32
click at [549, 347] on span "Tool TXTSearchTool is not configured. Missing environment variables: AWS_ACCESS…" at bounding box center [523, 339] width 212 height 32
click at [550, 337] on span "Tool TXTSearchTool is not configured. Missing environment variables: AWS_ACCESS…" at bounding box center [523, 339] width 212 height 32
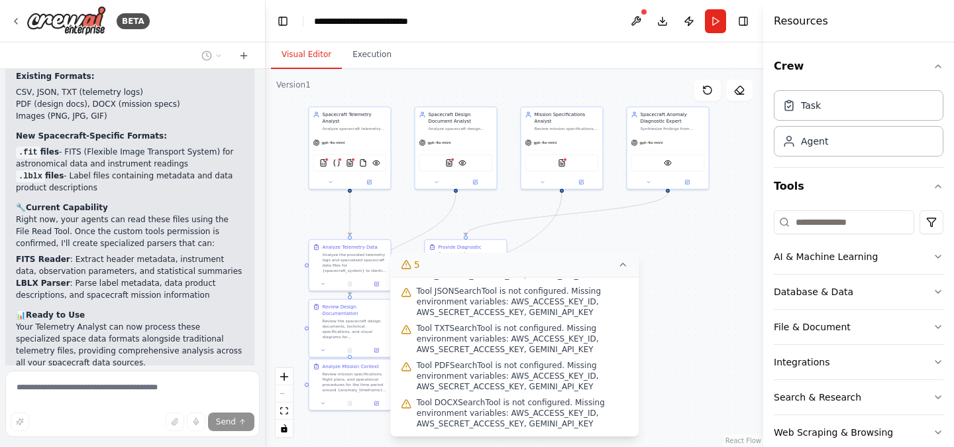
click at [489, 353] on span "Tool TXTSearchTool is not configured. Missing environment variables: AWS_ACCESS…" at bounding box center [523, 339] width 212 height 32
drag, startPoint x: 504, startPoint y: 337, endPoint x: 526, endPoint y: 348, distance: 25.2
click at [526, 348] on span "Tool TXTSearchTool is not configured. Missing environment variables: AWS_ACCESS…" at bounding box center [523, 339] width 212 height 32
click at [511, 337] on span "Tool TXTSearchTool is not configured. Missing environment variables: AWS_ACCESS…" at bounding box center [523, 339] width 212 height 32
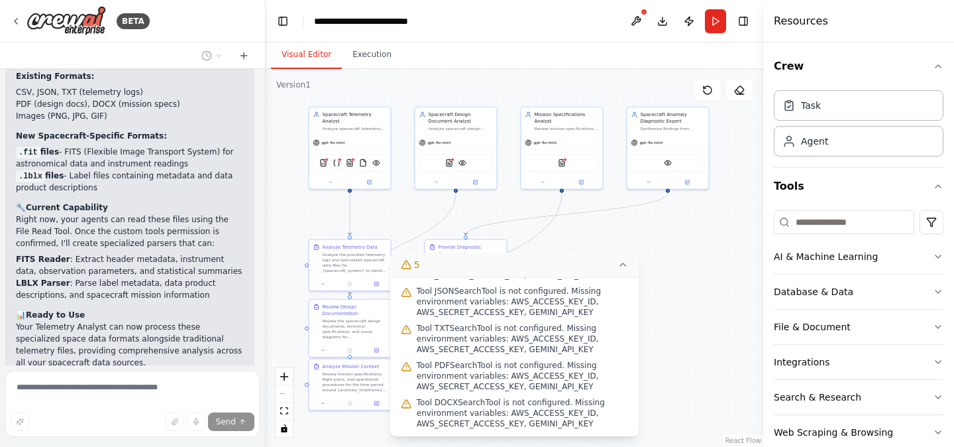
click at [524, 351] on span "Tool TXTSearchTool is not configured. Missing environment variables: AWS_ACCESS…" at bounding box center [523, 339] width 212 height 32
drag, startPoint x: 503, startPoint y: 337, endPoint x: 508, endPoint y: 347, distance: 11.3
click at [508, 347] on span "Tool TXTSearchTool is not configured. Missing environment variables: AWS_ACCESS…" at bounding box center [523, 339] width 212 height 32
click at [510, 347] on span "Tool TXTSearchTool is not configured. Missing environment variables: AWS_ACCESS…" at bounding box center [523, 339] width 212 height 32
drag, startPoint x: 503, startPoint y: 336, endPoint x: 530, endPoint y: 353, distance: 31.6
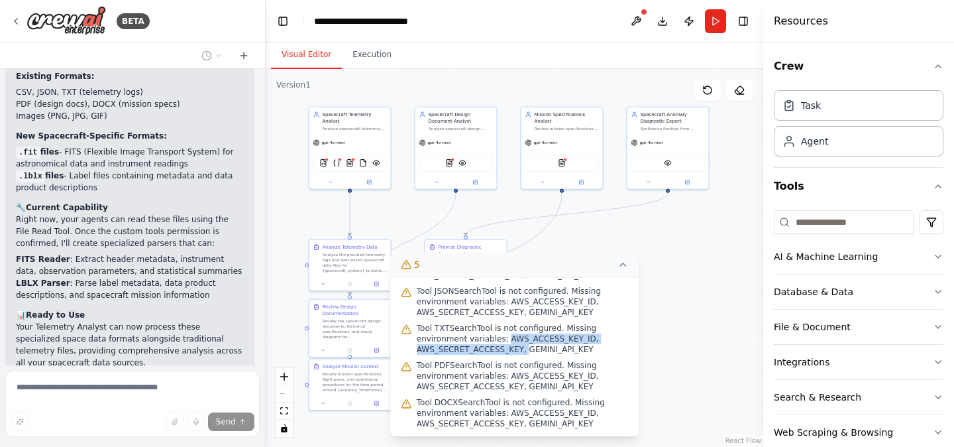
click at [529, 353] on span "Tool TXTSearchTool is not configured. Missing environment variables: AWS_ACCESS…" at bounding box center [523, 339] width 212 height 32
click at [508, 345] on span "Tool TXTSearchTool is not configured. Missing environment variables: AWS_ACCESS…" at bounding box center [523, 339] width 212 height 32
drag, startPoint x: 596, startPoint y: 349, endPoint x: 503, endPoint y: 335, distance: 93.8
click at [503, 335] on span "Tool TXTSearchTool is not configured. Missing environment variables: AWS_ACCESS…" at bounding box center [523, 339] width 212 height 32
click at [525, 347] on span "Tool TXTSearchTool is not configured. Missing environment variables: AWS_ACCESS…" at bounding box center [523, 339] width 212 height 32
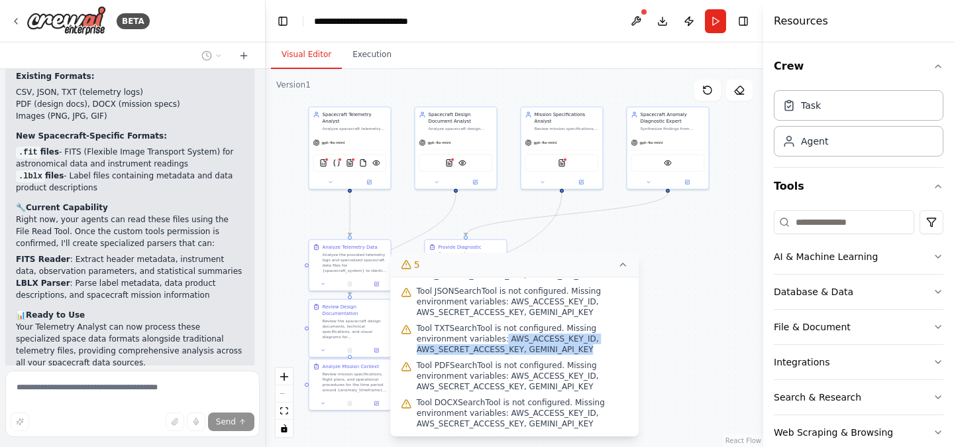
drag, startPoint x: 502, startPoint y: 337, endPoint x: 597, endPoint y: 347, distance: 96.0
click at [597, 347] on span "Tool TXTSearchTool is not configured. Missing environment variables: AWS_ACCESS…" at bounding box center [523, 339] width 212 height 32
click at [597, 345] on span "Tool TXTSearchTool is not configured. Missing environment variables: AWS_ACCESS…" at bounding box center [523, 339] width 212 height 32
click at [671, 255] on div ".deletable-edge-delete-btn { width: 20px; height: 20px; border: 0px solid #ffff…" at bounding box center [515, 258] width 498 height 378
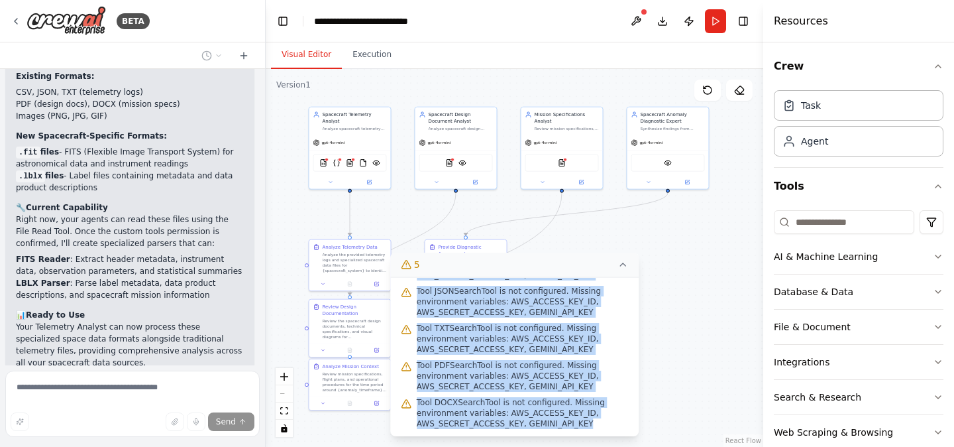
drag, startPoint x: 502, startPoint y: 326, endPoint x: 619, endPoint y: 431, distance: 157.2
click at [619, 431] on div "Issues found Tool CSVSearchTool is not configured. Missing environment variable…" at bounding box center [514, 356] width 249 height 159
click at [661, 245] on div ".deletable-edge-delete-btn { width: 20px; height: 20px; border: 0px solid #ffff…" at bounding box center [515, 258] width 498 height 378
click at [625, 261] on icon at bounding box center [623, 264] width 11 height 11
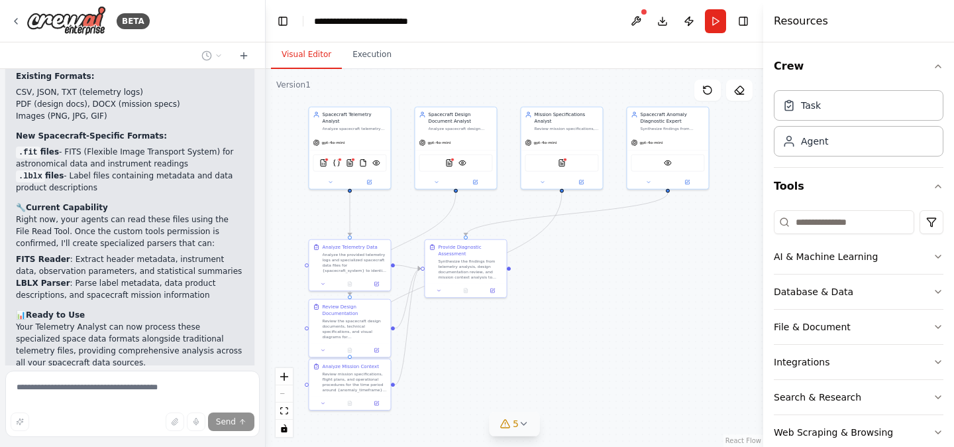
click at [607, 306] on div ".deletable-edge-delete-btn { width: 20px; height: 20px; border: 0px solid #ffff…" at bounding box center [515, 258] width 498 height 378
click at [518, 424] on span "5" at bounding box center [516, 423] width 6 height 13
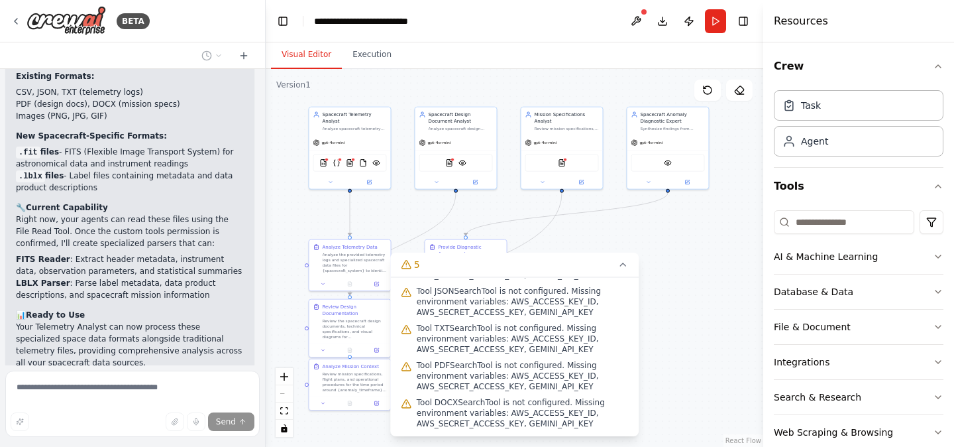
scroll to position [0, 0]
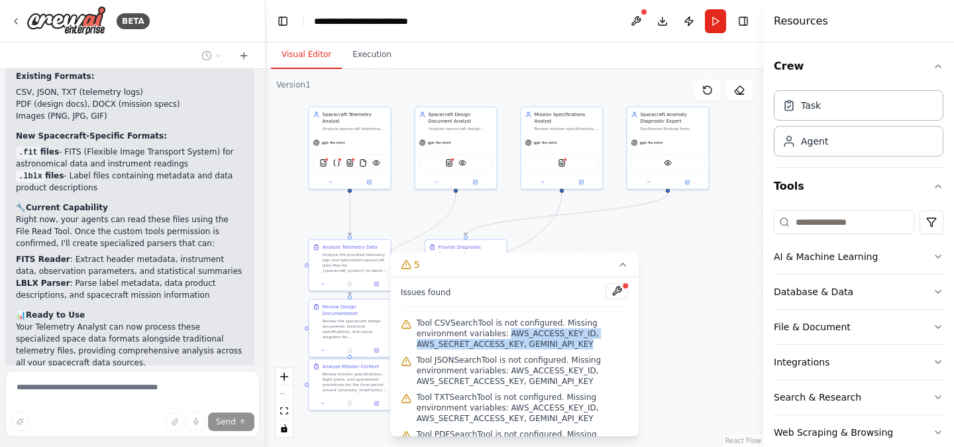
drag, startPoint x: 504, startPoint y: 332, endPoint x: 591, endPoint y: 343, distance: 88.2
click at [591, 343] on span "Tool CSVSearchTool is not configured. Missing environment variables: AWS_ACCESS…" at bounding box center [523, 333] width 212 height 32
click at [586, 358] on span "Tool JSONSearchTool is not configured. Missing environment variables: AWS_ACCES…" at bounding box center [523, 371] width 212 height 32
click at [534, 331] on span "Tool CSVSearchTool is not configured. Missing environment variables: AWS_ACCESS…" at bounding box center [523, 333] width 212 height 32
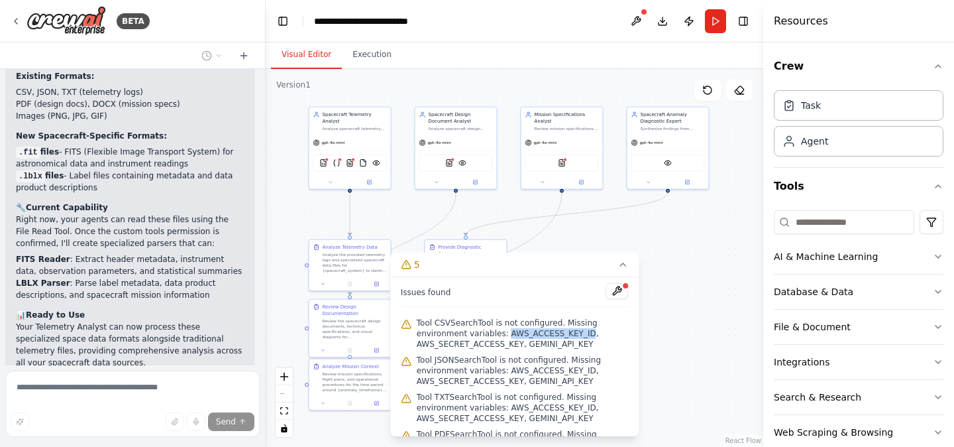
click at [534, 331] on span "Tool CSVSearchTool is not configured. Missing environment variables: AWS_ACCESS…" at bounding box center [523, 333] width 212 height 32
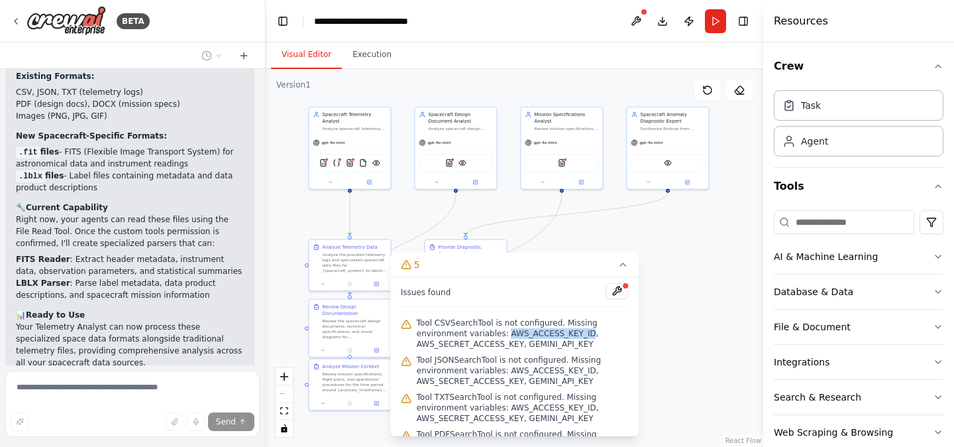
click at [534, 331] on span "Tool CSVSearchTool is not configured. Missing environment variables: AWS_ACCESS…" at bounding box center [523, 333] width 212 height 32
click at [624, 268] on icon at bounding box center [623, 264] width 11 height 11
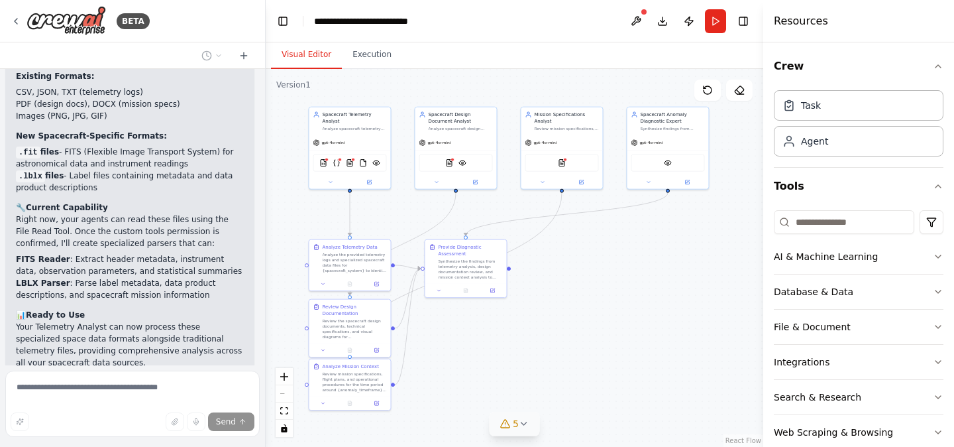
click at [528, 428] on icon at bounding box center [524, 423] width 11 height 11
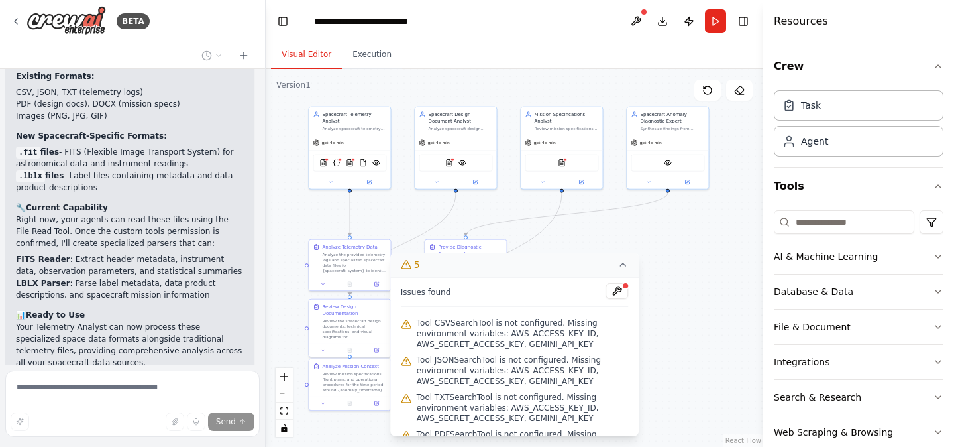
click at [624, 264] on icon at bounding box center [622, 264] width 5 height 3
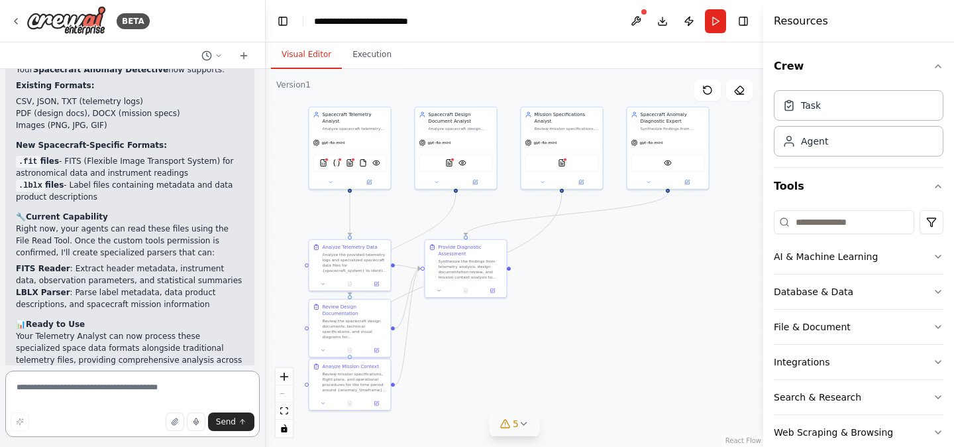
scroll to position [4739, 0]
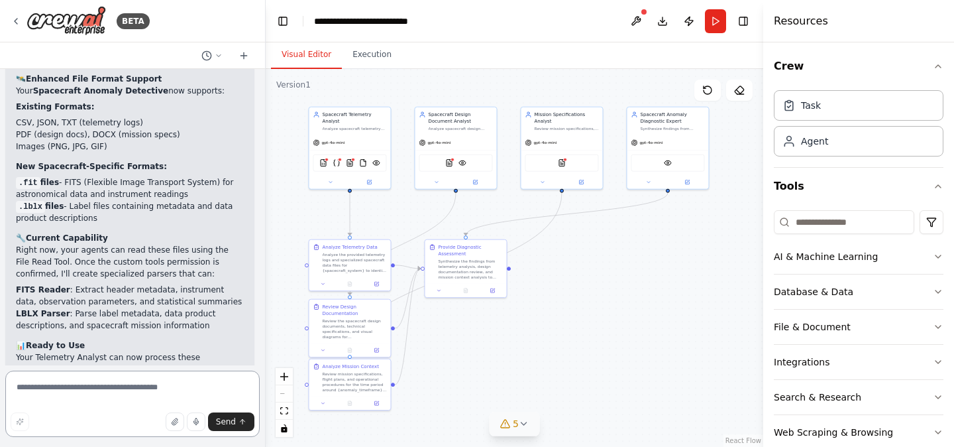
click at [113, 397] on textarea at bounding box center [132, 404] width 255 height 66
type textarea "**********"
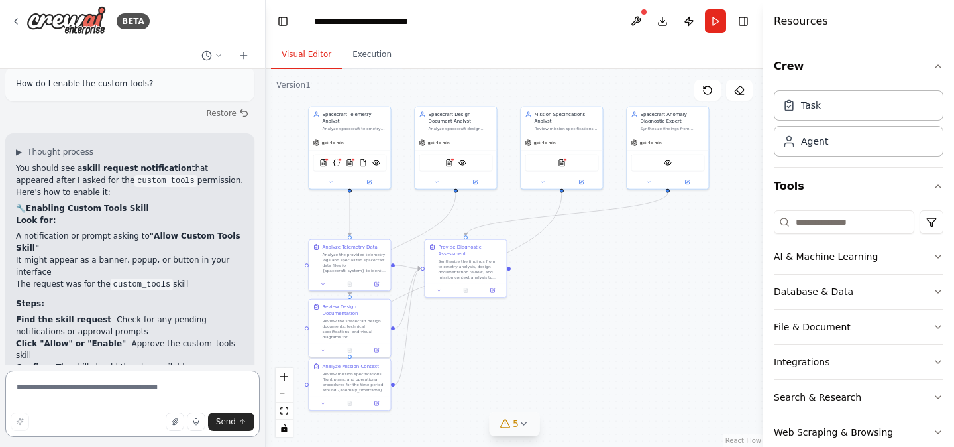
scroll to position [5147, 0]
click at [641, 17] on button at bounding box center [636, 21] width 21 height 24
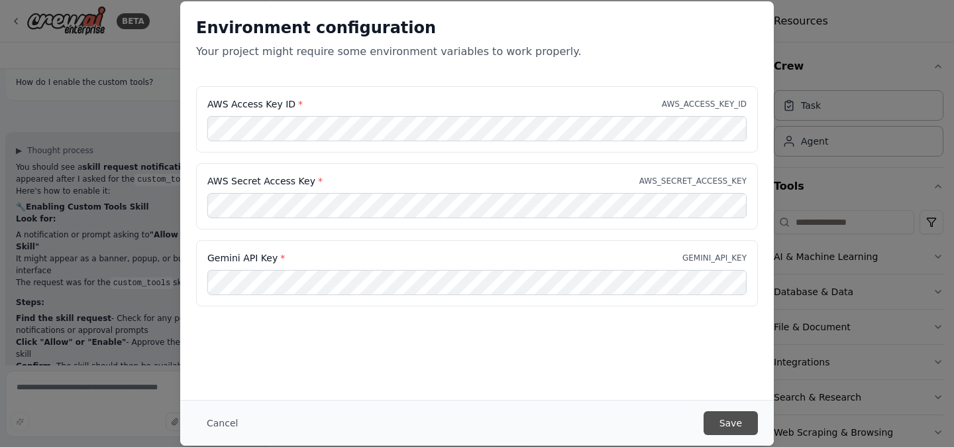
click at [741, 424] on button "Save" at bounding box center [731, 423] width 54 height 24
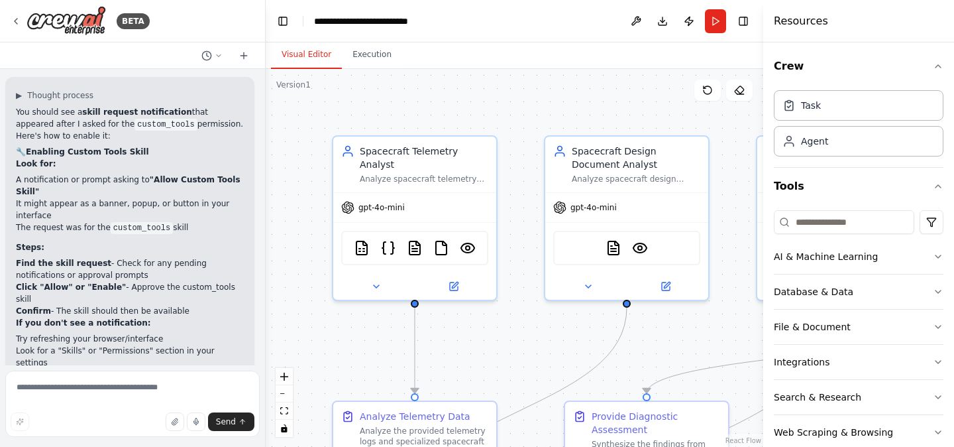
scroll to position [5191, 0]
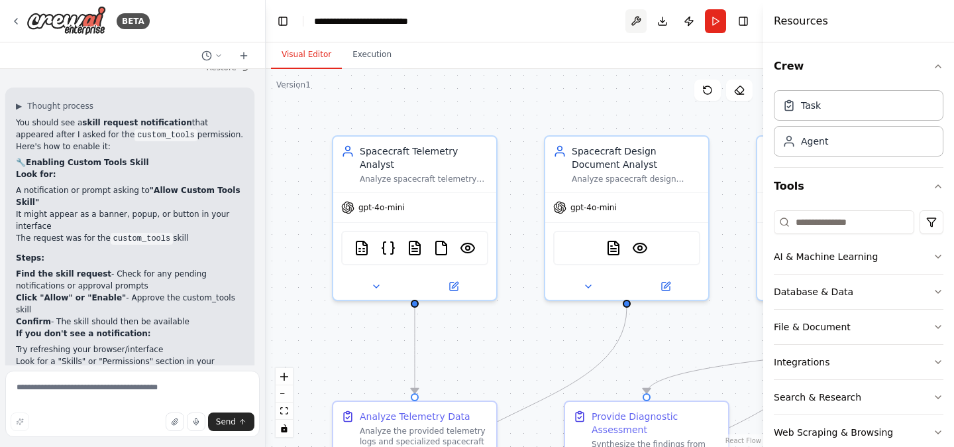
click at [636, 14] on button at bounding box center [636, 21] width 21 height 24
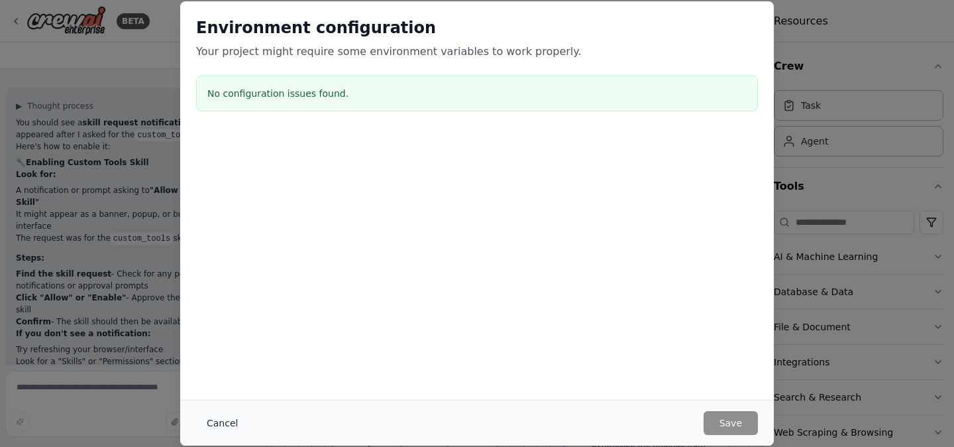
click at [221, 424] on button "Cancel" at bounding box center [222, 423] width 52 height 24
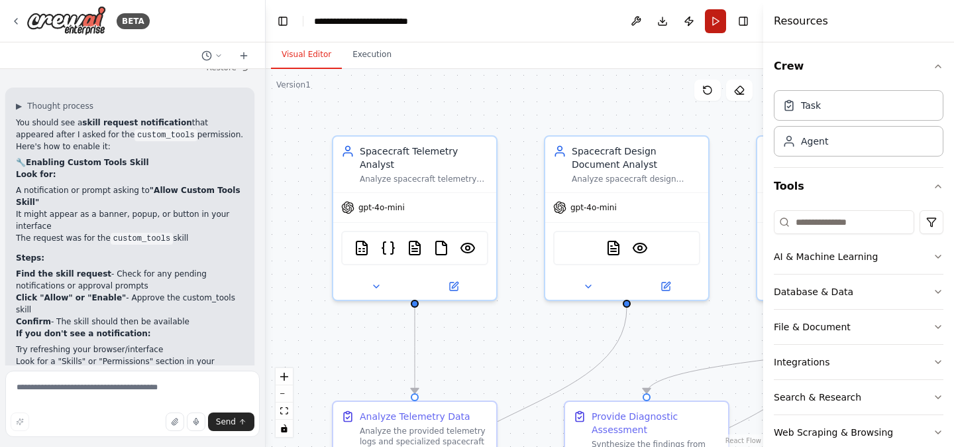
click at [719, 23] on button "Run" at bounding box center [715, 21] width 21 height 24
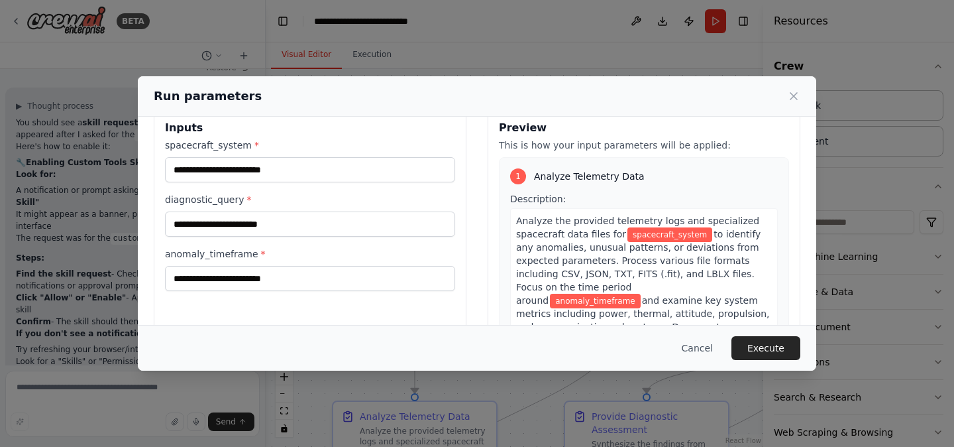
scroll to position [28, 0]
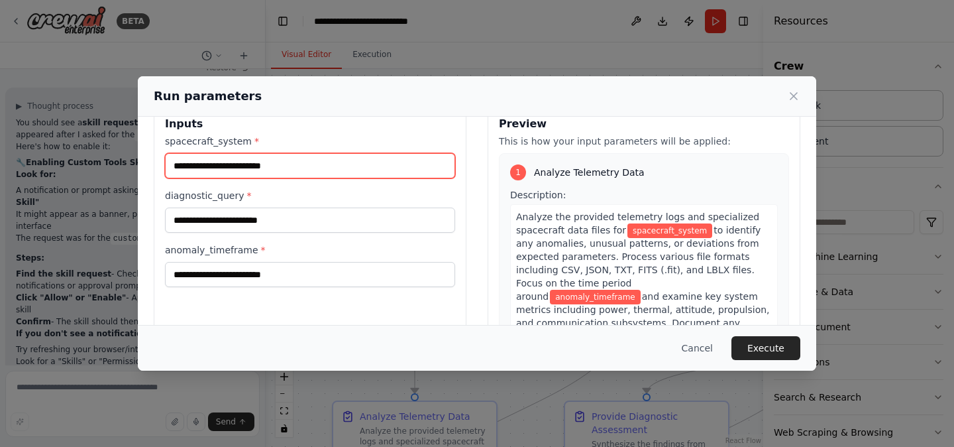
click at [380, 163] on input "spacecraft_system *" at bounding box center [310, 165] width 290 height 25
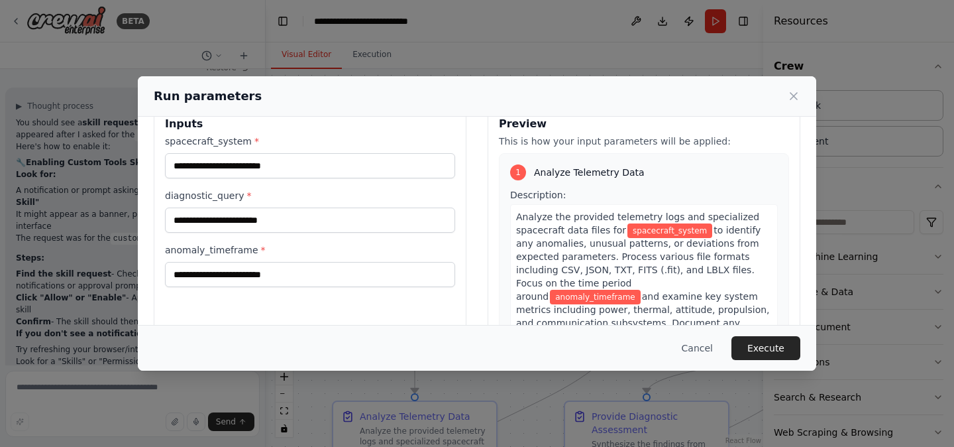
click at [403, 136] on label "spacecraft_system *" at bounding box center [310, 141] width 290 height 13
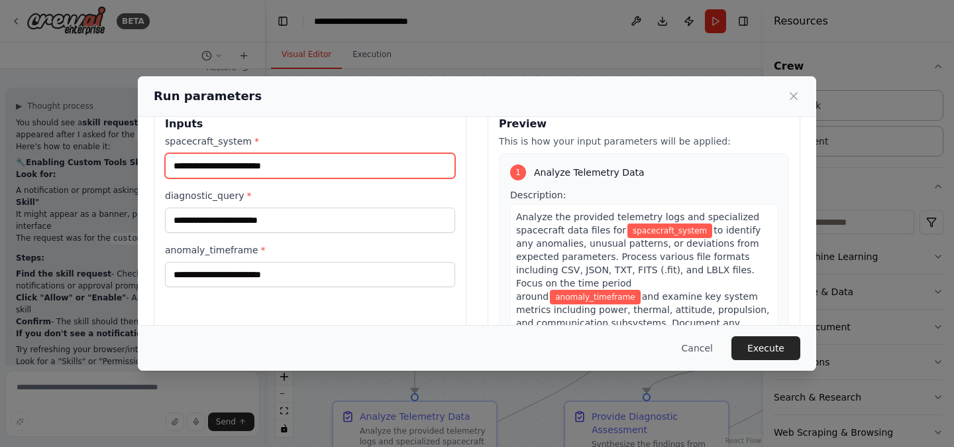
click at [403, 153] on input "spacecraft_system *" at bounding box center [310, 165] width 290 height 25
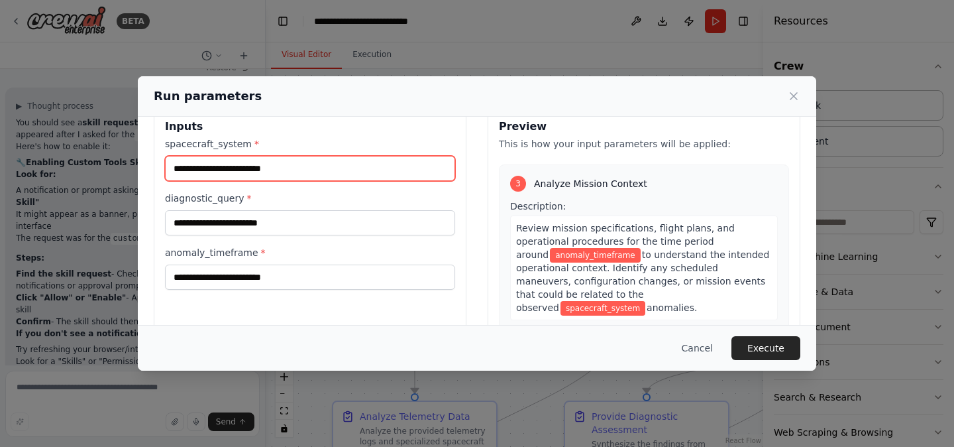
scroll to position [0, 0]
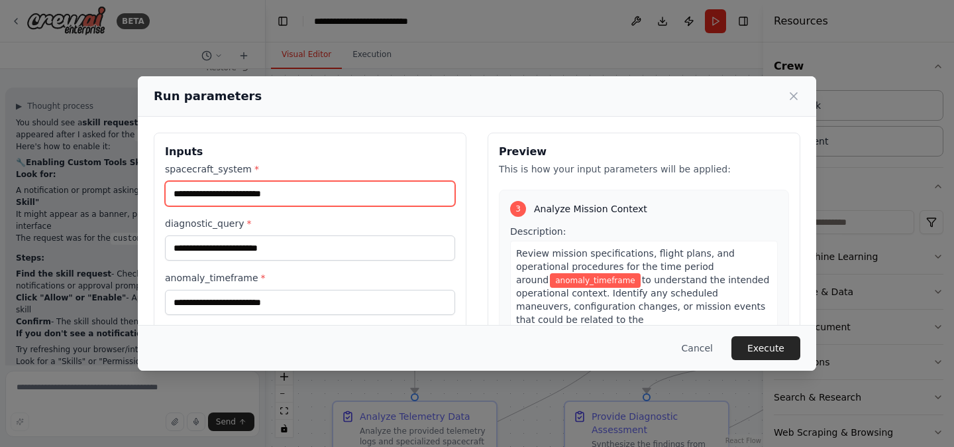
click at [379, 198] on input "spacecraft_system *" at bounding box center [310, 193] width 290 height 25
click at [793, 93] on icon at bounding box center [794, 96] width 7 height 7
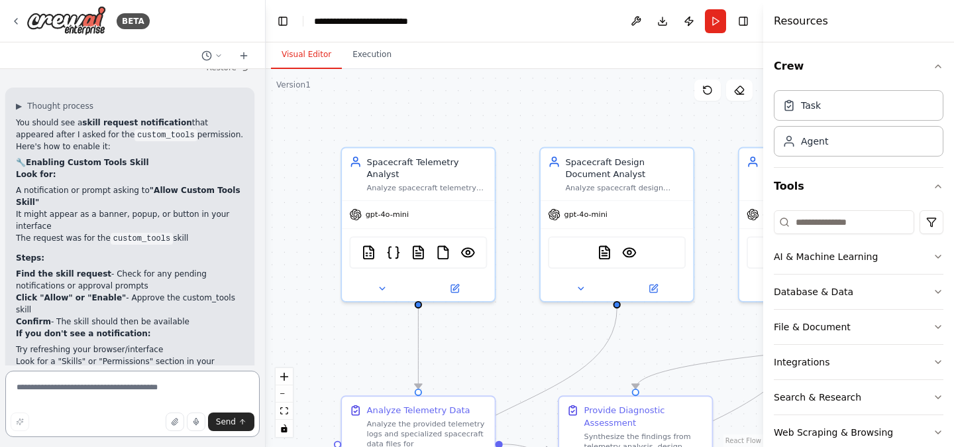
click at [149, 400] on textarea at bounding box center [132, 404] width 255 height 66
type textarea "**********"
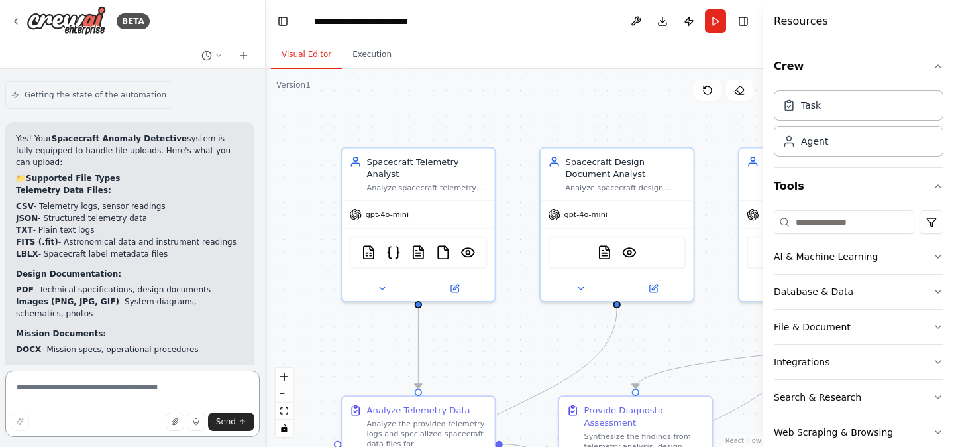
scroll to position [5851, 0]
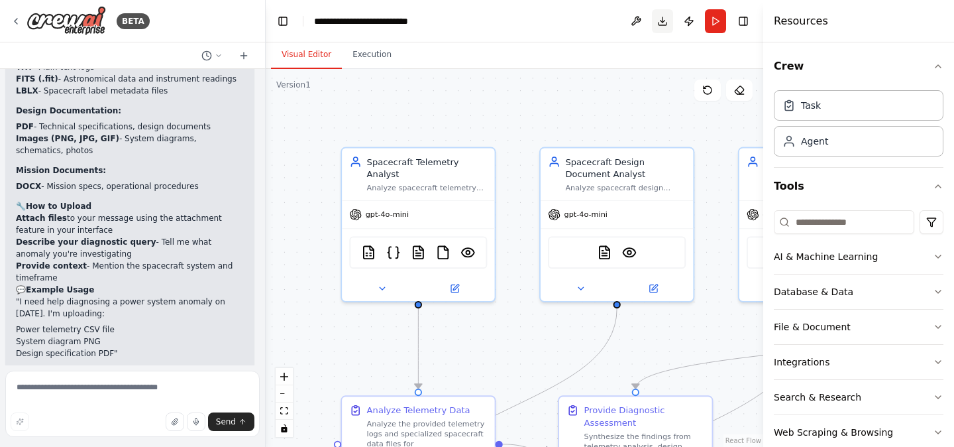
click at [660, 28] on button "Download" at bounding box center [662, 21] width 21 height 24
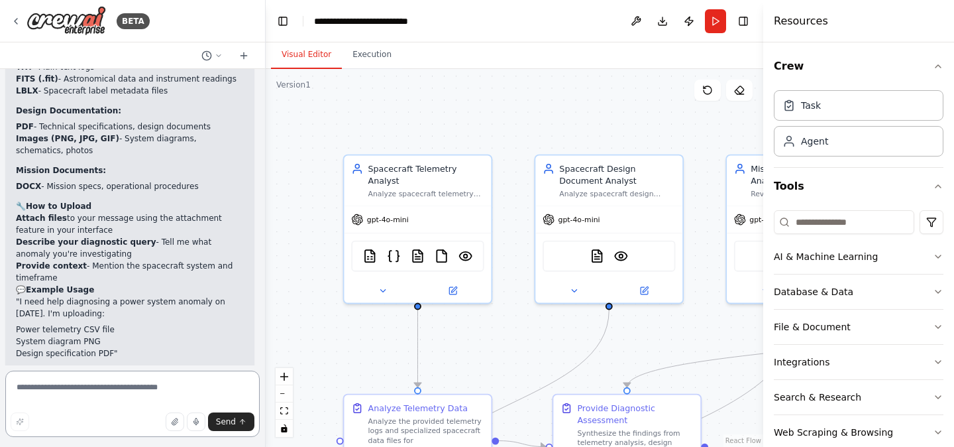
click at [144, 392] on textarea at bounding box center [132, 404] width 255 height 66
type textarea "**********"
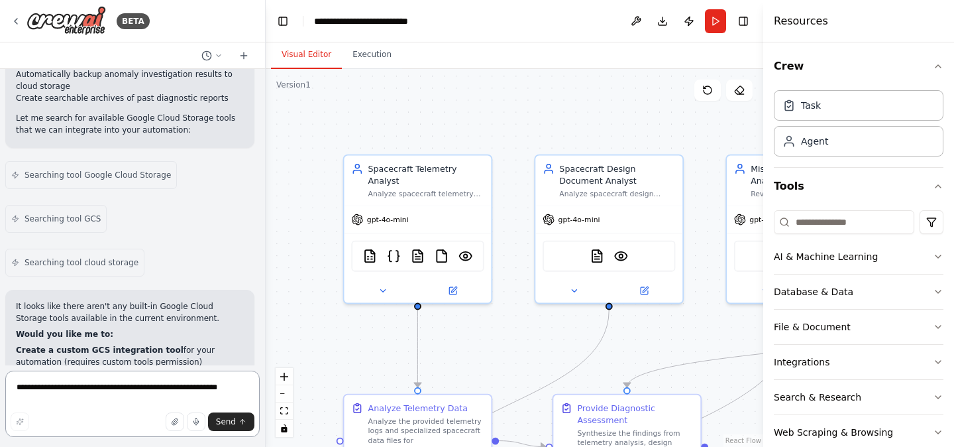
scroll to position [6639, 0]
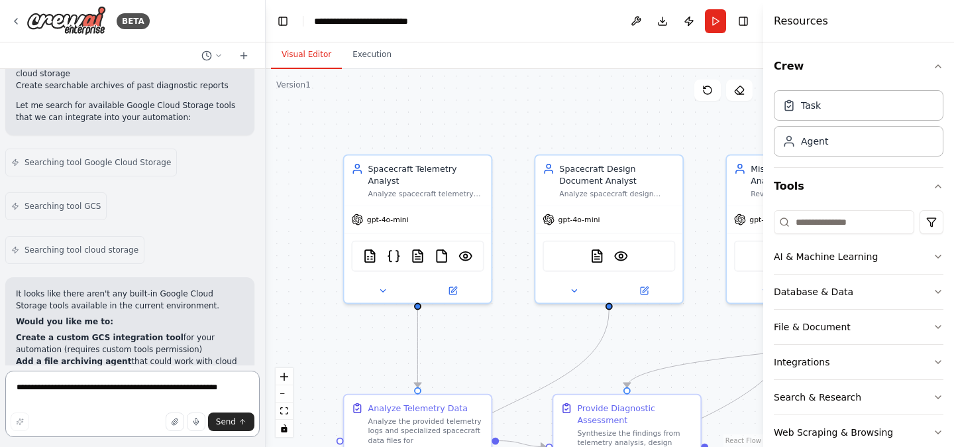
click at [185, 390] on textarea "**********" at bounding box center [132, 404] width 255 height 66
type textarea "**********"
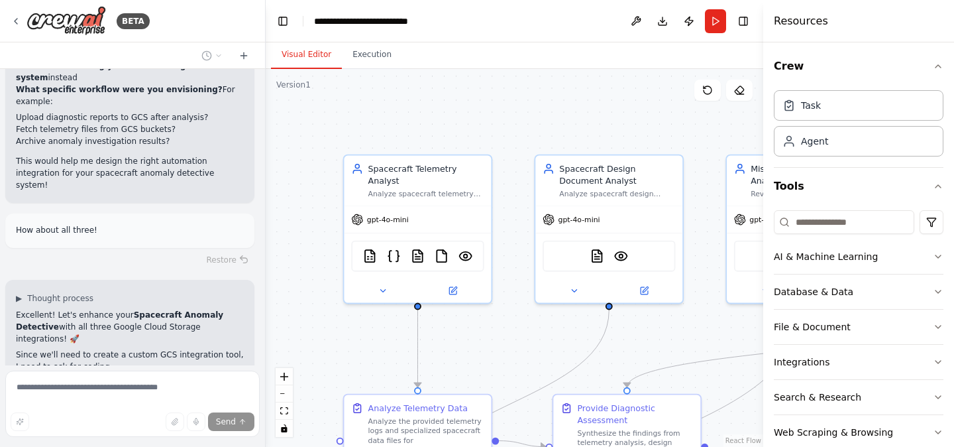
scroll to position [6970, 0]
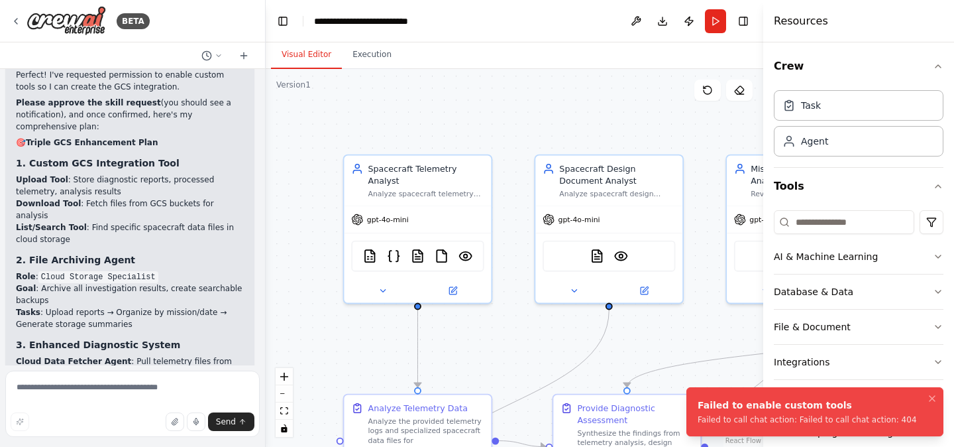
scroll to position [7307, 0]
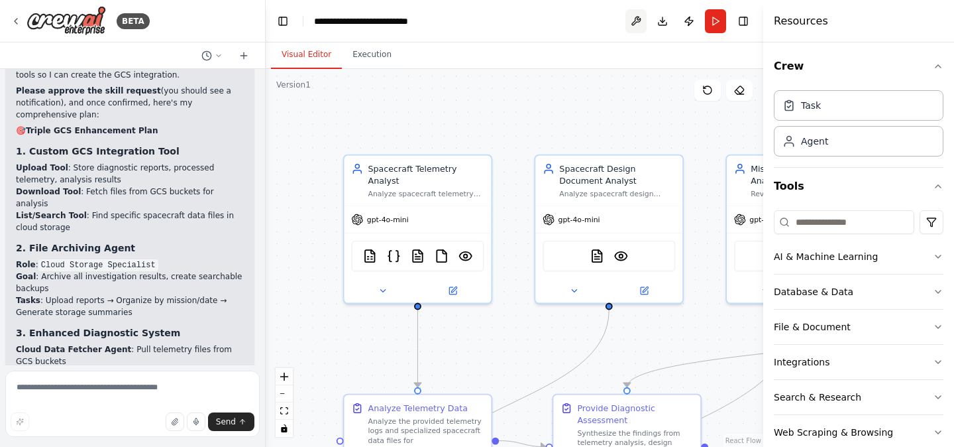
click at [632, 21] on button at bounding box center [636, 21] width 21 height 24
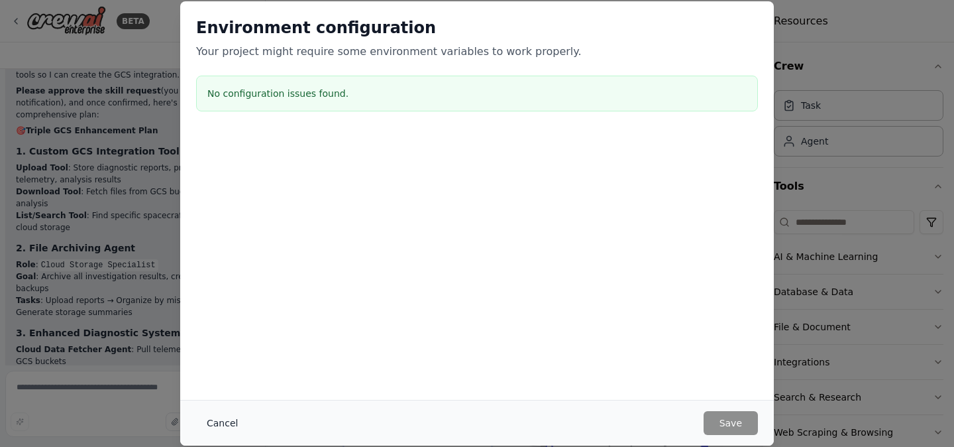
click at [227, 424] on button "Cancel" at bounding box center [222, 423] width 52 height 24
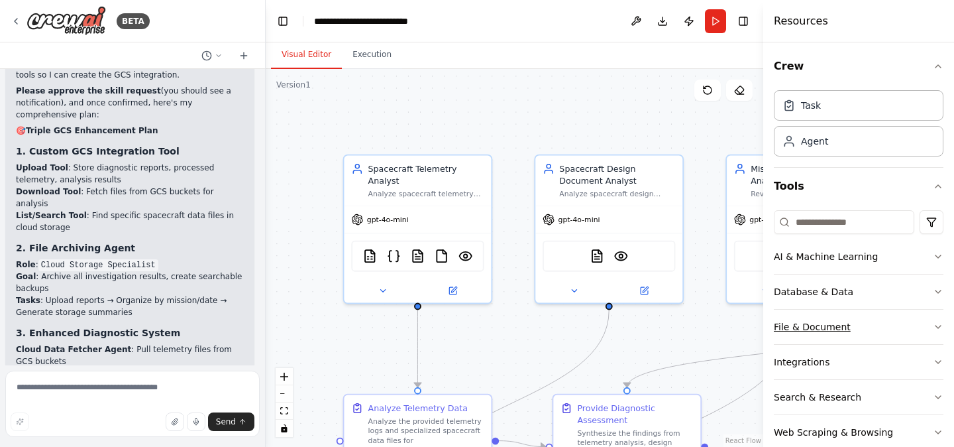
scroll to position [25, 0]
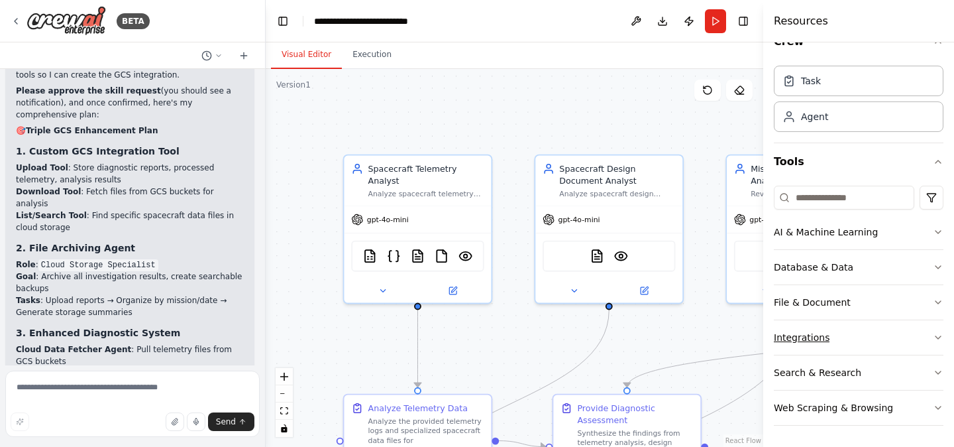
click at [940, 337] on icon "button" at bounding box center [938, 337] width 11 height 11
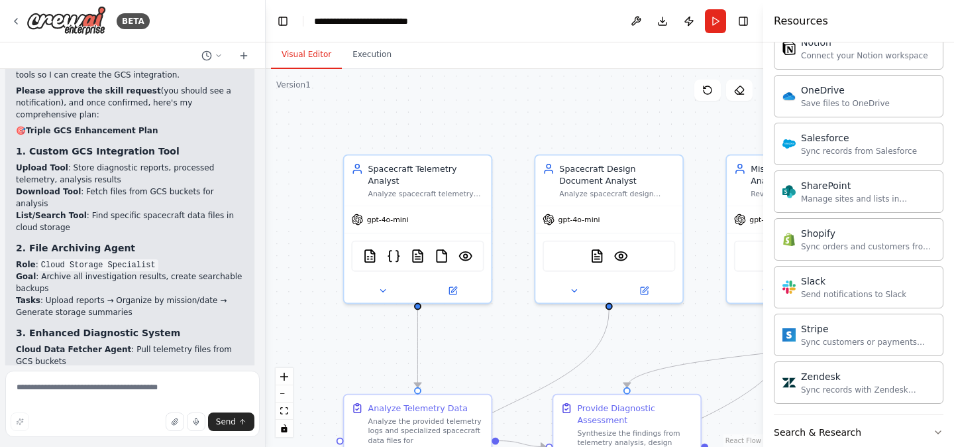
scroll to position [1085, 0]
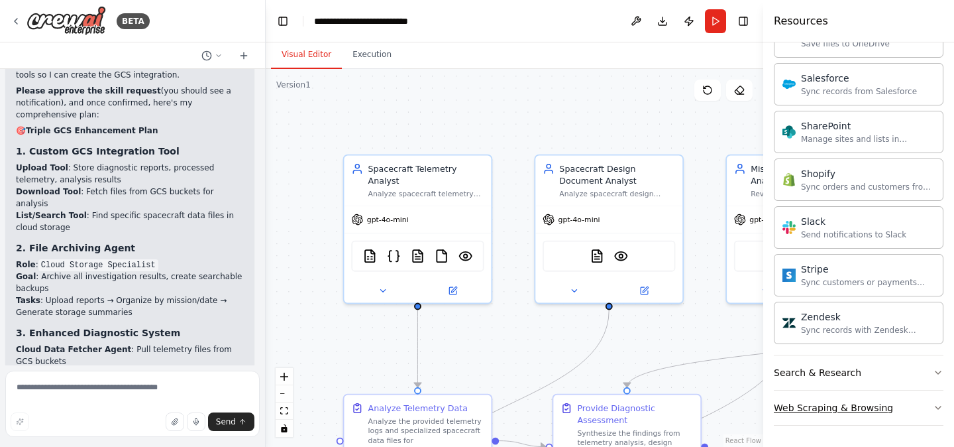
click at [941, 406] on icon "button" at bounding box center [938, 407] width 5 height 3
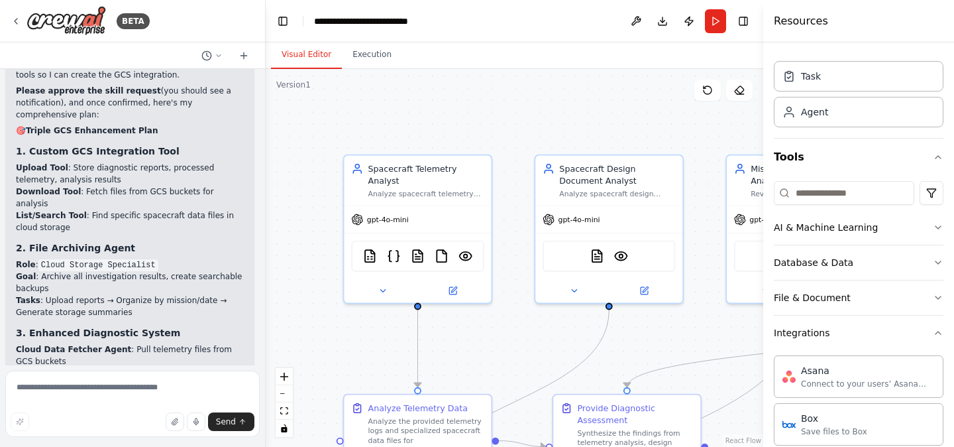
scroll to position [0, 0]
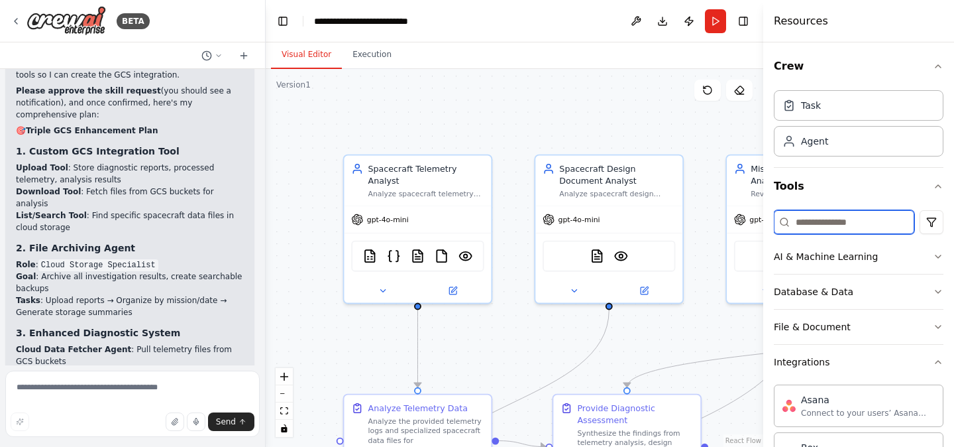
click at [878, 219] on input at bounding box center [844, 222] width 141 height 24
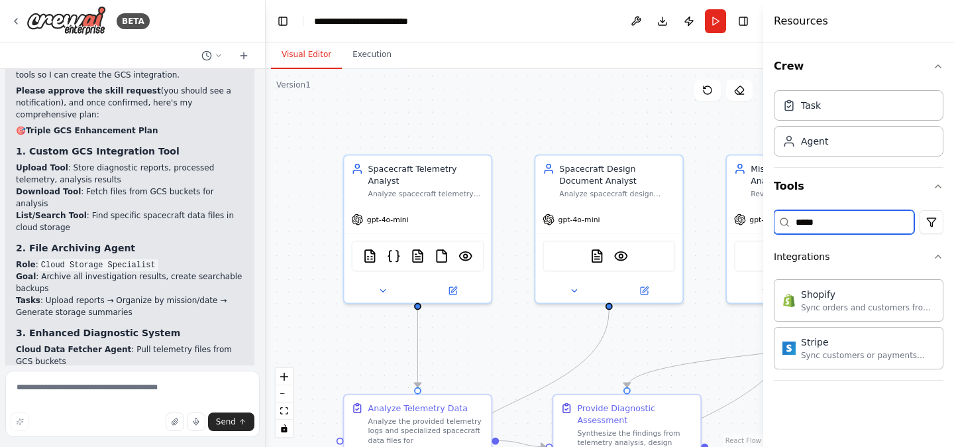
type input "******"
click at [878, 219] on input "******" at bounding box center [844, 222] width 141 height 24
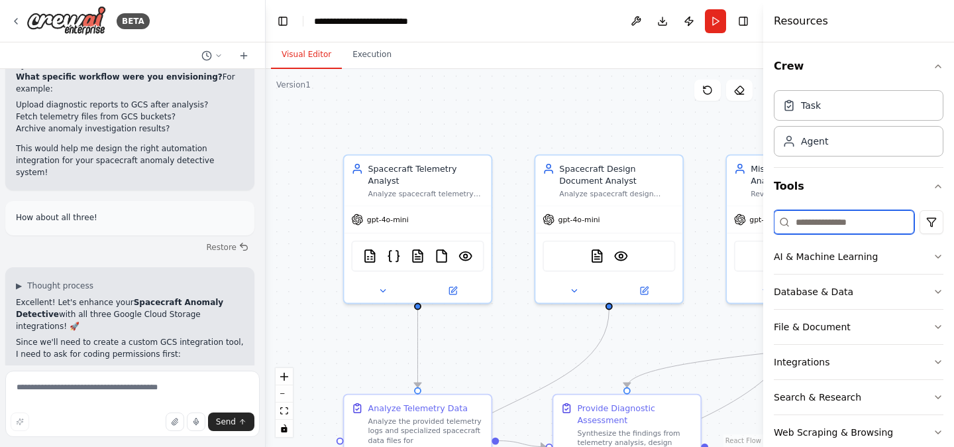
scroll to position [7307, 0]
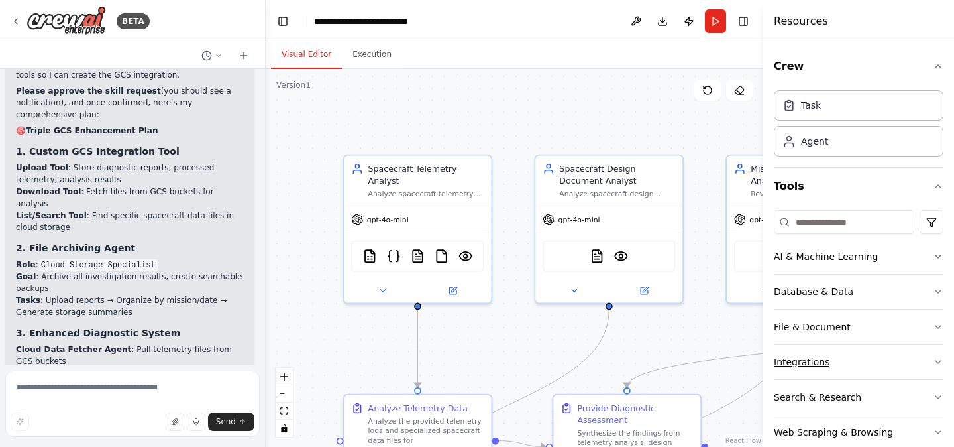
click at [903, 358] on button "Integrations" at bounding box center [859, 362] width 170 height 34
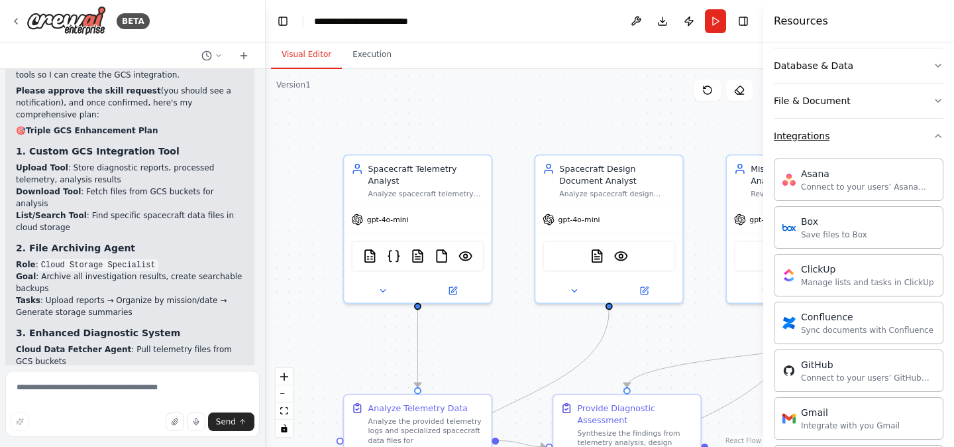
scroll to position [0, 0]
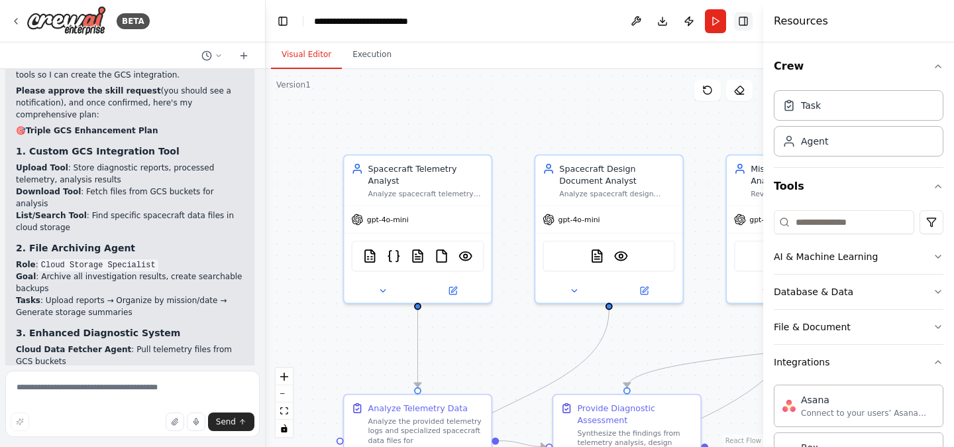
click at [748, 26] on button "Toggle Right Sidebar" at bounding box center [743, 21] width 19 height 19
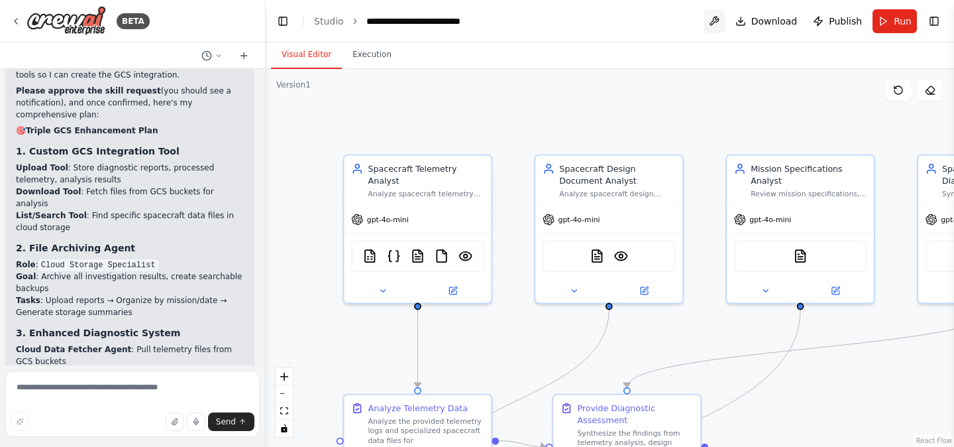
click at [720, 20] on button at bounding box center [714, 21] width 21 height 24
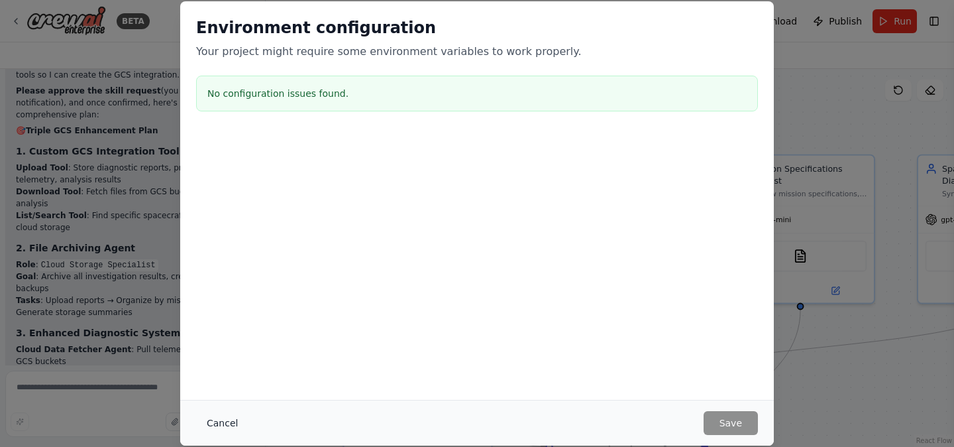
click at [215, 422] on button "Cancel" at bounding box center [222, 423] width 52 height 24
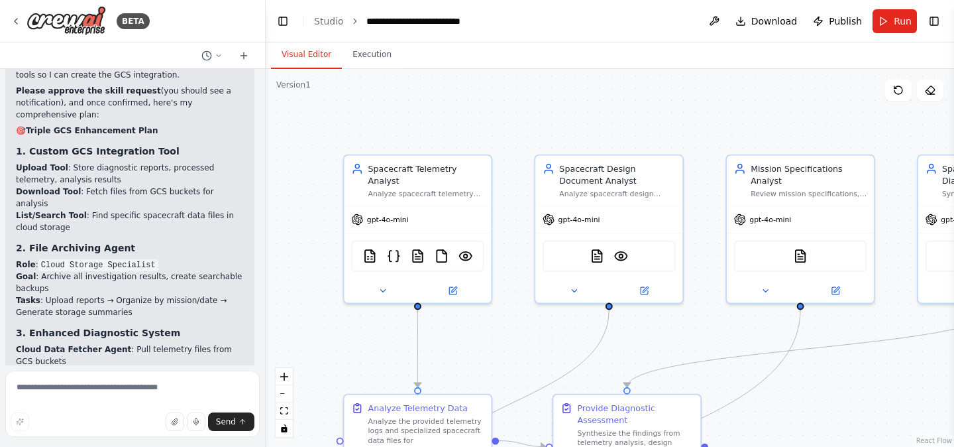
click at [303, 180] on div ".deletable-edge-delete-btn { width: 20px; height: 20px; border: 0px solid #ffff…" at bounding box center [610, 258] width 689 height 378
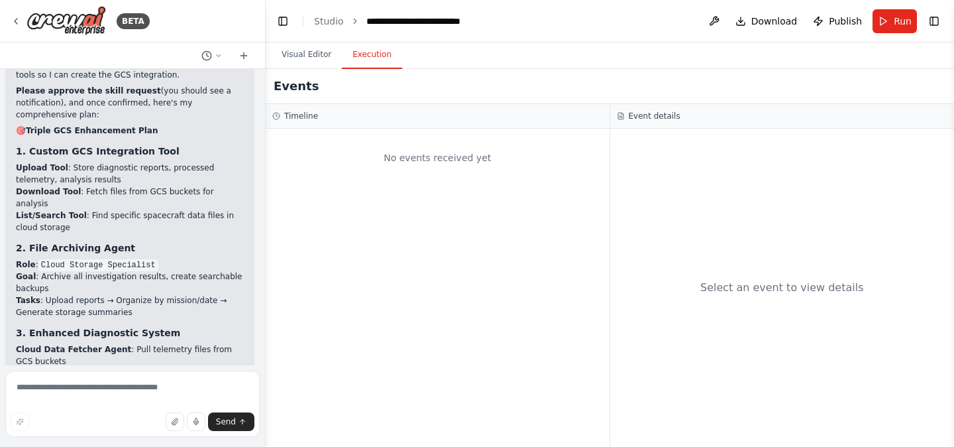
click at [376, 56] on button "Execution" at bounding box center [372, 55] width 60 height 28
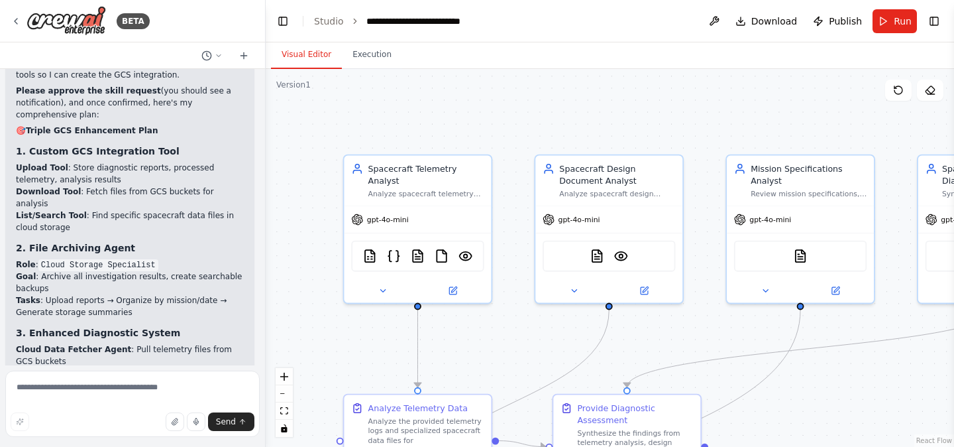
click at [327, 62] on button "Visual Editor" at bounding box center [306, 55] width 71 height 28
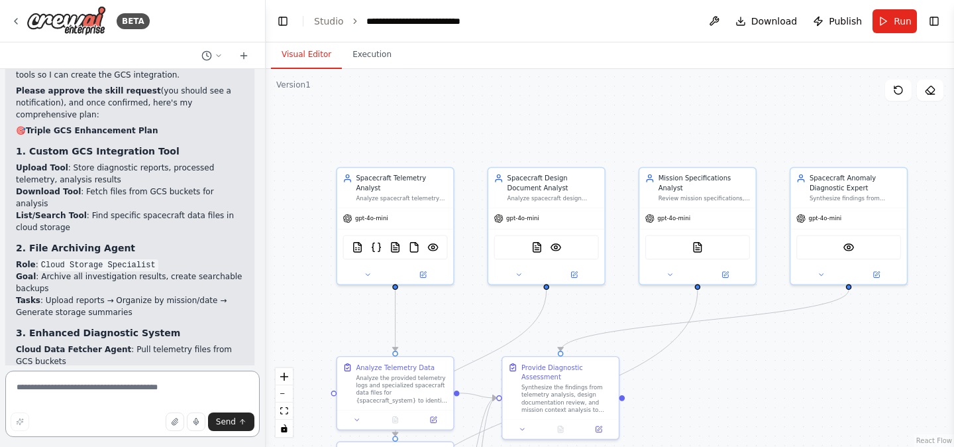
click at [158, 382] on textarea at bounding box center [132, 404] width 255 height 66
type textarea "**********"
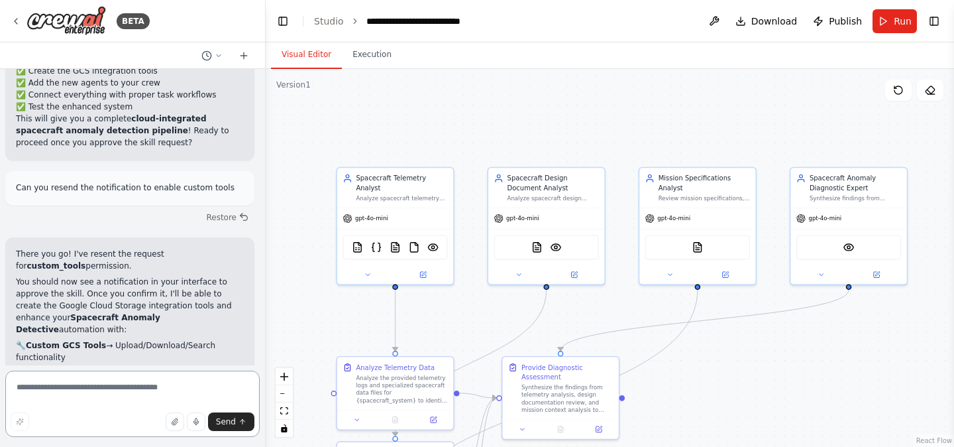
scroll to position [7692, 0]
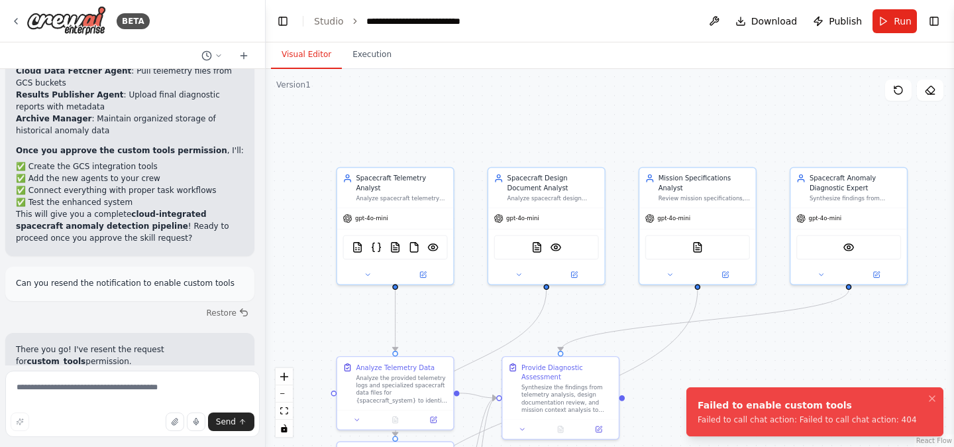
click at [743, 411] on div "Failed to enable custom tools" at bounding box center [807, 404] width 219 height 13
click at [867, 412] on div "Failed to enable custom tools Failed to call chat action: Failed to call chat a…" at bounding box center [807, 411] width 219 height 27
drag, startPoint x: 913, startPoint y: 418, endPoint x: 750, endPoint y: 408, distance: 162.7
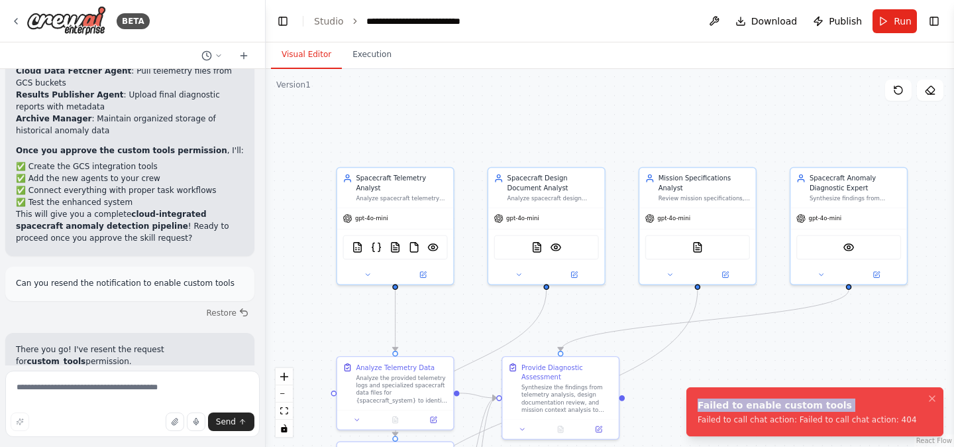
click at [751, 407] on li "Failed to enable custom tools Failed to call chat action: Failed to call chat a…" at bounding box center [815, 411] width 257 height 49
copy div "Failed to enable custom tools"
drag, startPoint x: 905, startPoint y: 420, endPoint x: 711, endPoint y: 411, distance: 193.8
click at [711, 411] on li "Failed to enable custom tools Failed to call chat action: Failed to call chat a…" at bounding box center [815, 411] width 257 height 49
click at [143, 384] on textarea at bounding box center [132, 404] width 255 height 66
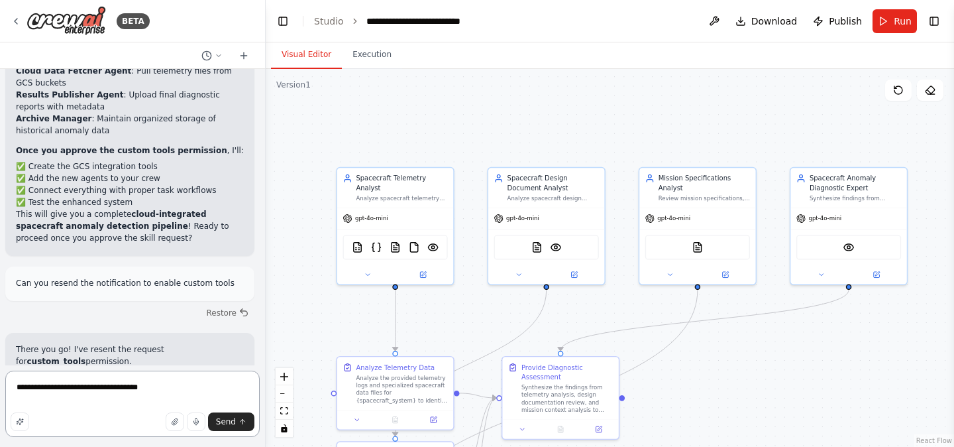
type textarea "**********"
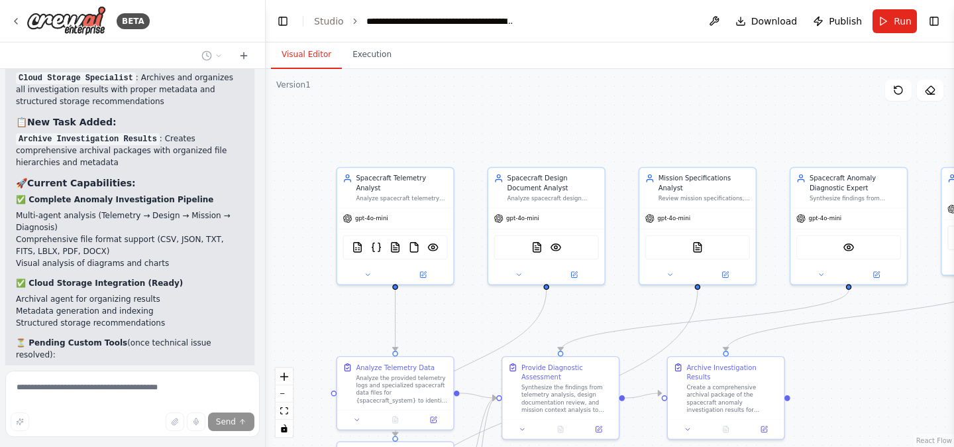
scroll to position [9079, 0]
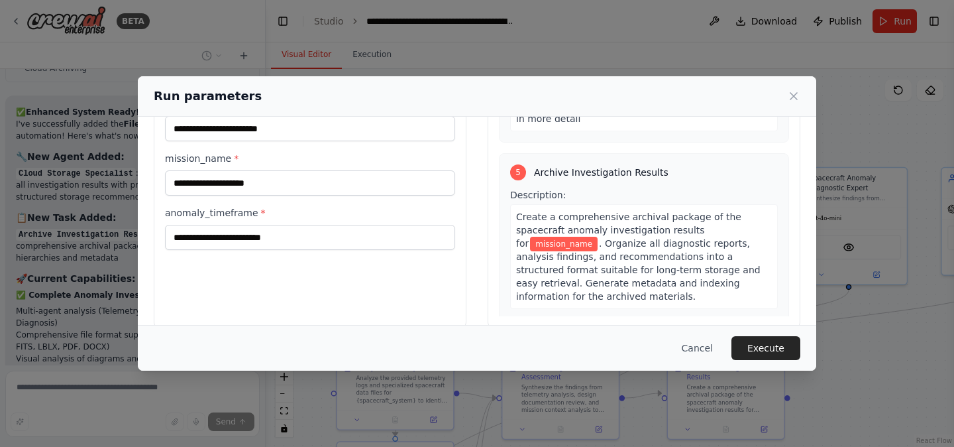
scroll to position [137, 0]
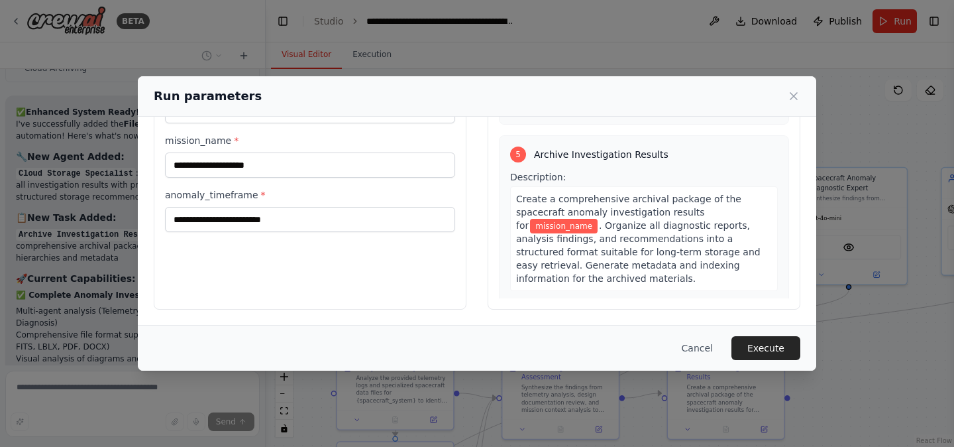
click at [577, 361] on span "mission_name" at bounding box center [611, 368] width 68 height 15
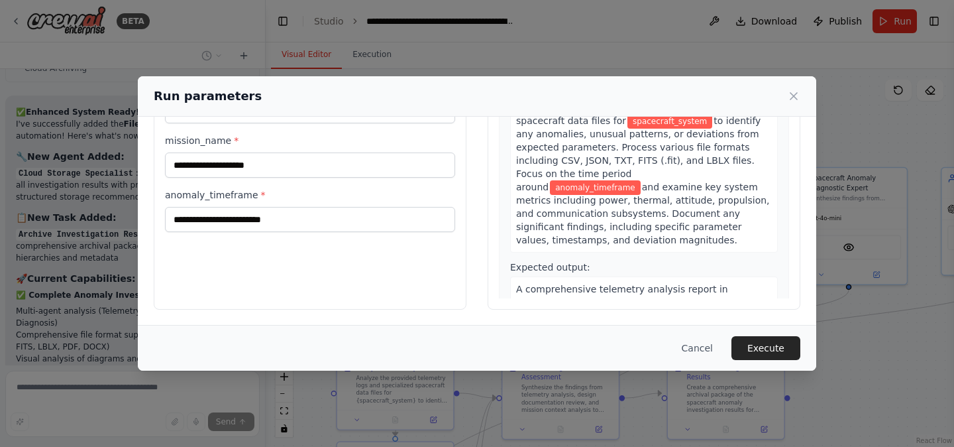
scroll to position [0, 0]
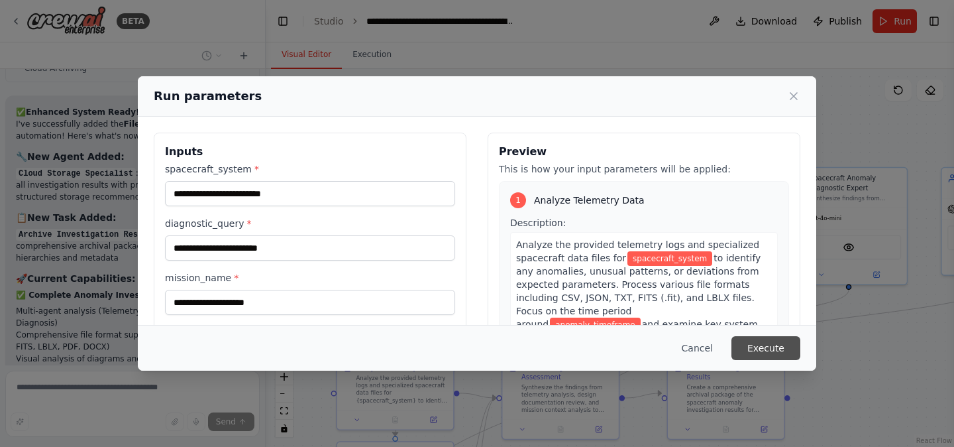
click at [760, 348] on button "Execute" at bounding box center [766, 348] width 69 height 24
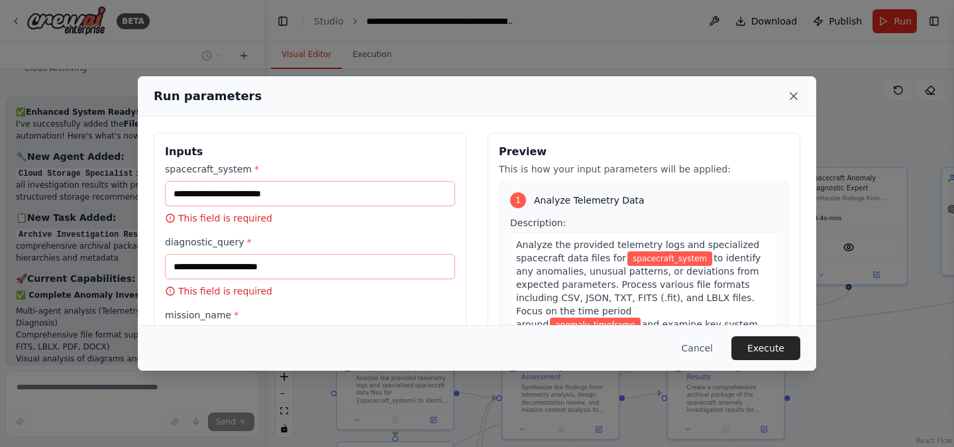
click at [793, 99] on icon at bounding box center [793, 95] width 13 height 13
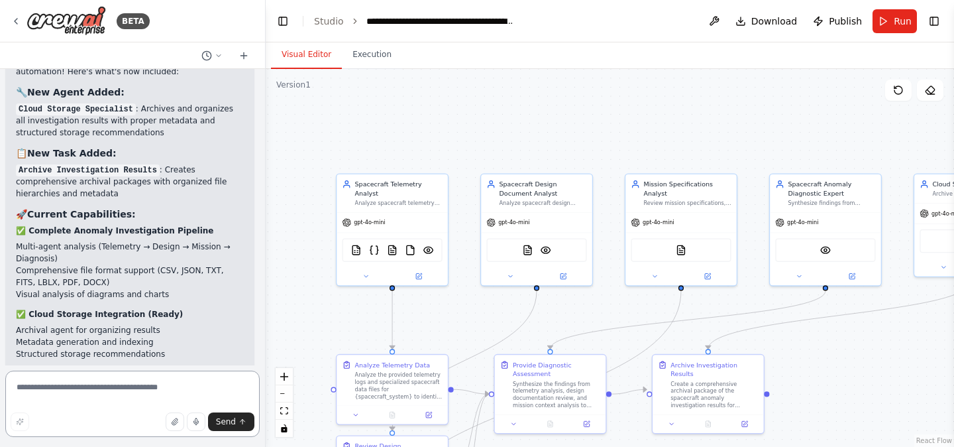
scroll to position [9062, 0]
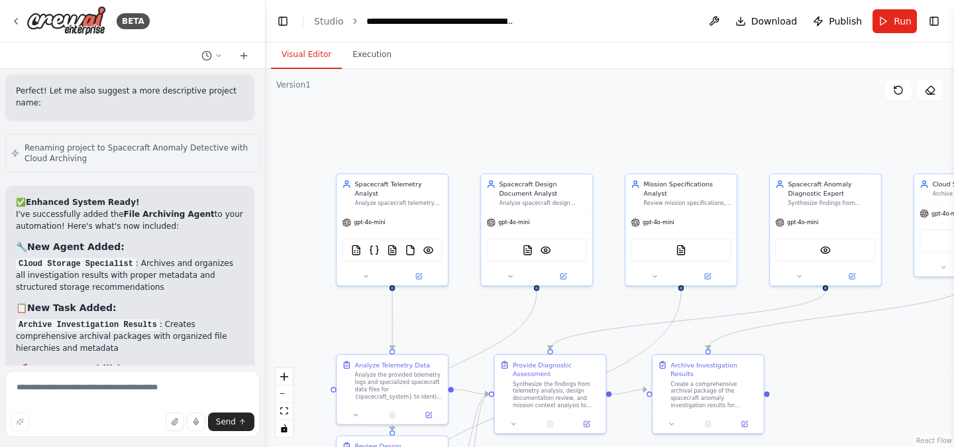
scroll to position [8917, 0]
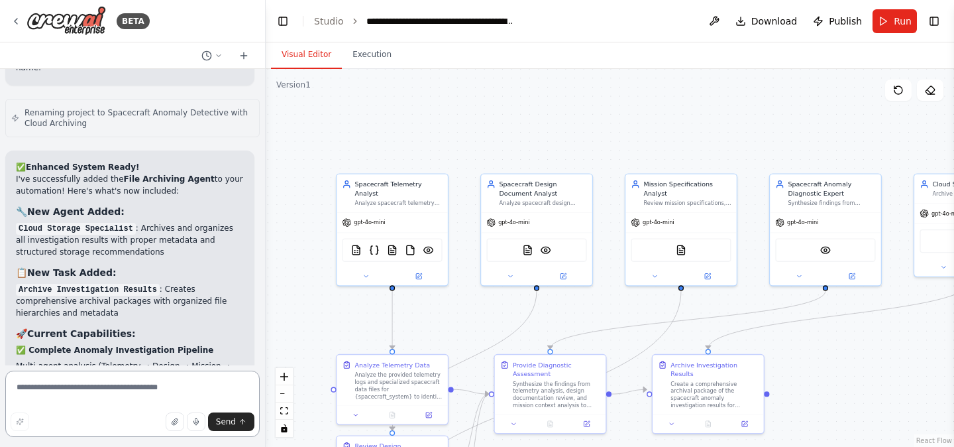
click at [145, 390] on textarea at bounding box center [132, 404] width 255 height 66
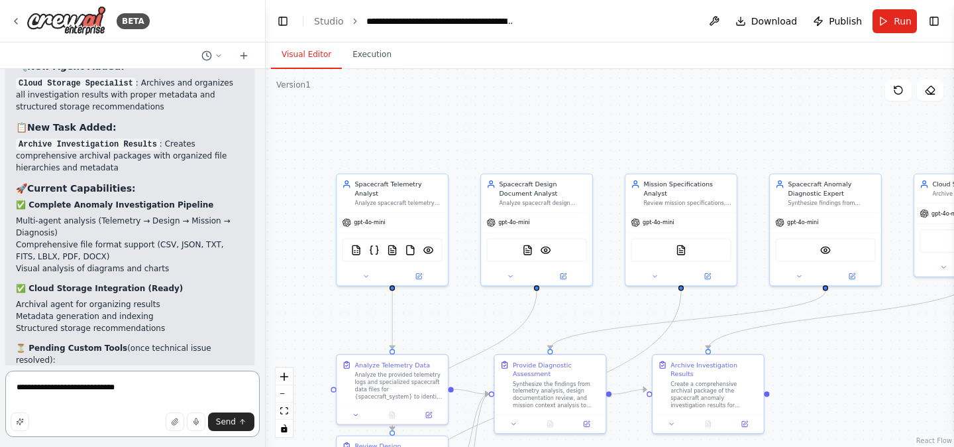
click at [140, 389] on textarea "**********" at bounding box center [132, 404] width 255 height 66
paste textarea "**********"
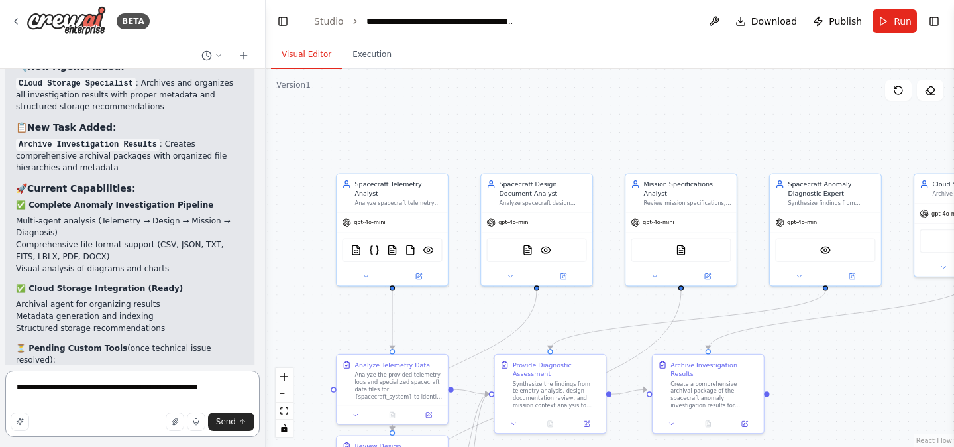
type textarea "**********"
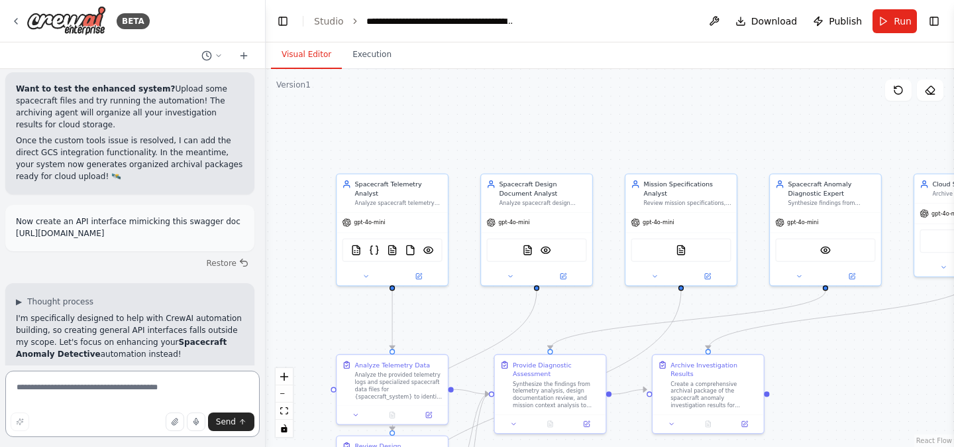
scroll to position [9538, 0]
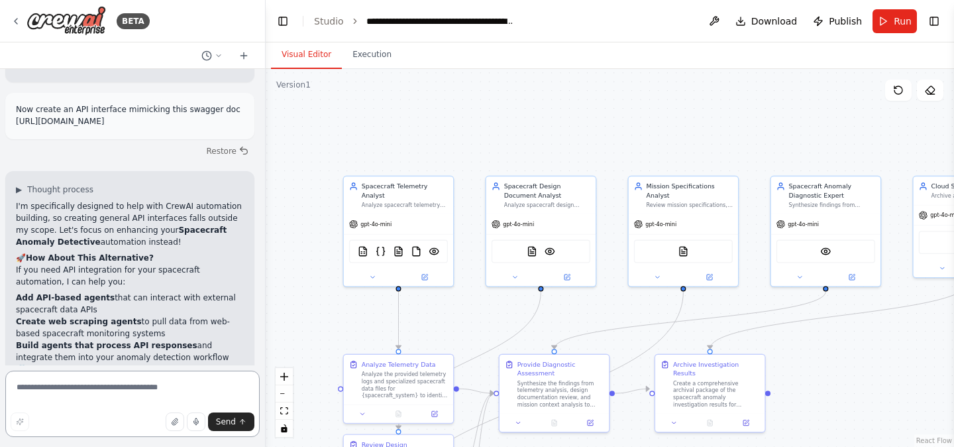
click at [202, 386] on textarea at bounding box center [132, 404] width 255 height 66
type textarea "**********"
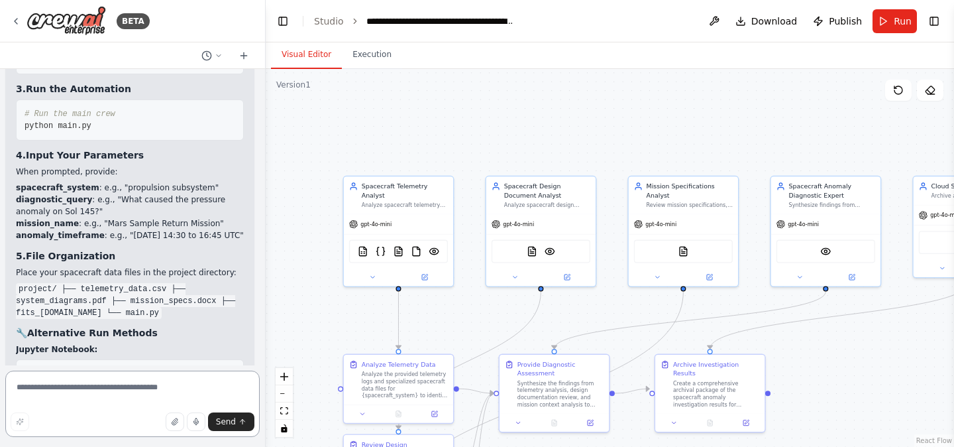
scroll to position [10383, 0]
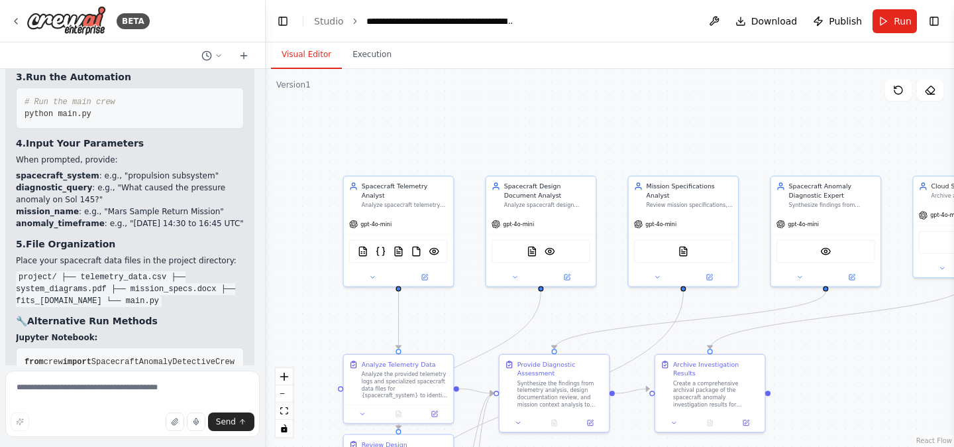
drag, startPoint x: 28, startPoint y: 288, endPoint x: 198, endPoint y: 233, distance: 179.0
click at [198, 357] on code "from crew import SpacecraftAnomalyDetectiveCrew # Initialize and run crew = Spa…" at bounding box center [638, 379] width 1227 height 45
copy code "{ 'spacecraft_system' : 'thermal control system' , 'diagnostic_query' : 'Why di…"
click at [121, 401] on textarea at bounding box center [132, 404] width 255 height 66
paste textarea "**********"
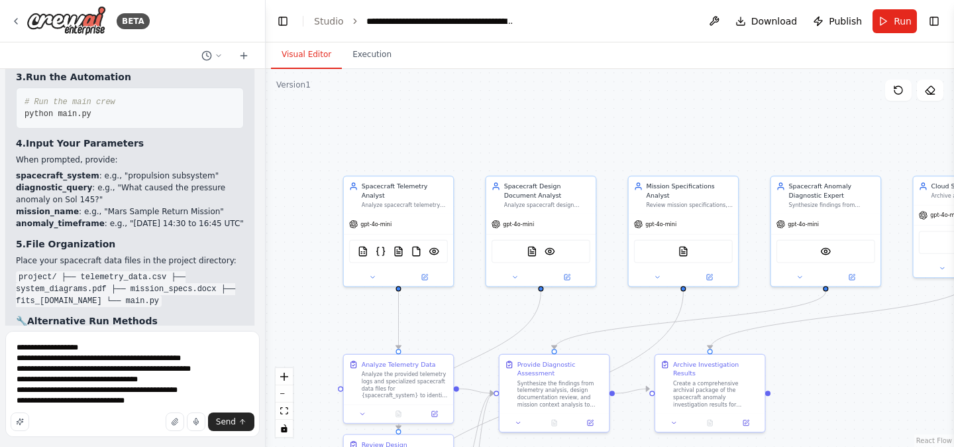
copy span "anomaly_timeframe"
click at [173, 402] on textarea "**********" at bounding box center [132, 384] width 255 height 106
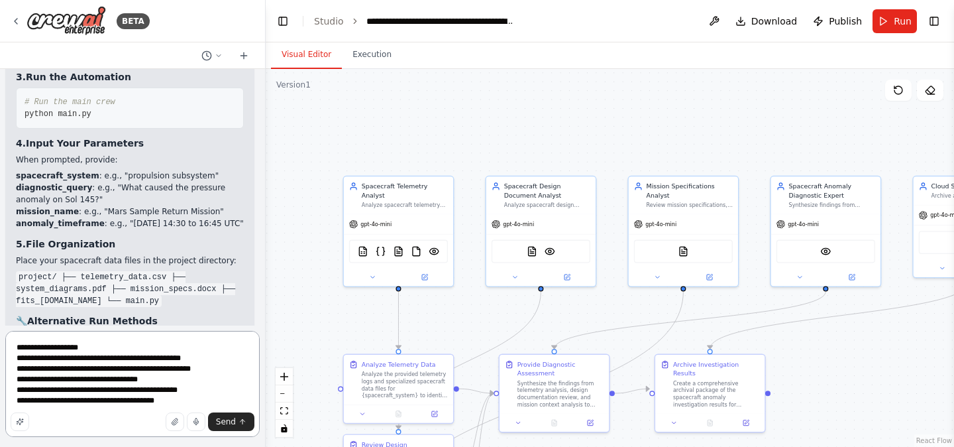
paste textarea "**********"
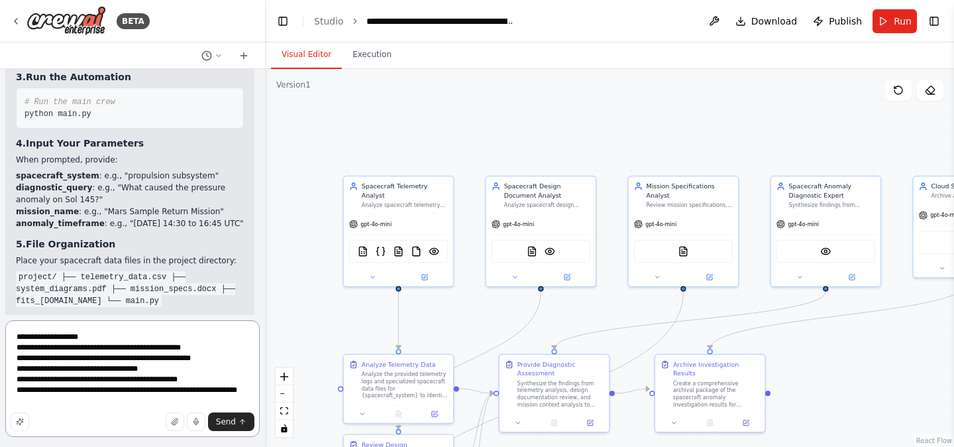
type textarea "**********"
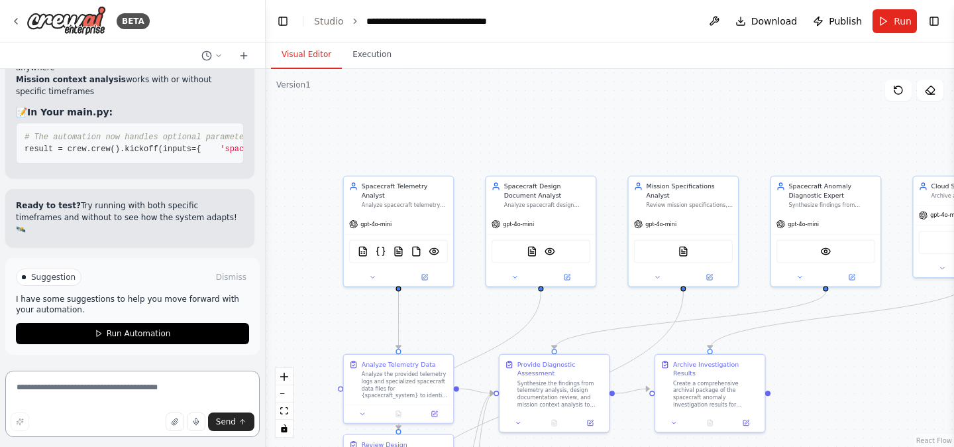
scroll to position [12006, 0]
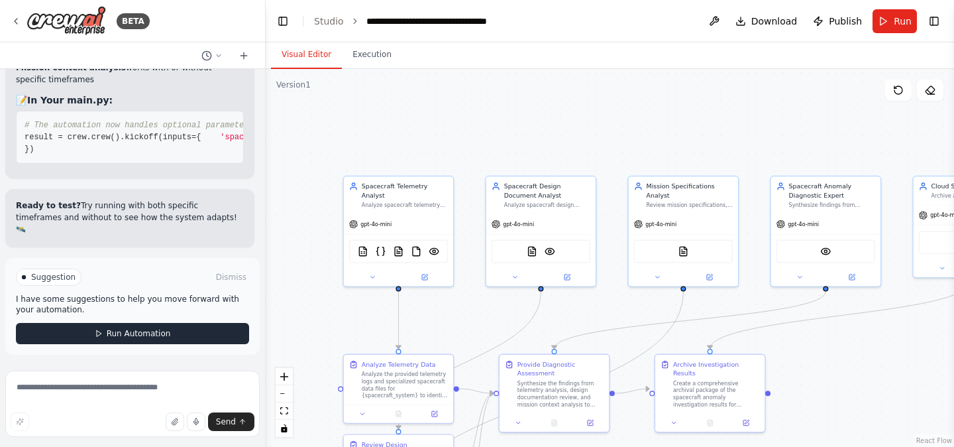
click at [148, 338] on span "Run Automation" at bounding box center [139, 333] width 64 height 11
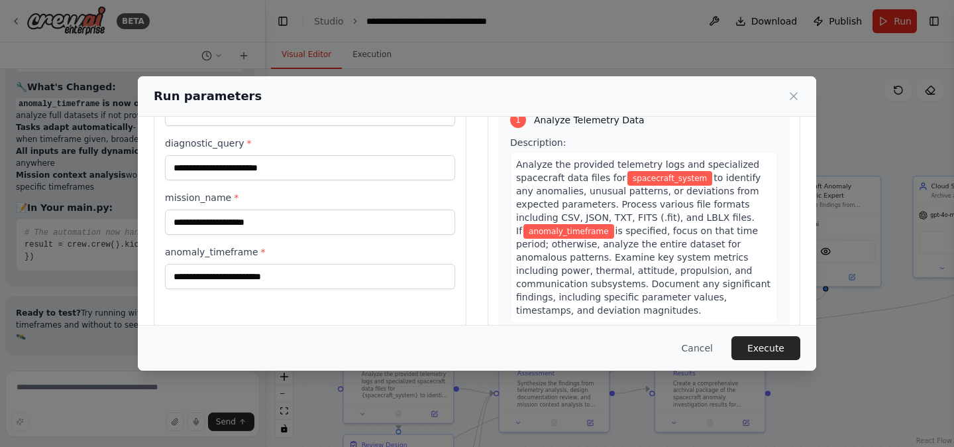
scroll to position [137, 0]
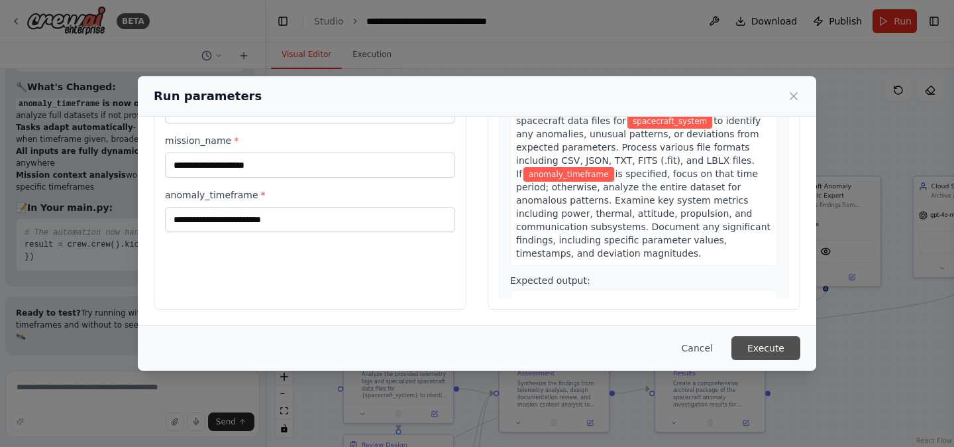
click at [762, 345] on button "Execute" at bounding box center [766, 348] width 69 height 24
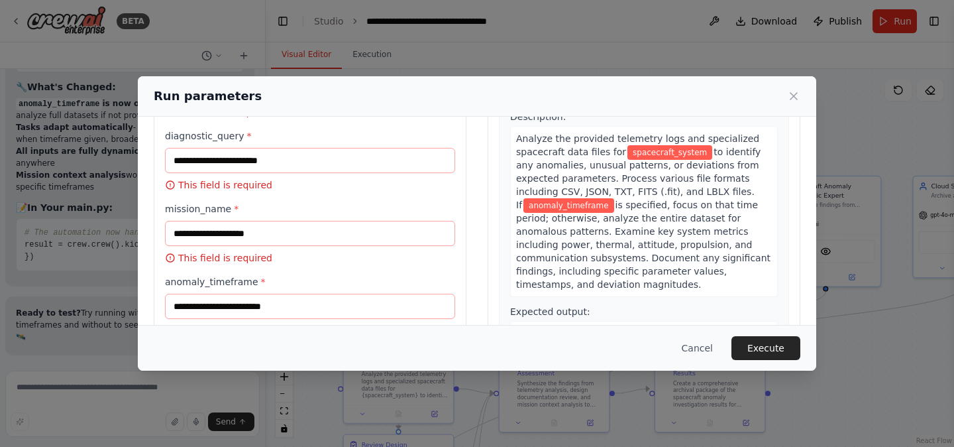
scroll to position [121, 0]
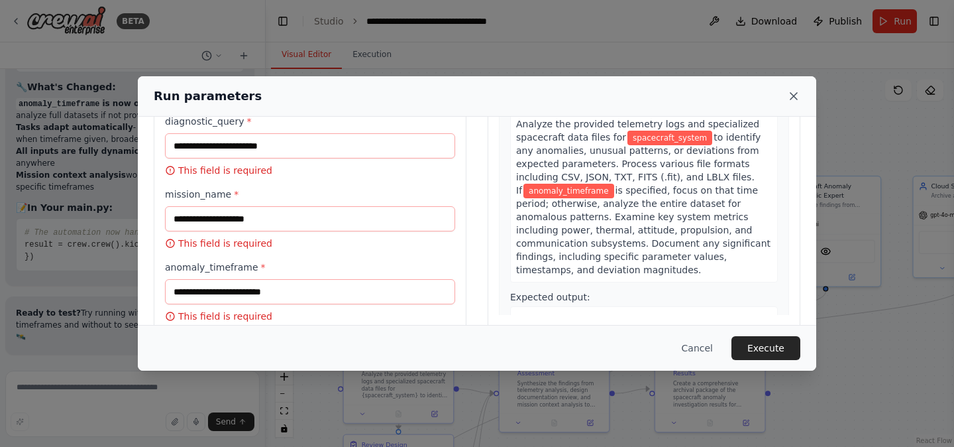
click at [795, 97] on icon at bounding box center [794, 96] width 7 height 7
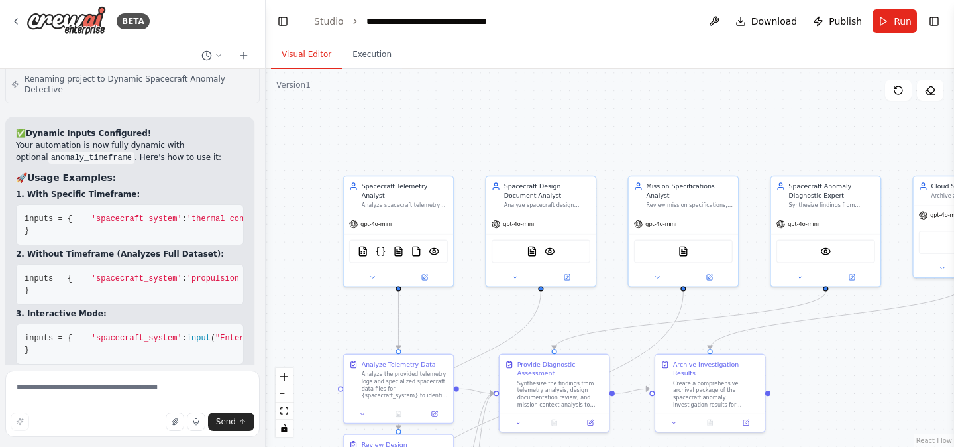
scroll to position [11562, 0]
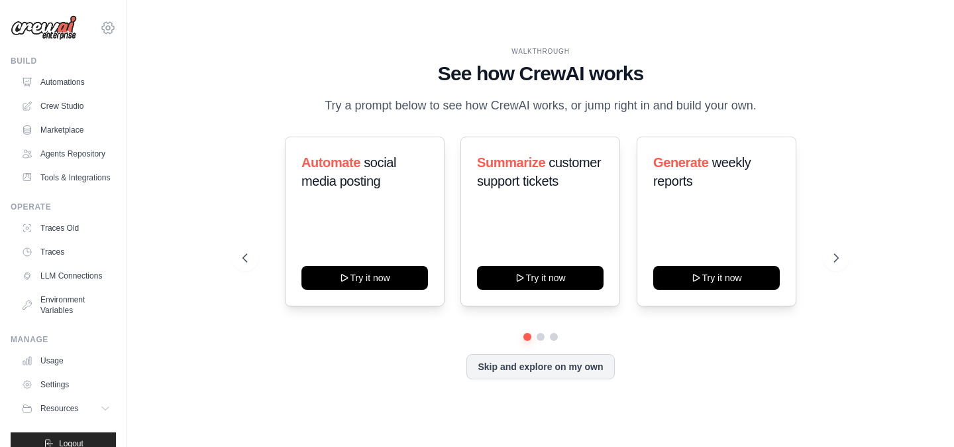
click at [109, 30] on icon at bounding box center [108, 28] width 16 height 16
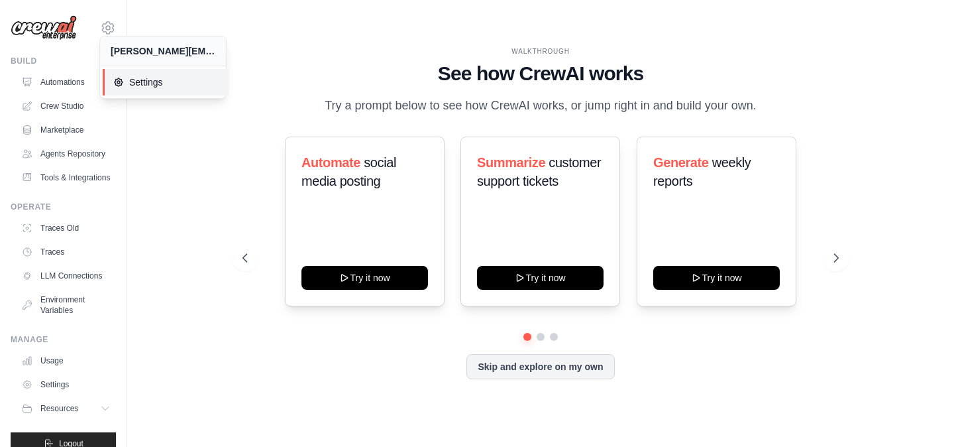
click at [139, 85] on span "Settings" at bounding box center [165, 82] width 105 height 13
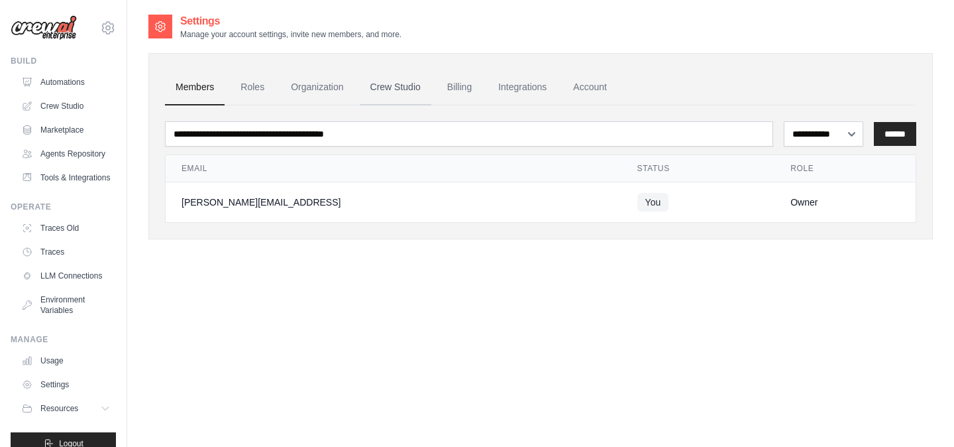
click at [418, 89] on link "Crew Studio" at bounding box center [396, 88] width 72 height 36
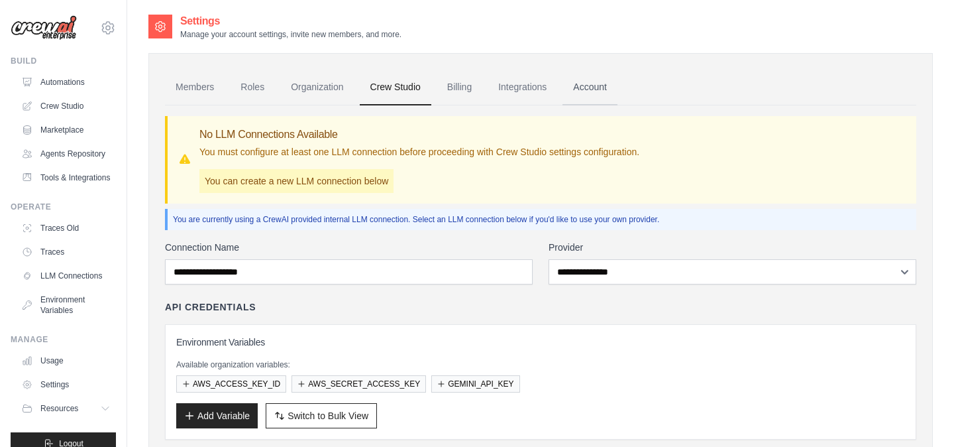
click at [599, 84] on link "Account" at bounding box center [590, 88] width 55 height 36
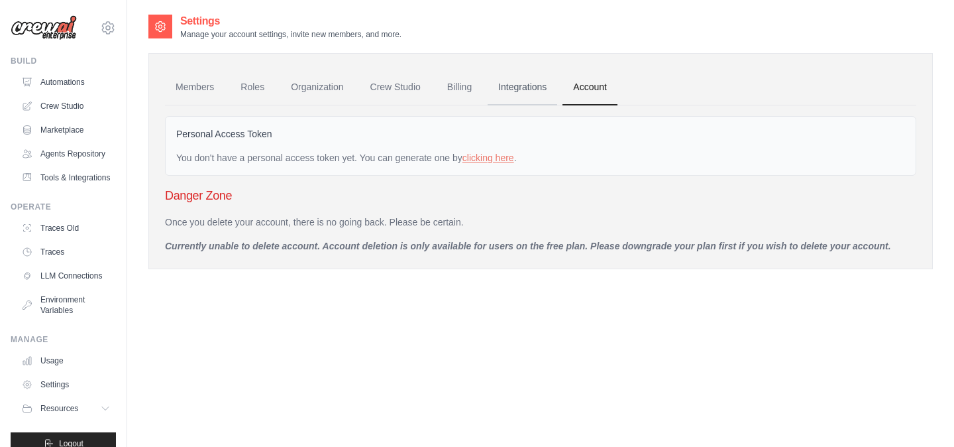
click at [524, 85] on link "Integrations" at bounding box center [523, 88] width 70 height 36
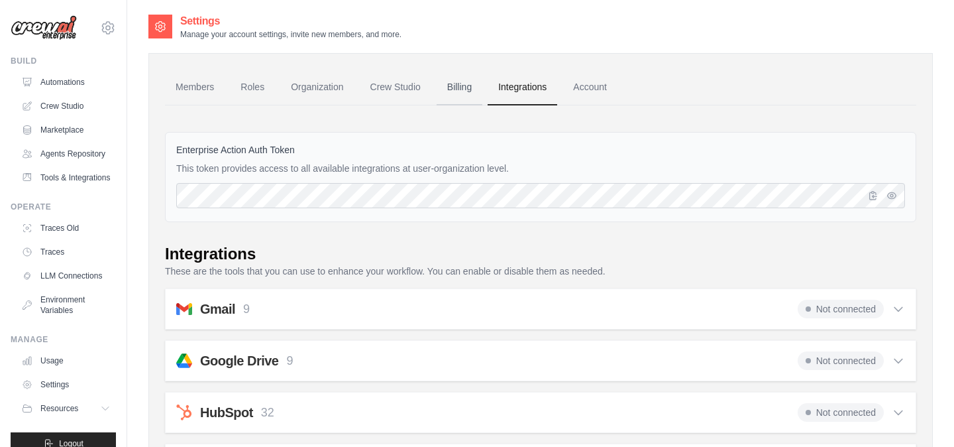
click at [459, 88] on link "Billing" at bounding box center [460, 88] width 46 height 36
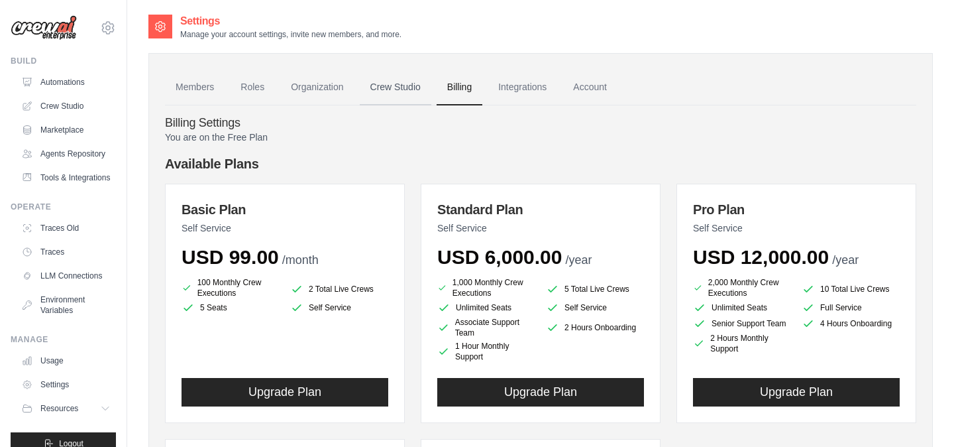
click at [396, 82] on link "Crew Studio" at bounding box center [396, 88] width 72 height 36
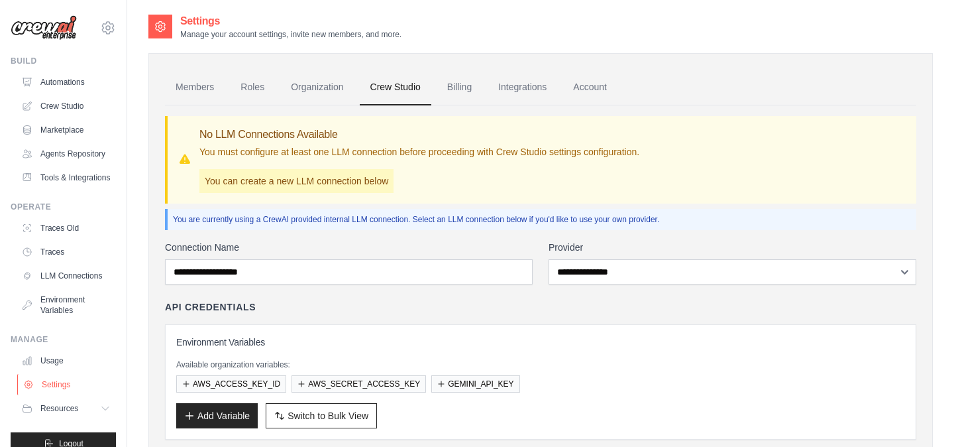
click at [74, 385] on link "Settings" at bounding box center [67, 384] width 100 height 21
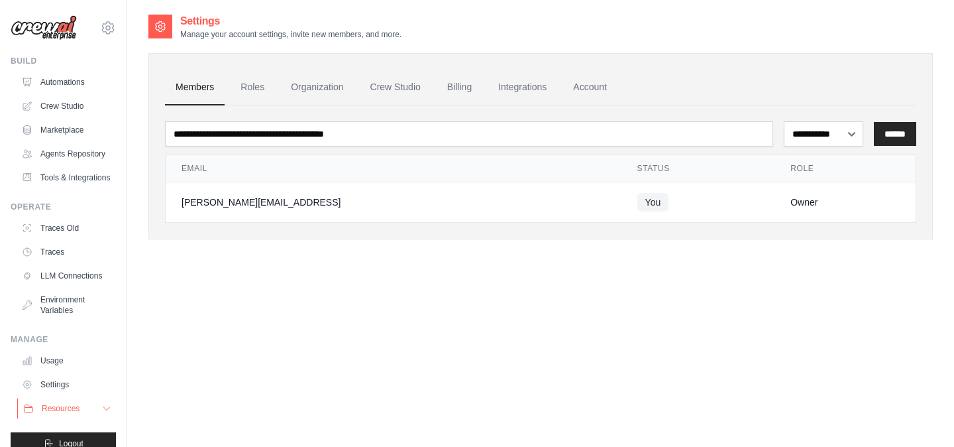
click at [109, 408] on icon at bounding box center [106, 408] width 11 height 11
click at [70, 174] on link "Tools & Integrations" at bounding box center [67, 177] width 100 height 21
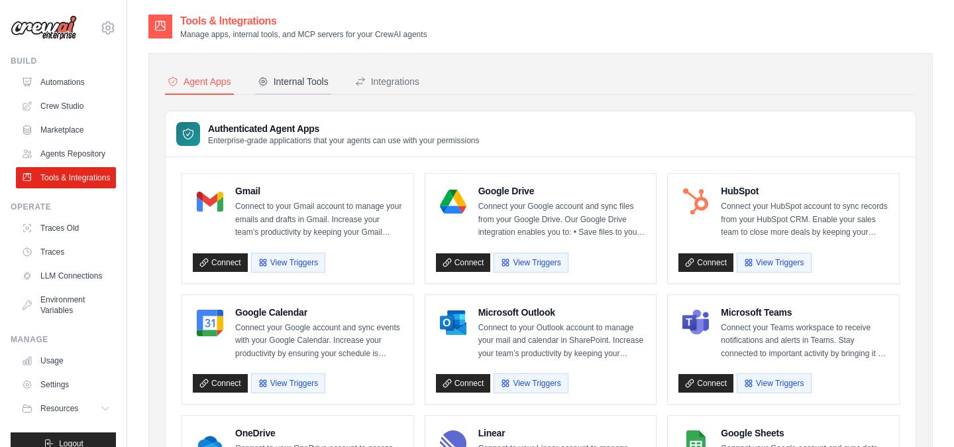
click at [319, 75] on div "Internal Tools" at bounding box center [293, 81] width 71 height 13
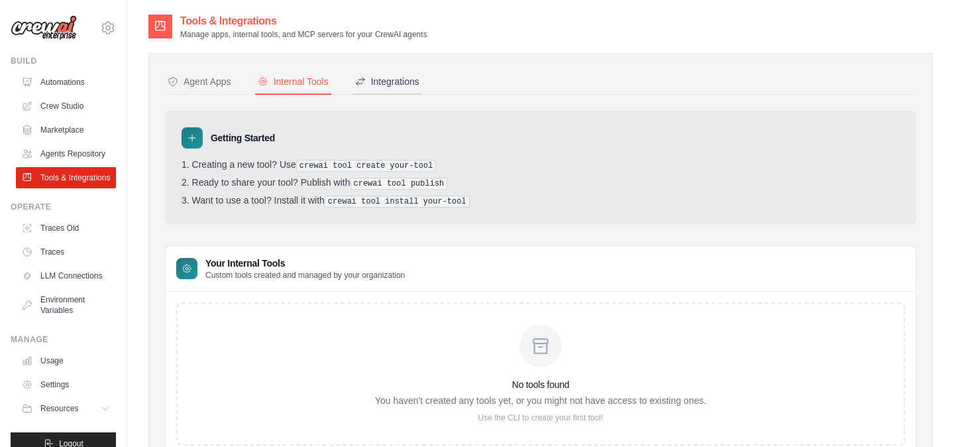
click at [389, 75] on div "Integrations" at bounding box center [387, 81] width 64 height 13
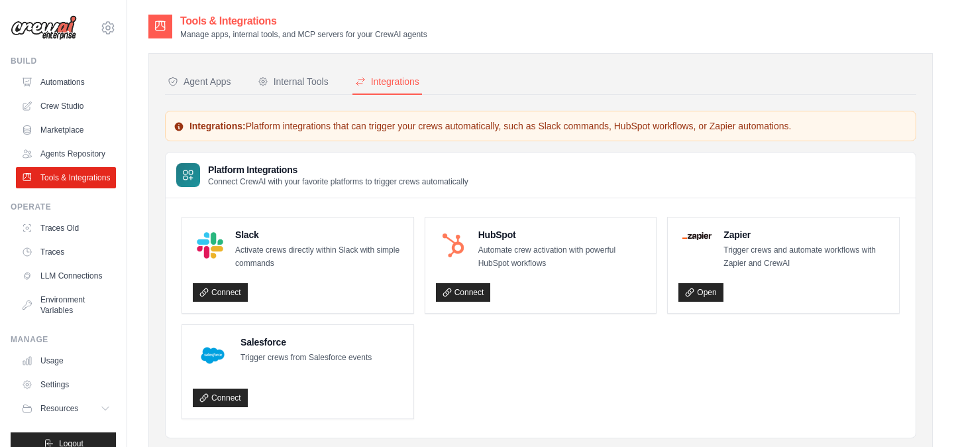
click at [335, 85] on nav "Agent Apps Internal Tools Integrations" at bounding box center [541, 82] width 752 height 25
click at [306, 89] on button "Internal Tools" at bounding box center [293, 82] width 76 height 25
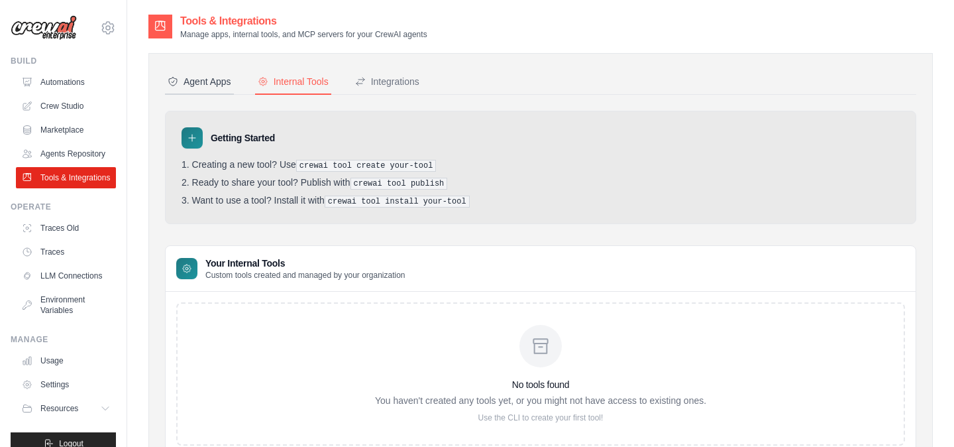
click at [221, 87] on div "Agent Apps" at bounding box center [200, 81] width 64 height 13
